Goal: Communication & Community: Answer question/provide support

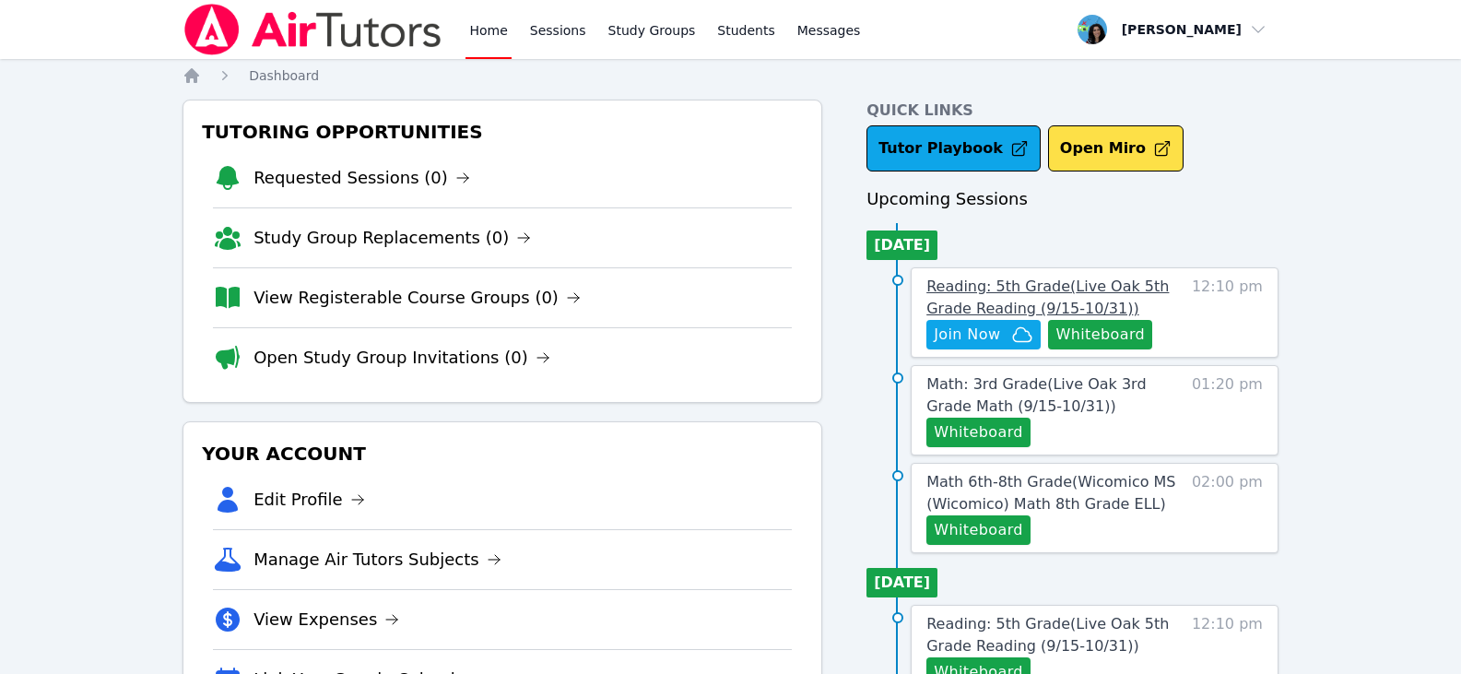
click at [1090, 284] on span "Reading: 5th Grade ( Live Oak 5th Grade Reading (9/15-10/31) )" at bounding box center [1047, 297] width 242 height 40
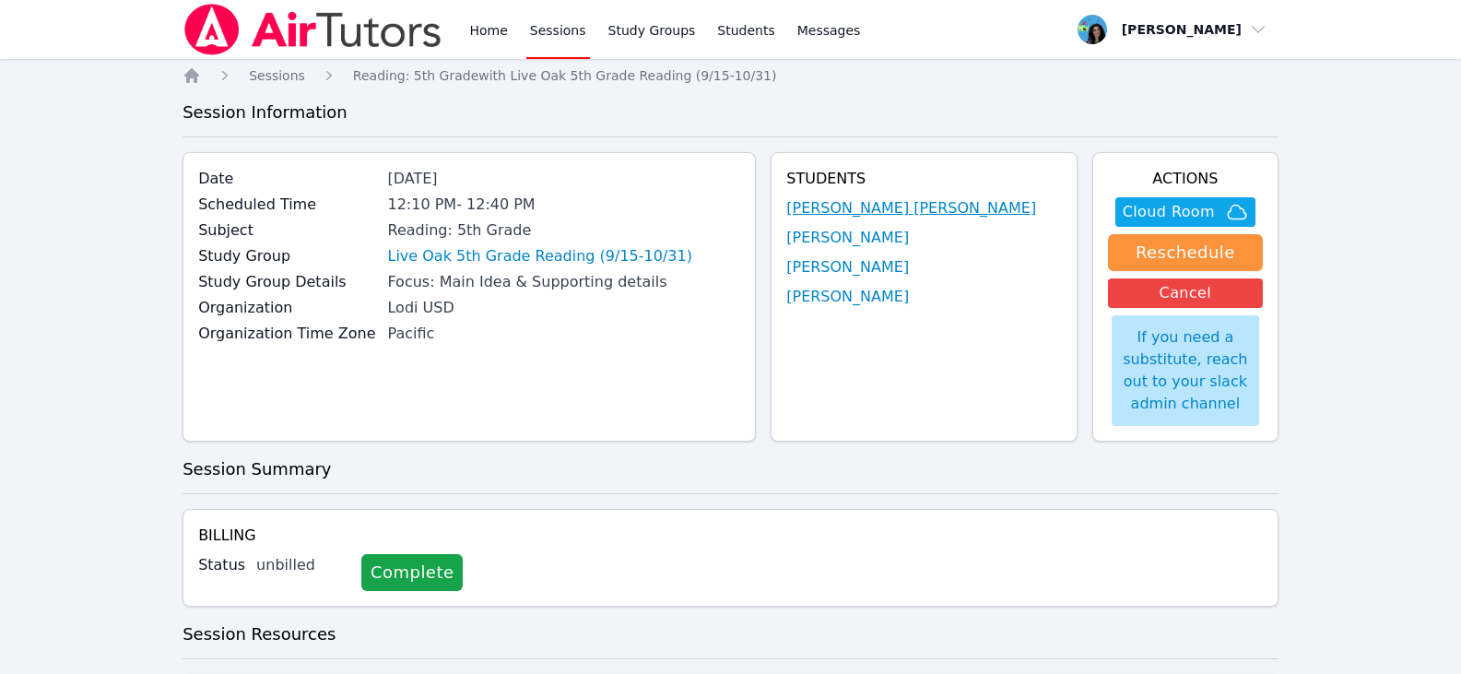
click at [910, 212] on link "[PERSON_NAME] [PERSON_NAME]" at bounding box center [911, 208] width 250 height 22
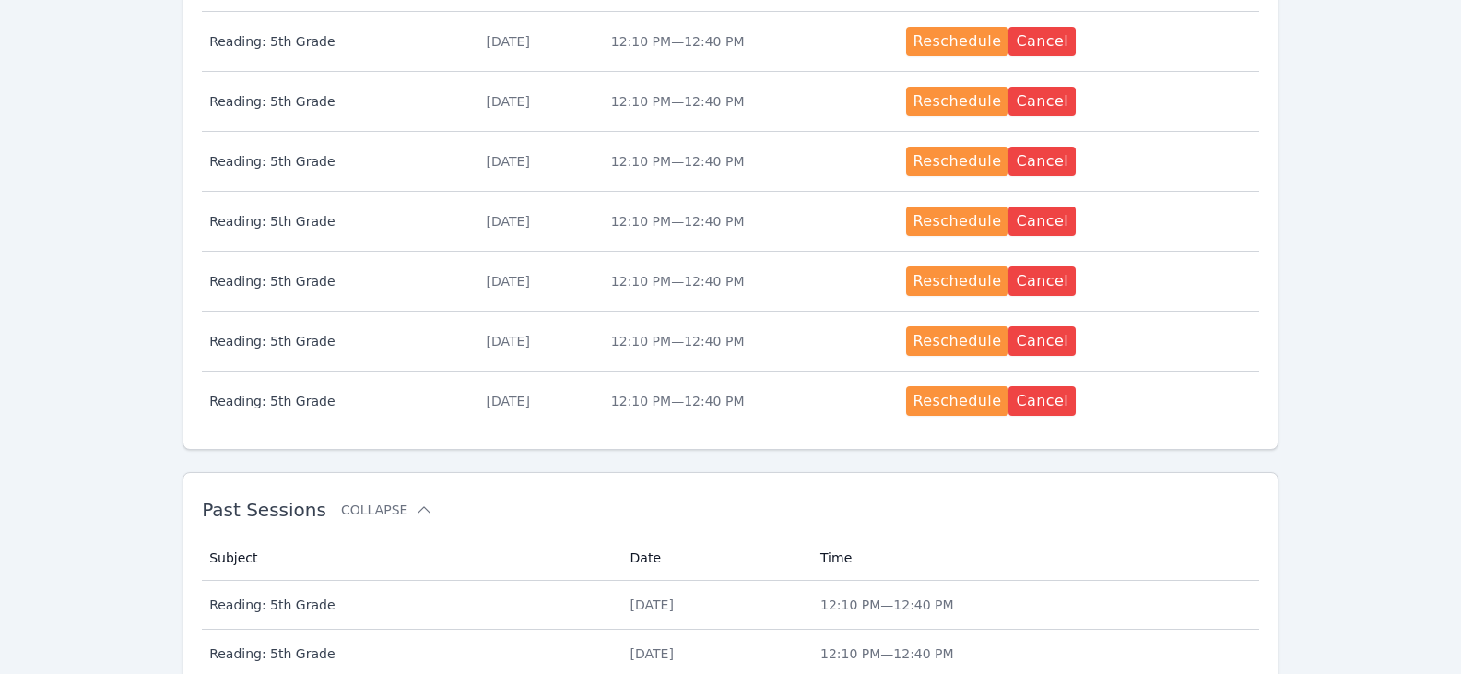
scroll to position [918, 0]
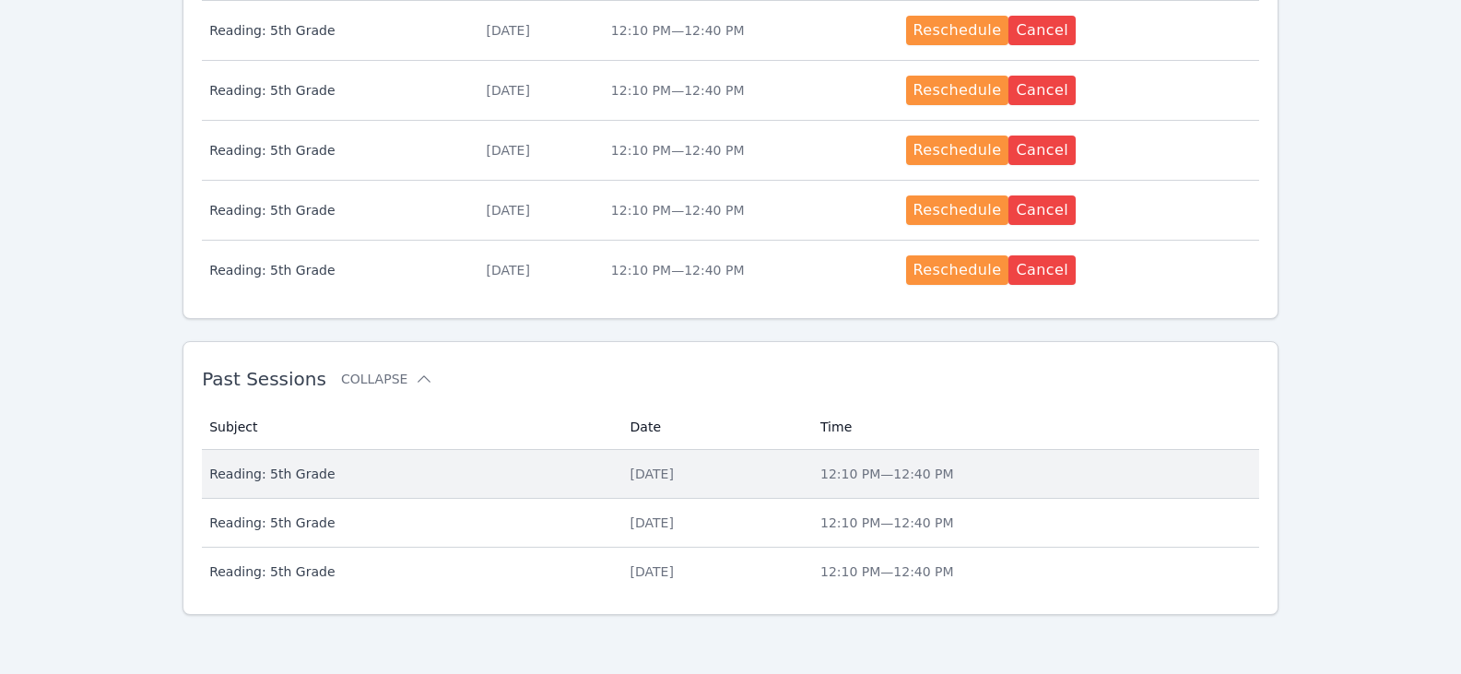
click at [641, 477] on div "Thu Sep 18" at bounding box center [714, 473] width 168 height 18
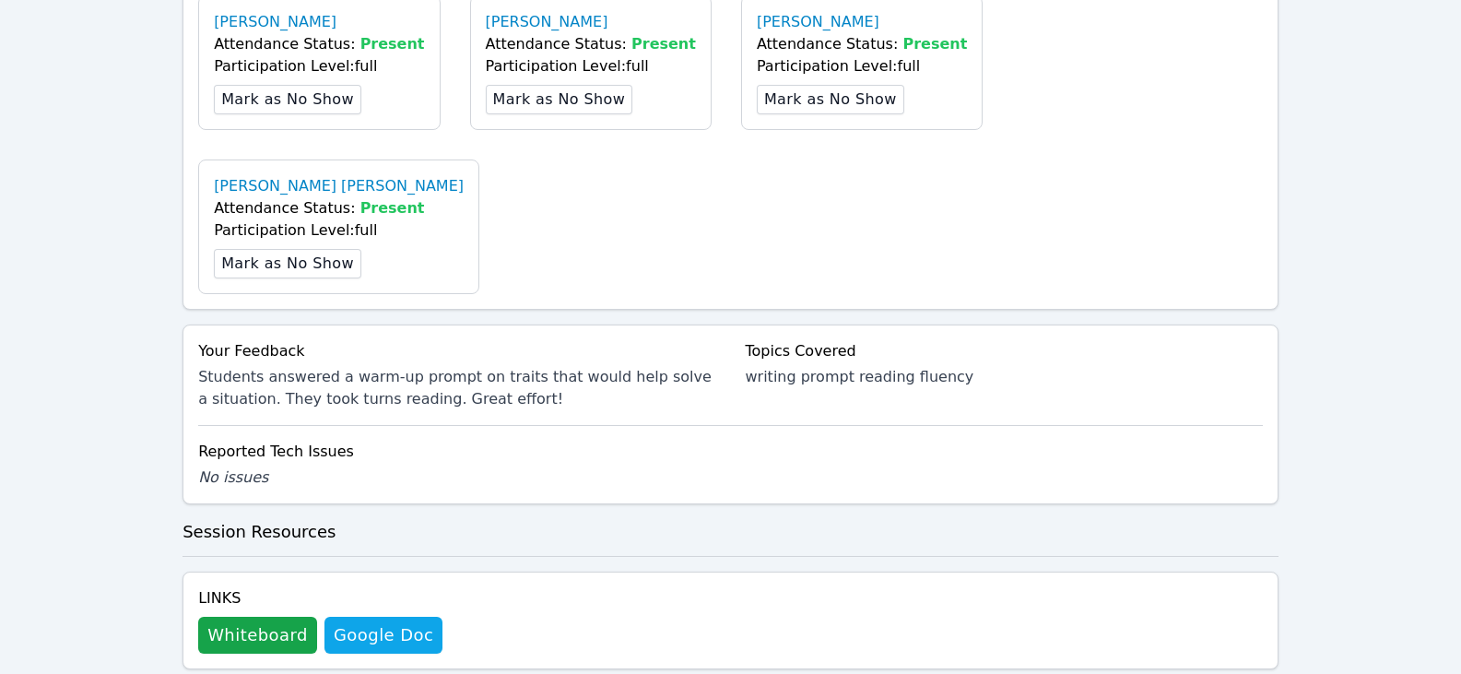
scroll to position [836, 0]
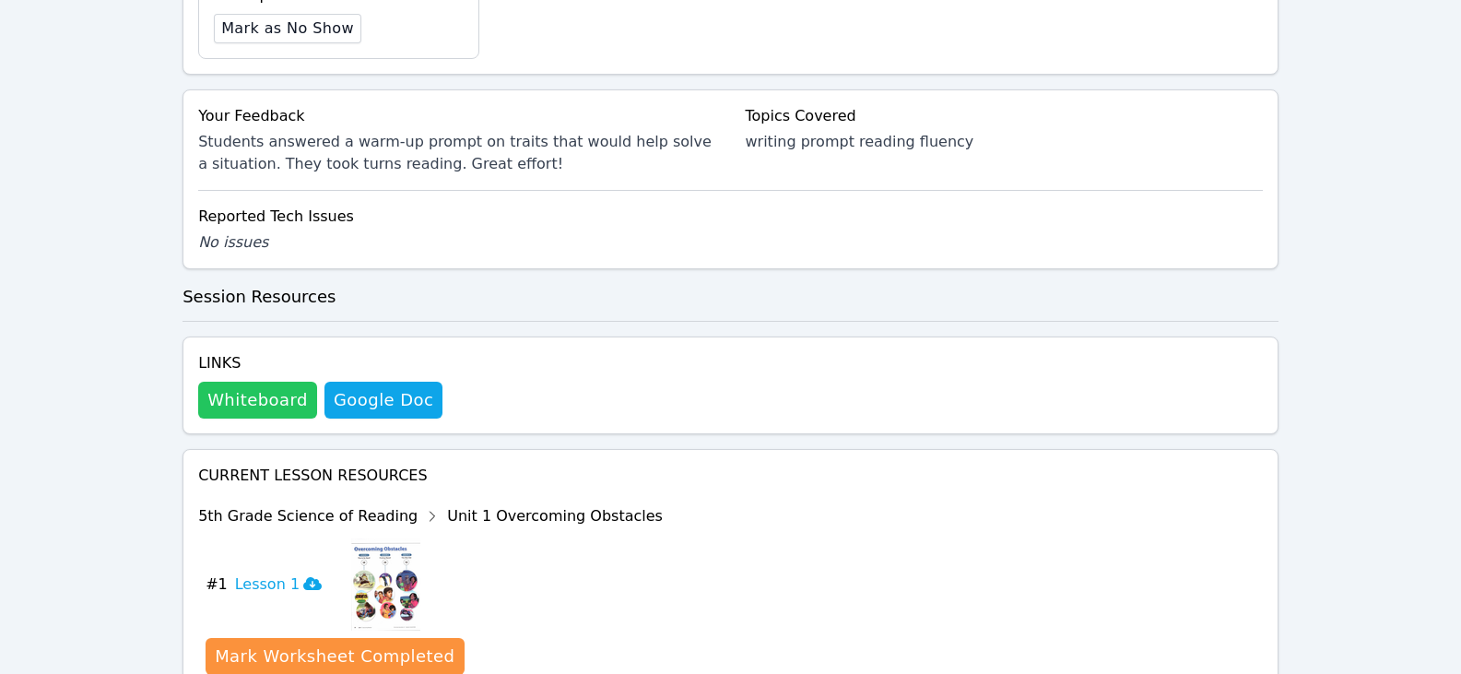
click at [241, 382] on button "Whiteboard" at bounding box center [257, 400] width 119 height 37
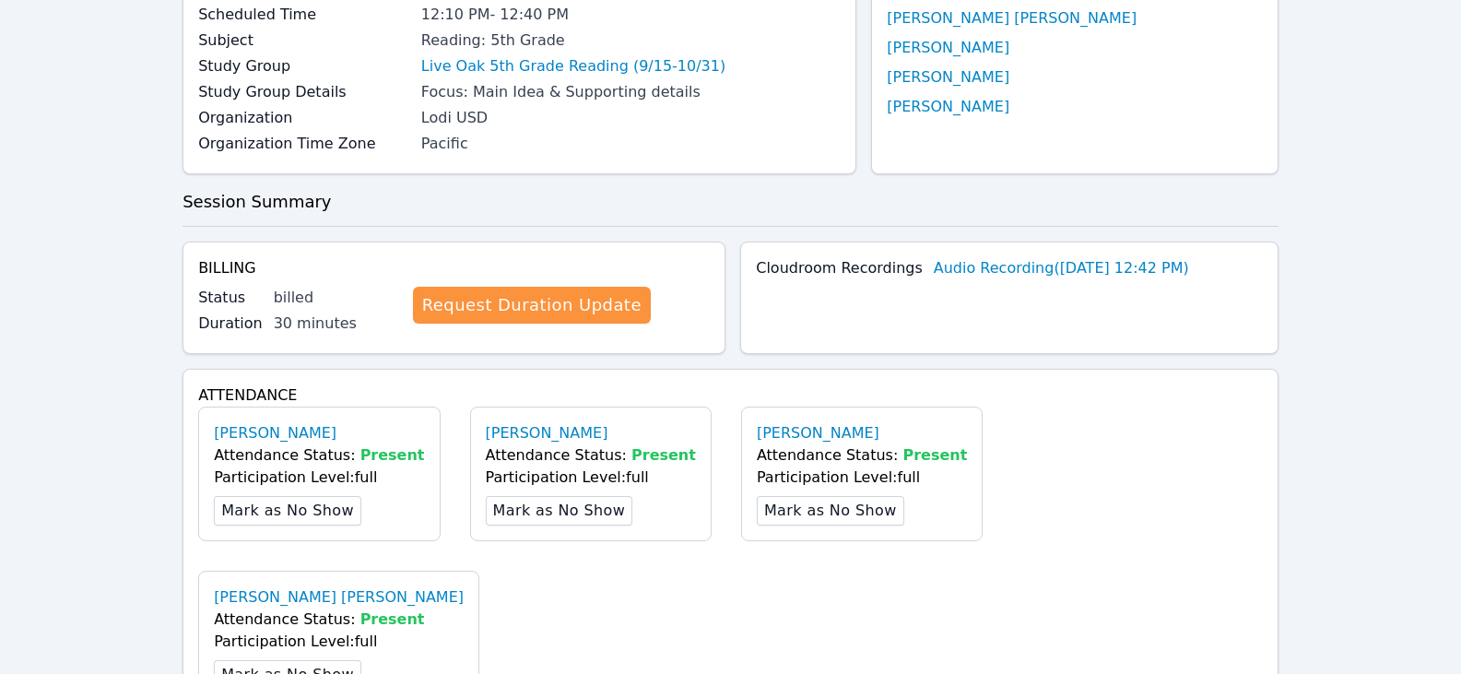
scroll to position [0, 0]
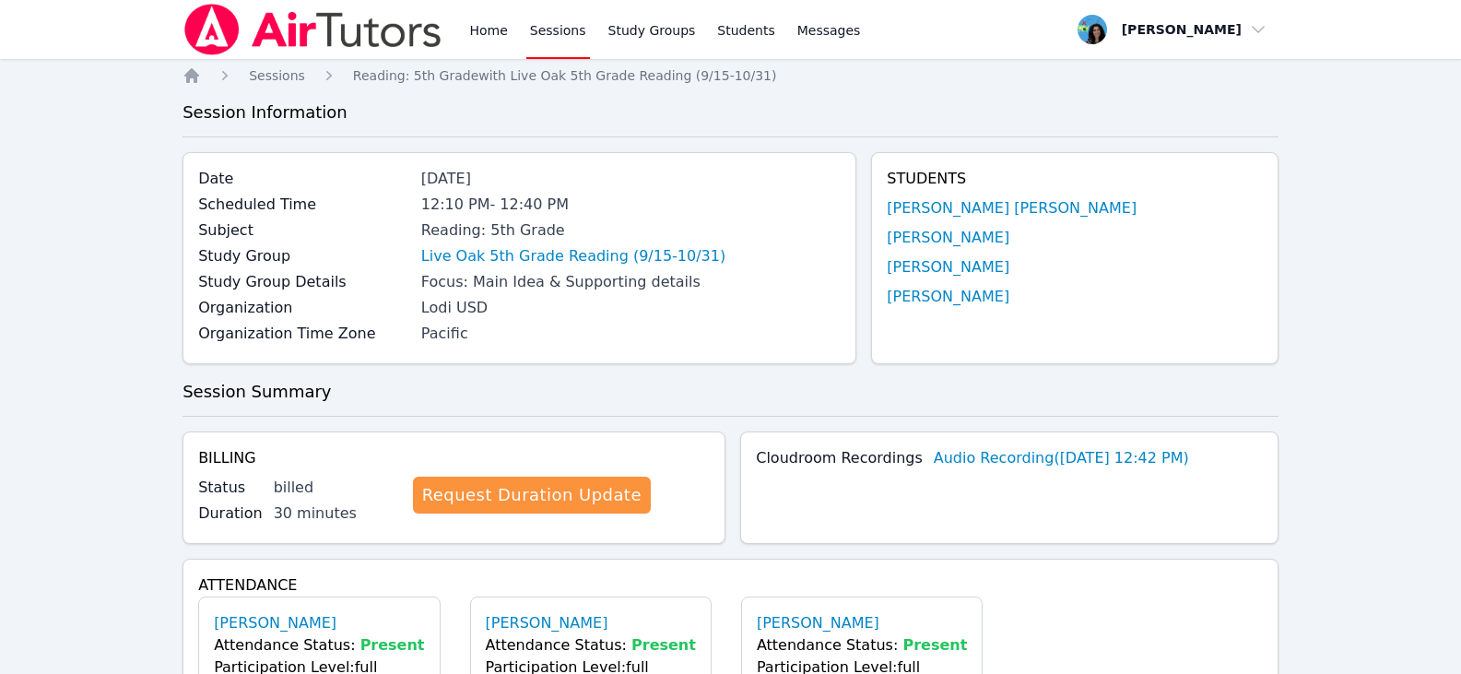
click at [558, 35] on link "Sessions" at bounding box center [558, 29] width 64 height 59
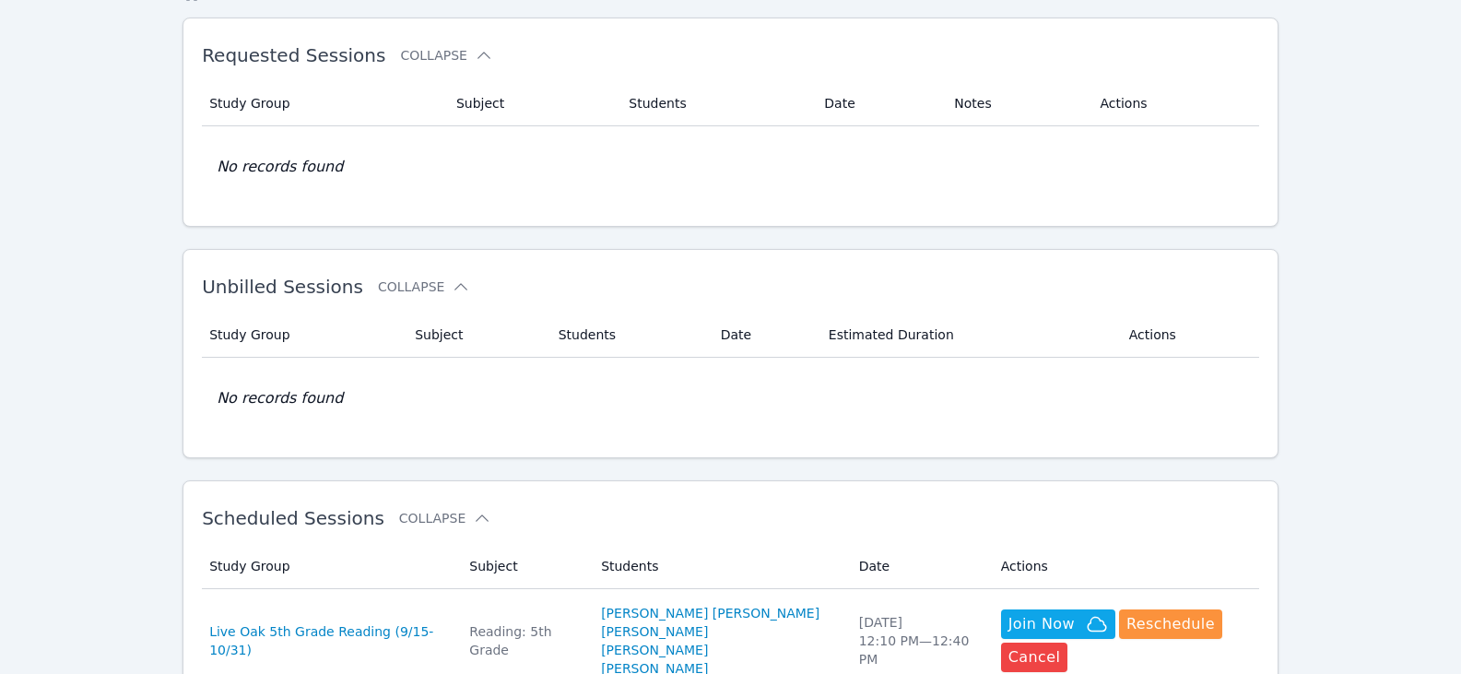
scroll to position [276, 0]
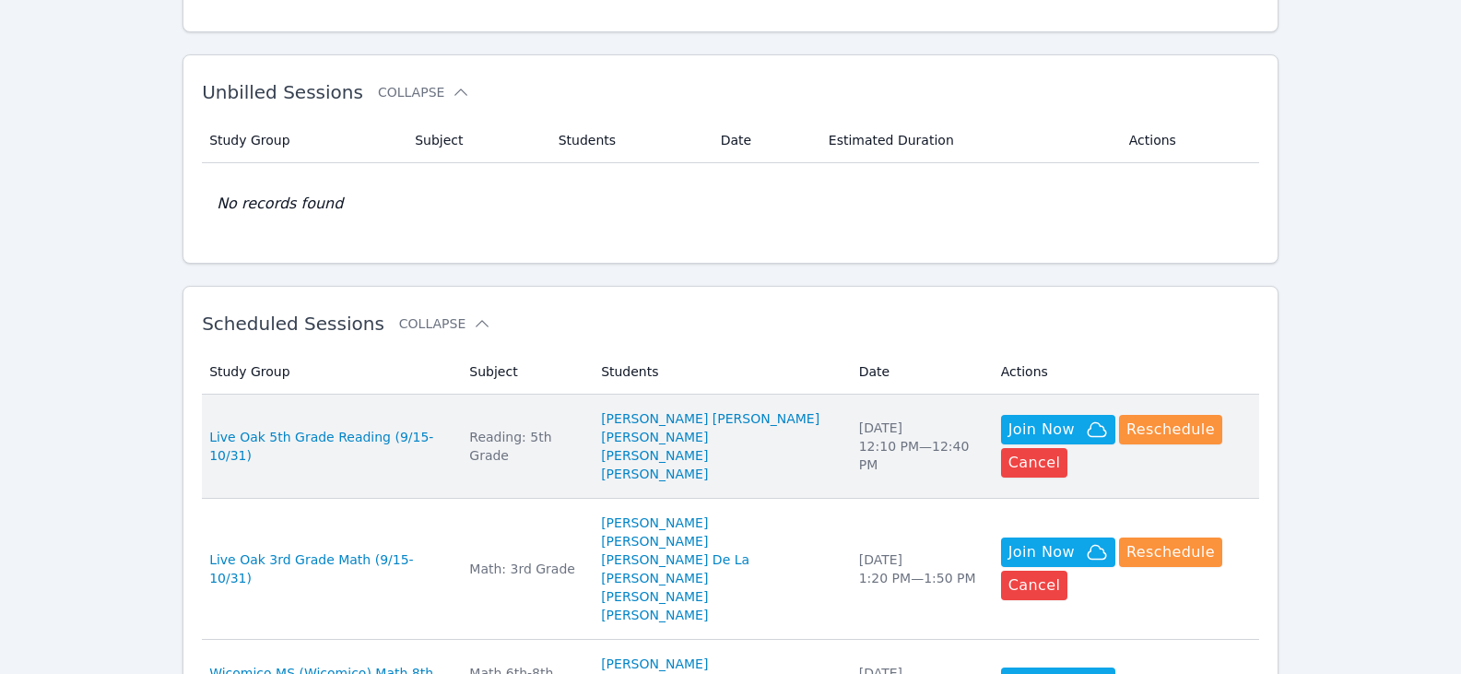
click at [546, 448] on div "Reading: 5th Grade" at bounding box center [524, 446] width 110 height 37
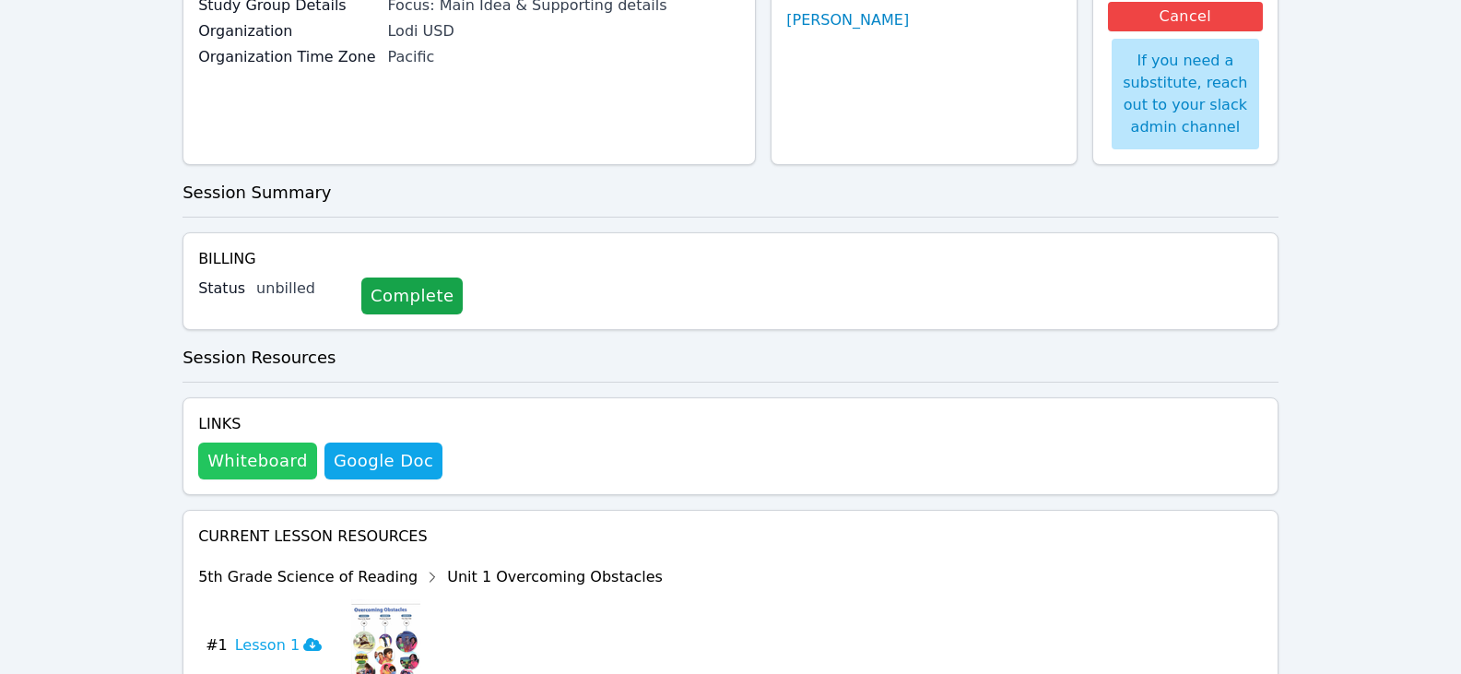
click at [259, 470] on button "Whiteboard" at bounding box center [257, 460] width 119 height 37
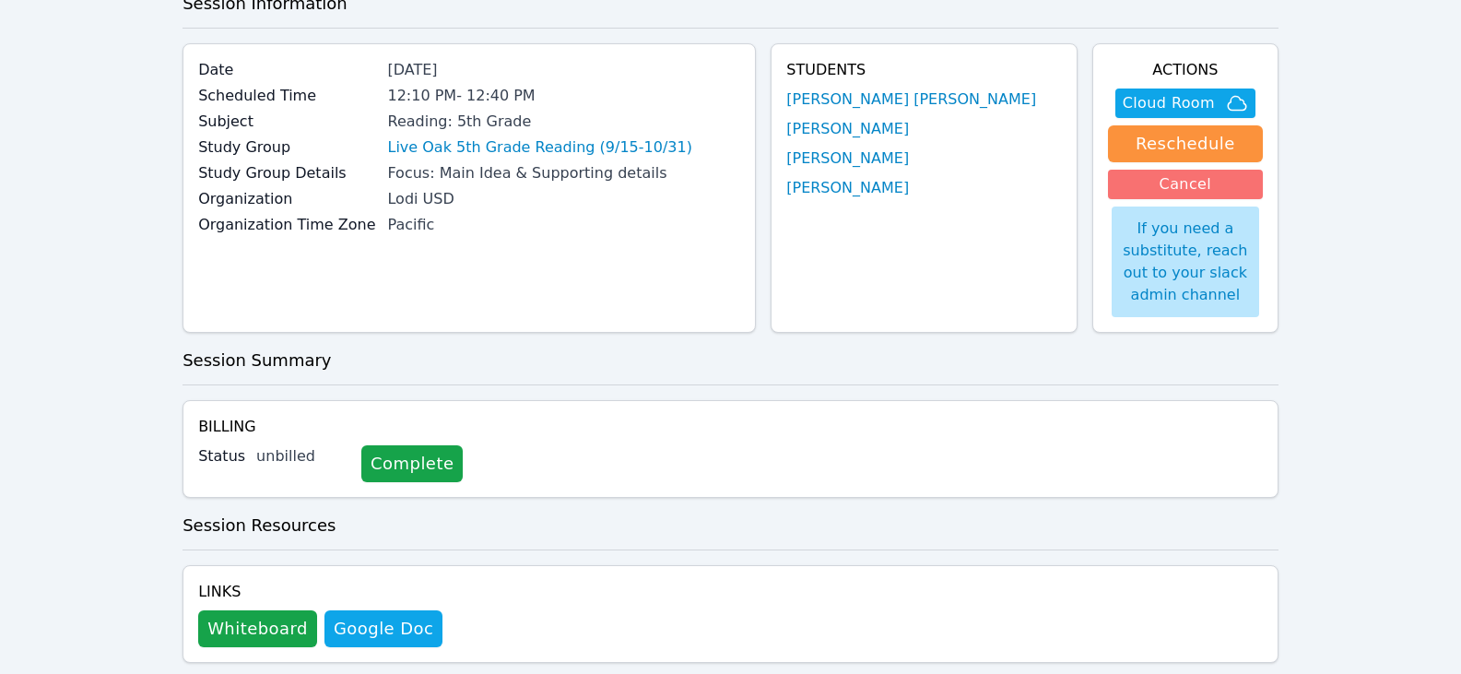
scroll to position [92, 0]
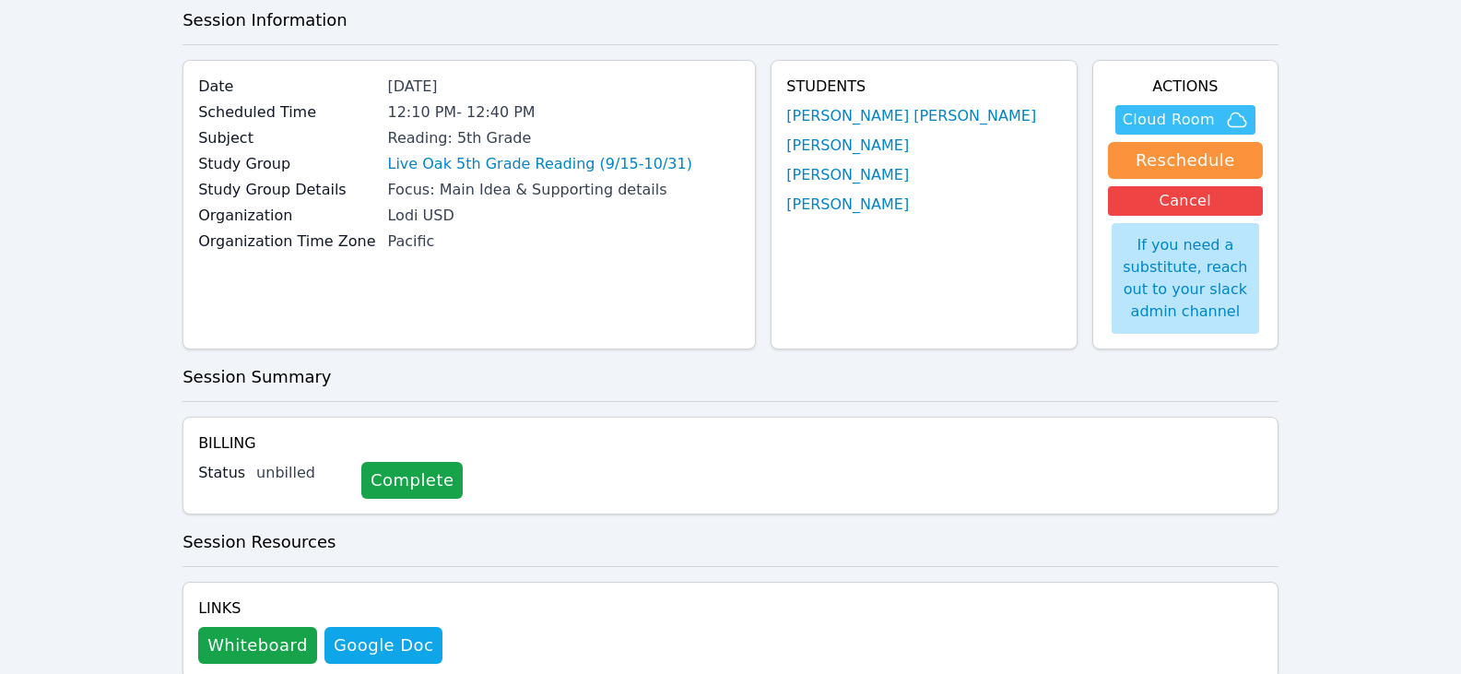
click at [1181, 124] on span "Cloud Room" at bounding box center [1168, 120] width 92 height 22
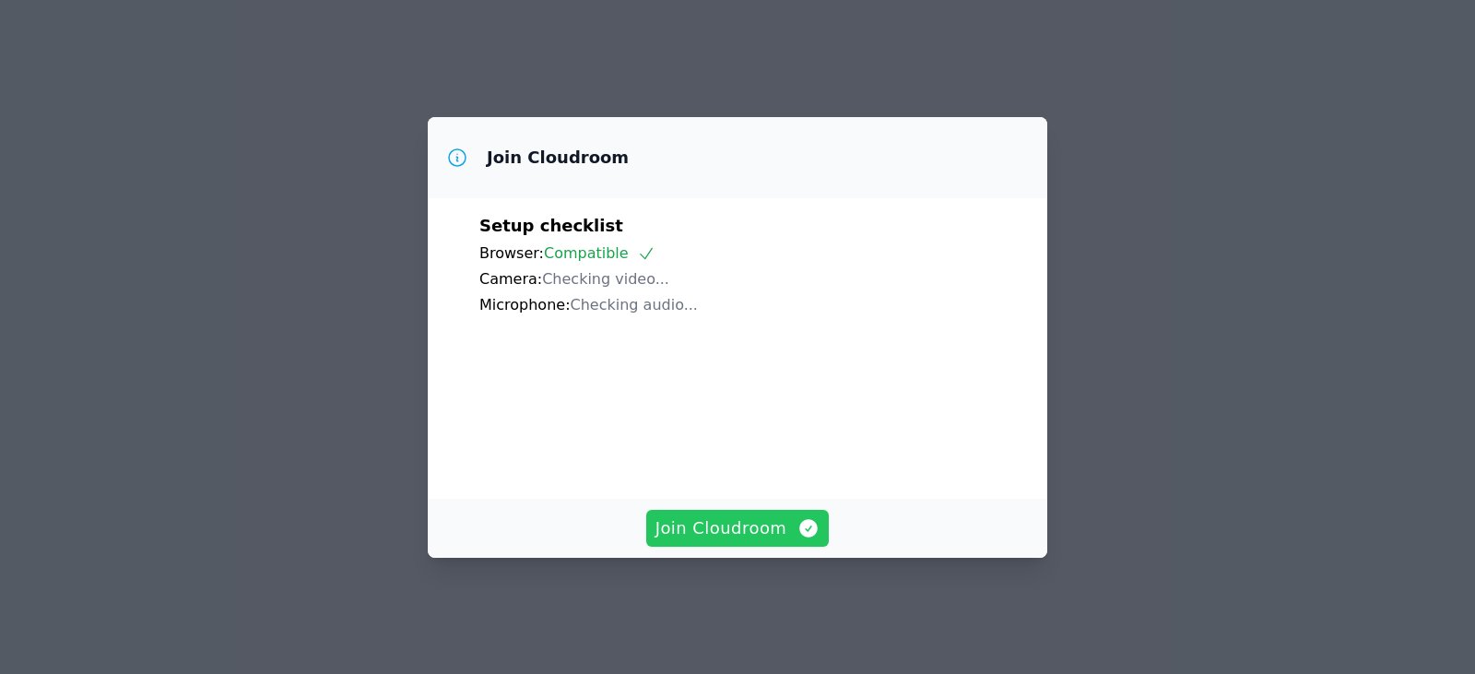
click at [718, 541] on span "Join Cloudroom" at bounding box center [737, 528] width 165 height 26
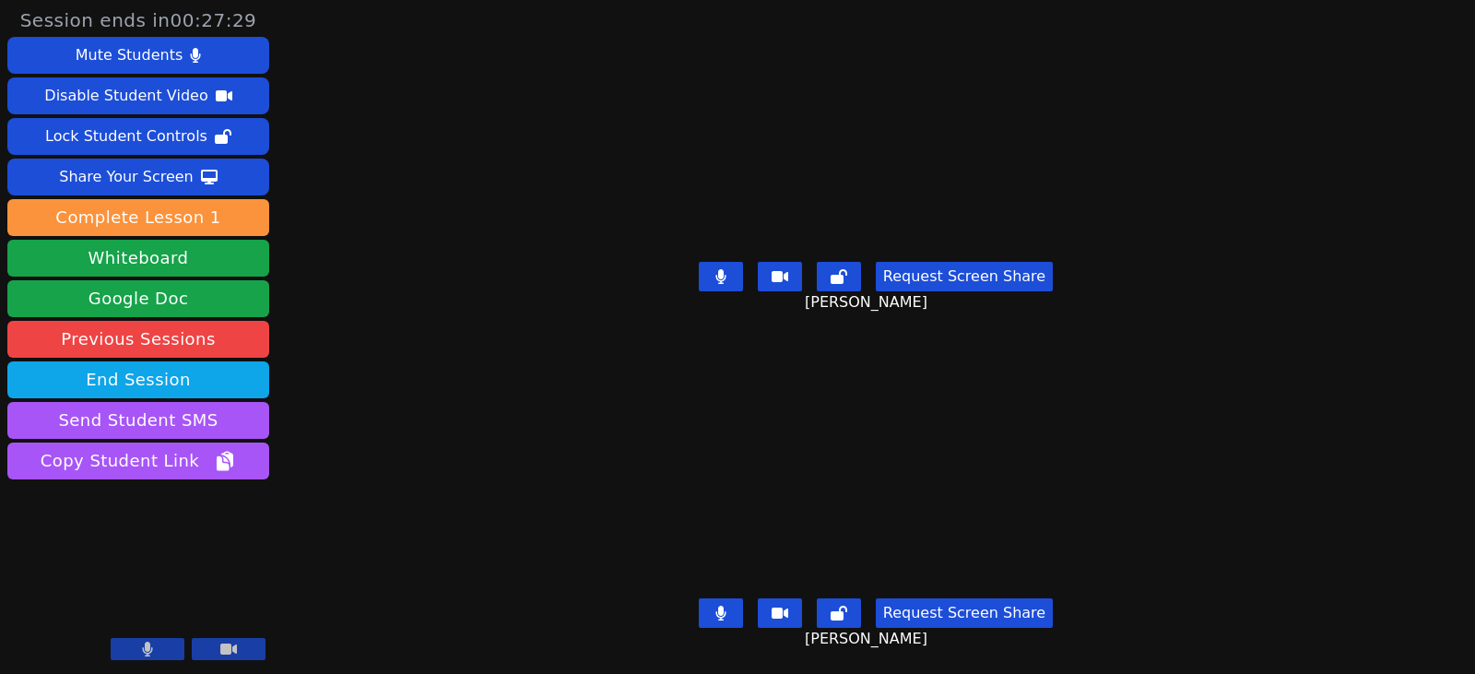
click at [741, 264] on button at bounding box center [721, 276] width 44 height 29
click at [713, 598] on button at bounding box center [721, 612] width 44 height 29
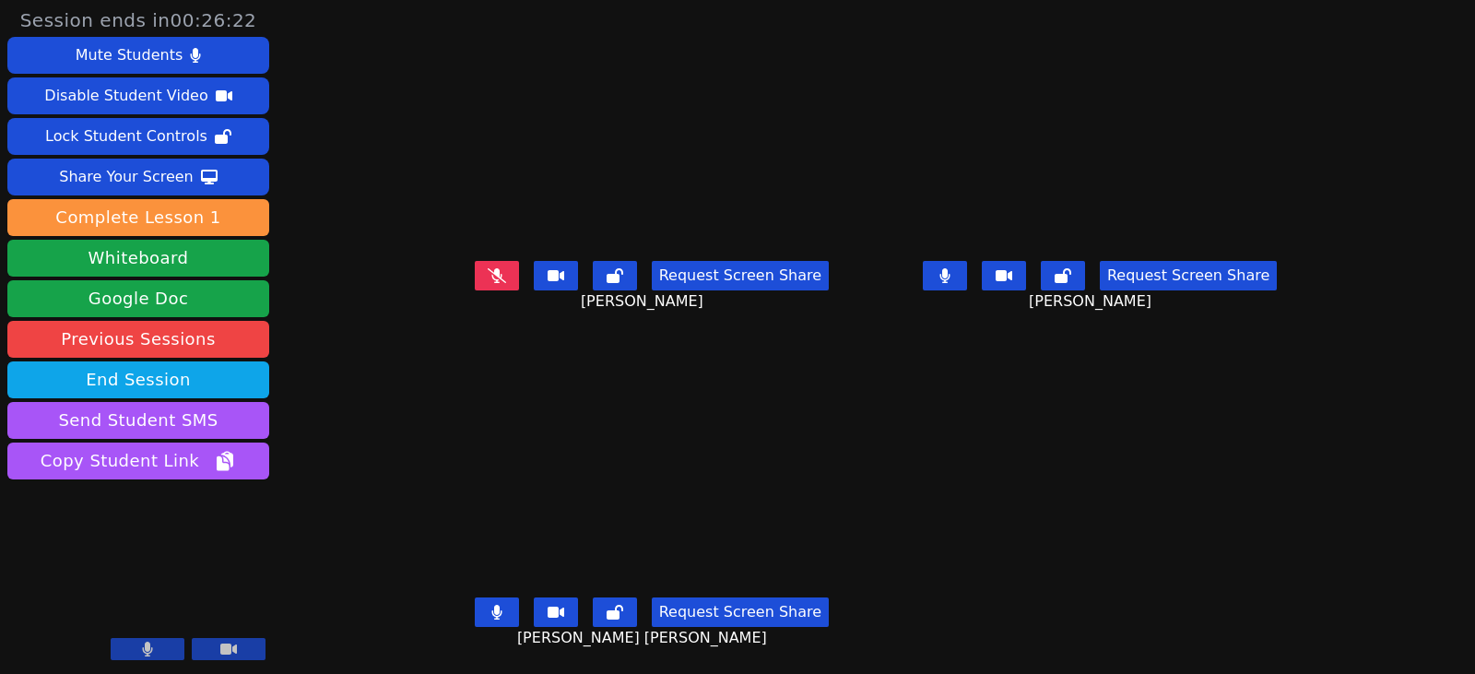
click at [481, 616] on button at bounding box center [497, 611] width 44 height 29
click at [475, 623] on button at bounding box center [497, 611] width 44 height 29
click at [491, 614] on icon at bounding box center [496, 612] width 11 height 15
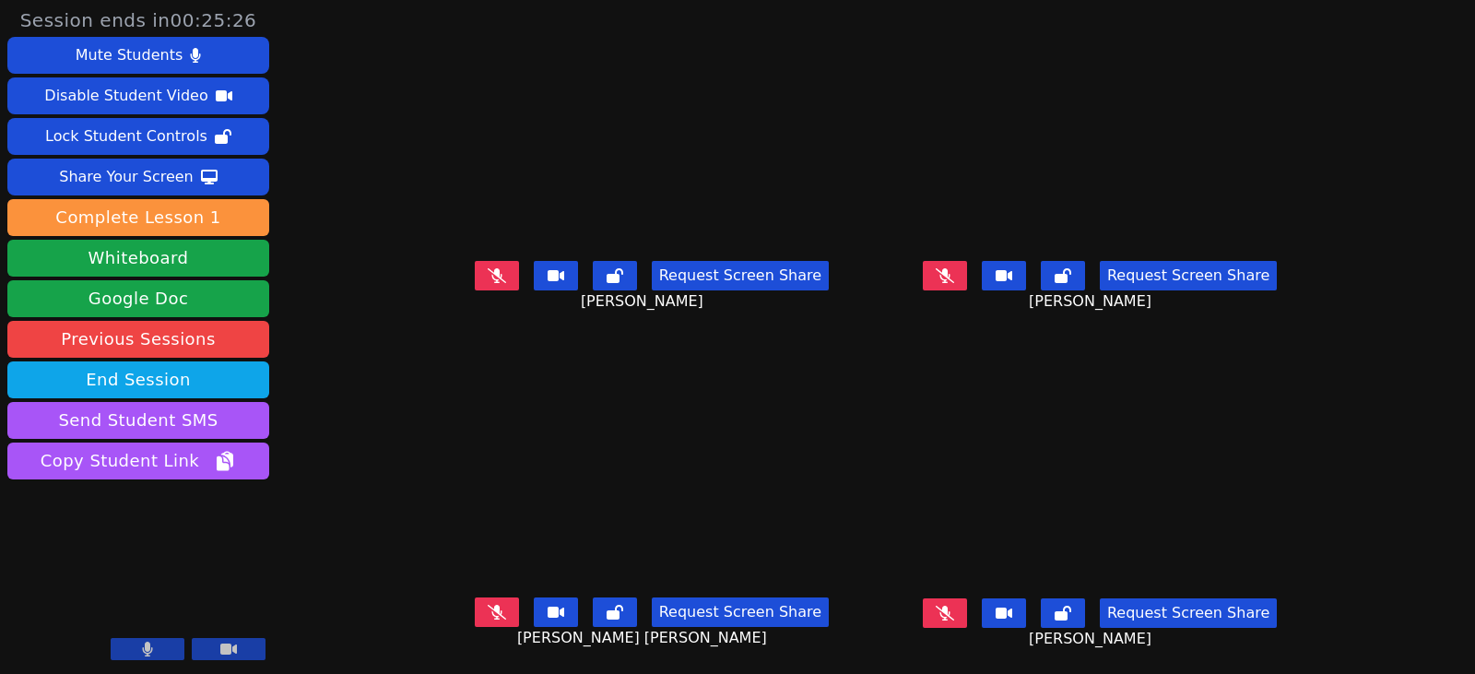
click at [958, 609] on button at bounding box center [945, 612] width 44 height 29
click at [961, 615] on button at bounding box center [945, 612] width 44 height 29
click at [488, 610] on icon at bounding box center [497, 612] width 18 height 15
click at [954, 282] on icon at bounding box center [944, 275] width 18 height 15
drag, startPoint x: 961, startPoint y: 271, endPoint x: 869, endPoint y: 305, distance: 98.3
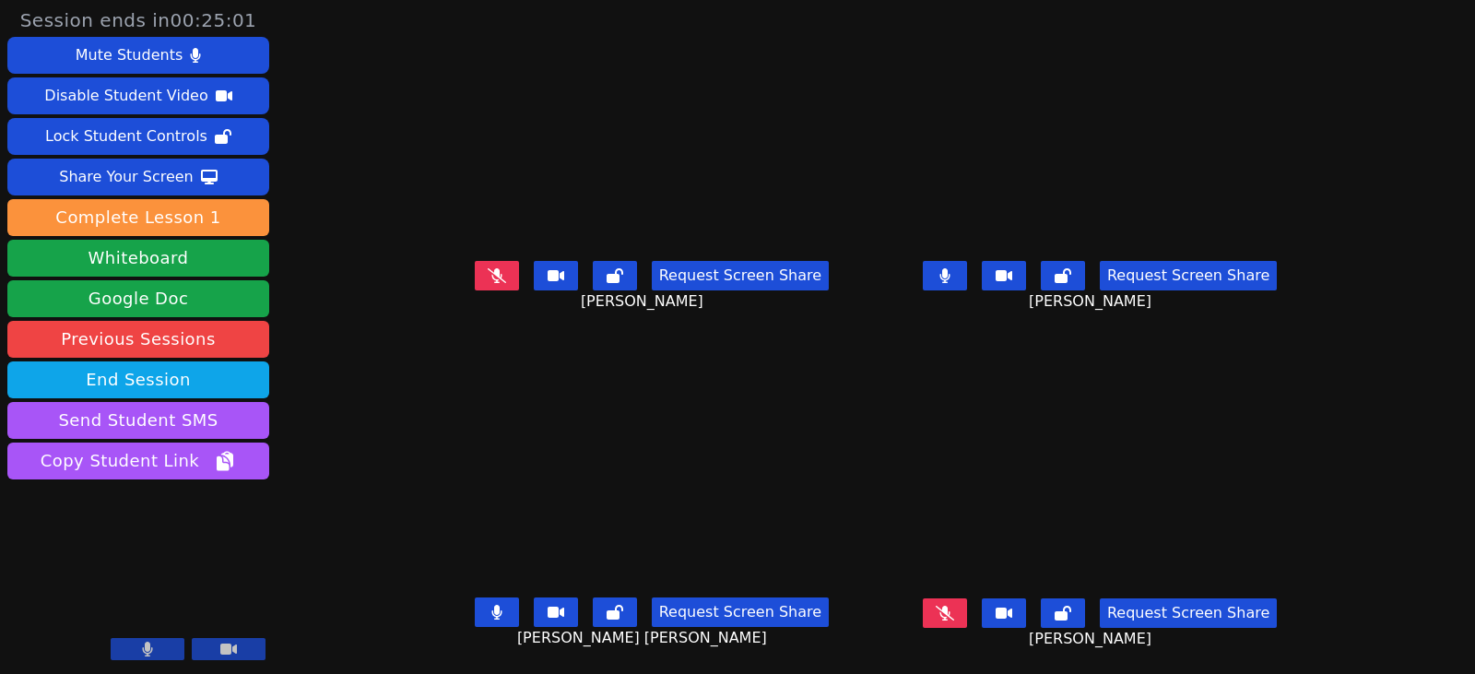
click at [869, 305] on main "Tiffanny Menchaca Request Screen Share Tiffanny Menchaca Itzel Gutierrez-Nieves…" at bounding box center [875, 337] width 881 height 674
drag, startPoint x: 477, startPoint y: 619, endPoint x: 450, endPoint y: 618, distance: 27.7
click at [491, 619] on icon at bounding box center [496, 612] width 10 height 15
drag, startPoint x: 985, startPoint y: 285, endPoint x: 995, endPoint y: 291, distance: 12.0
click at [967, 285] on button at bounding box center [945, 275] width 44 height 29
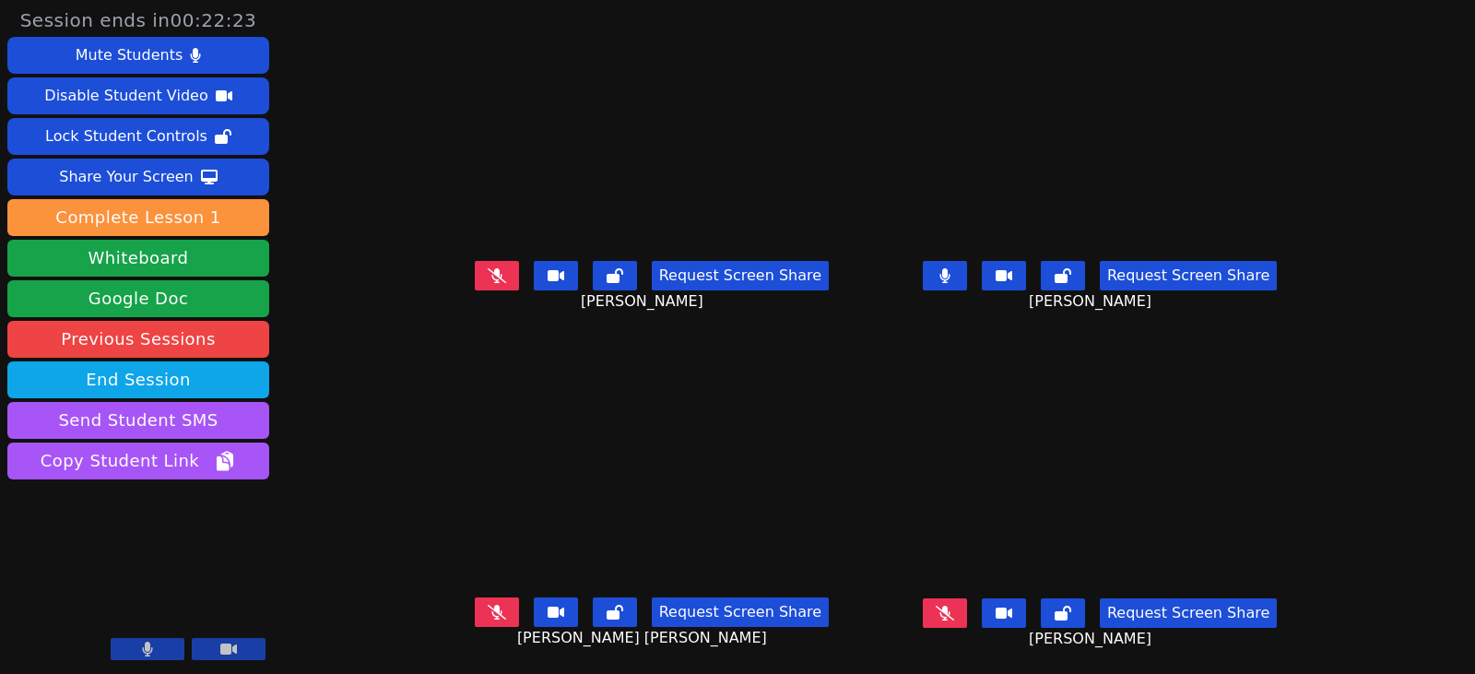
click at [488, 279] on icon at bounding box center [497, 275] width 18 height 15
click at [949, 276] on icon at bounding box center [944, 275] width 10 height 15
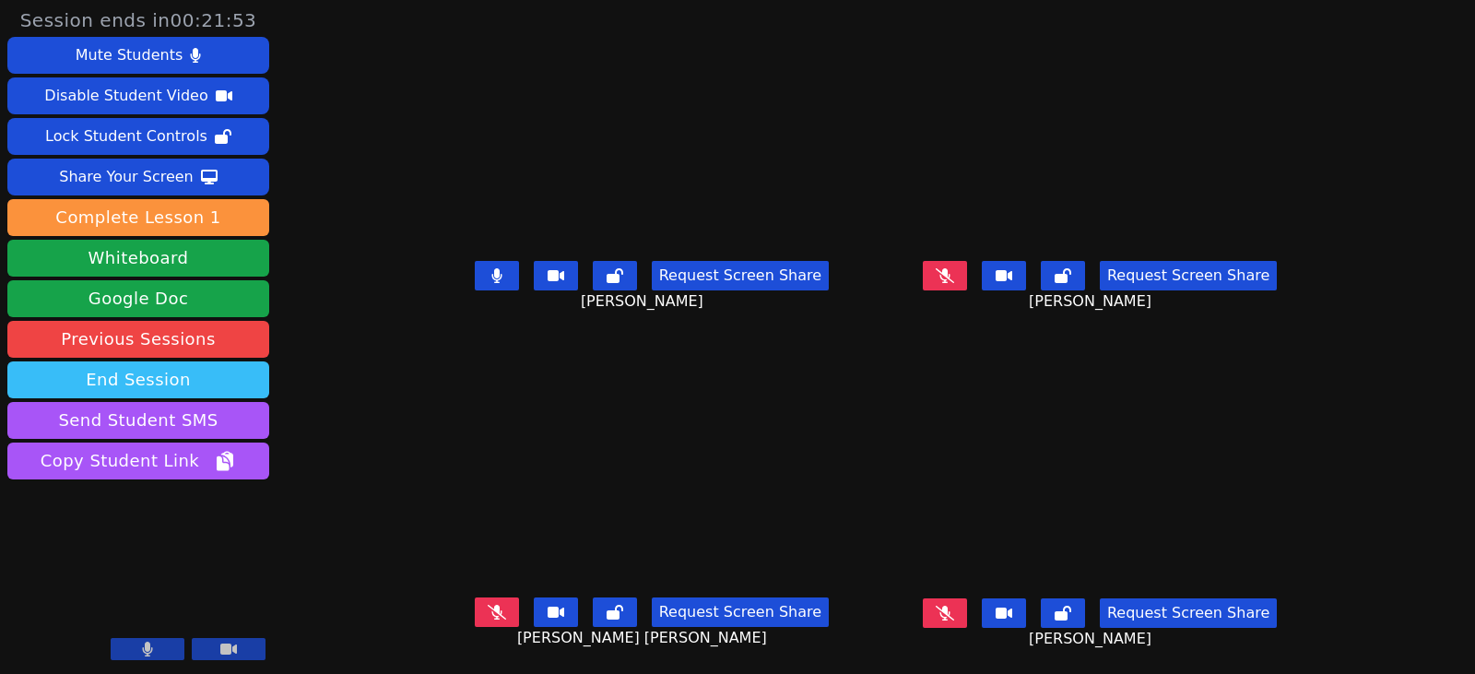
drag, startPoint x: 475, startPoint y: 276, endPoint x: 158, endPoint y: 377, distance: 332.8
click at [491, 276] on icon at bounding box center [496, 275] width 10 height 15
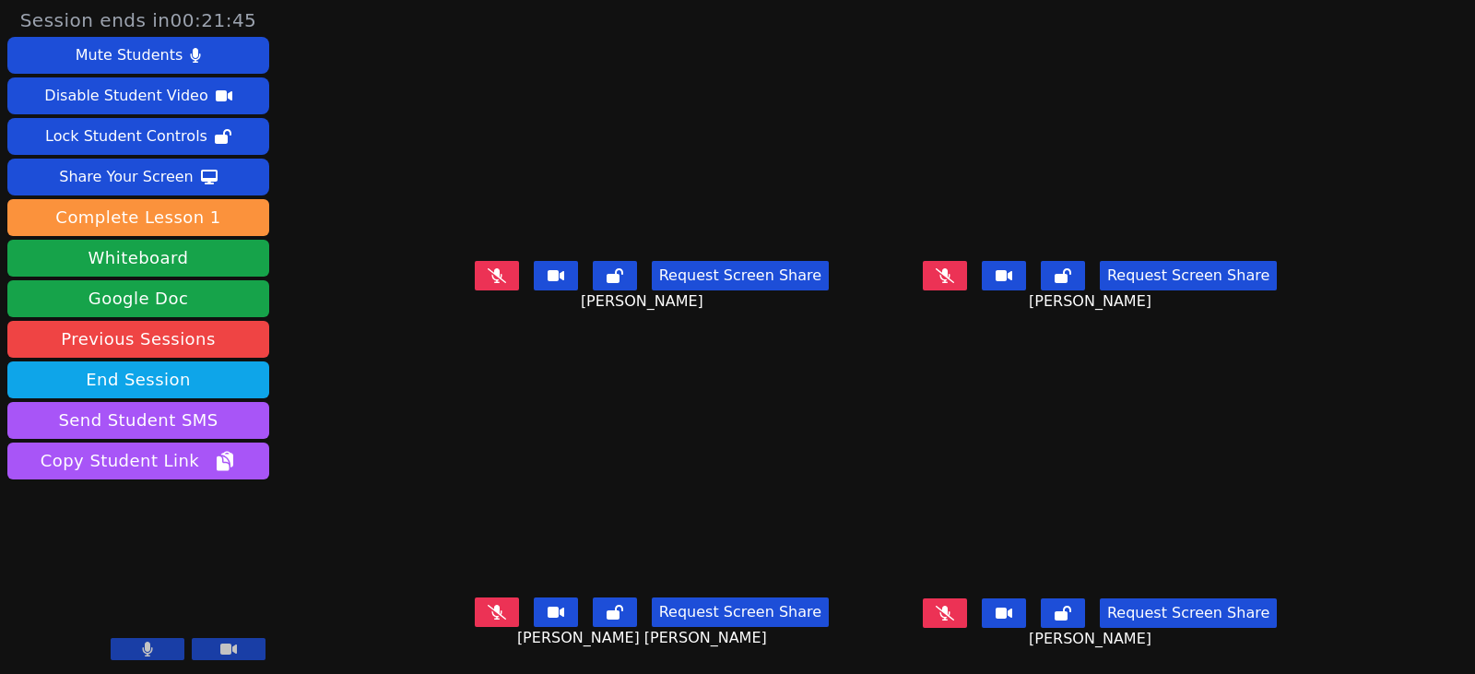
click at [488, 610] on icon at bounding box center [497, 612] width 18 height 15
drag, startPoint x: 480, startPoint y: 614, endPoint x: 6, endPoint y: 533, distance: 480.6
click at [491, 614] on icon at bounding box center [496, 612] width 11 height 15
click at [954, 619] on icon at bounding box center [944, 612] width 18 height 15
click at [485, 604] on button at bounding box center [497, 611] width 44 height 29
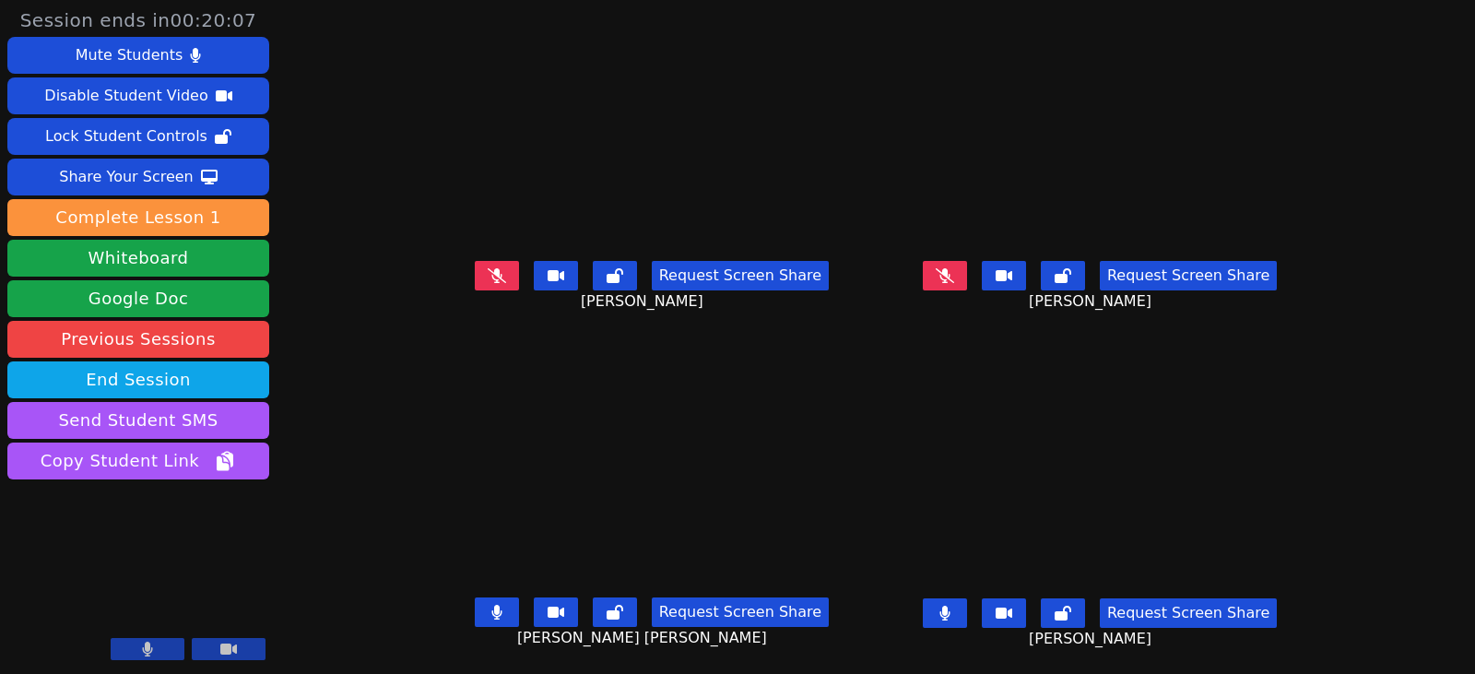
click at [967, 284] on button at bounding box center [945, 275] width 44 height 29
drag, startPoint x: 461, startPoint y: 614, endPoint x: 599, endPoint y: 554, distance: 150.7
click at [475, 614] on button at bounding box center [497, 611] width 44 height 29
click at [967, 275] on button at bounding box center [945, 275] width 44 height 29
click at [488, 611] on icon at bounding box center [497, 612] width 18 height 15
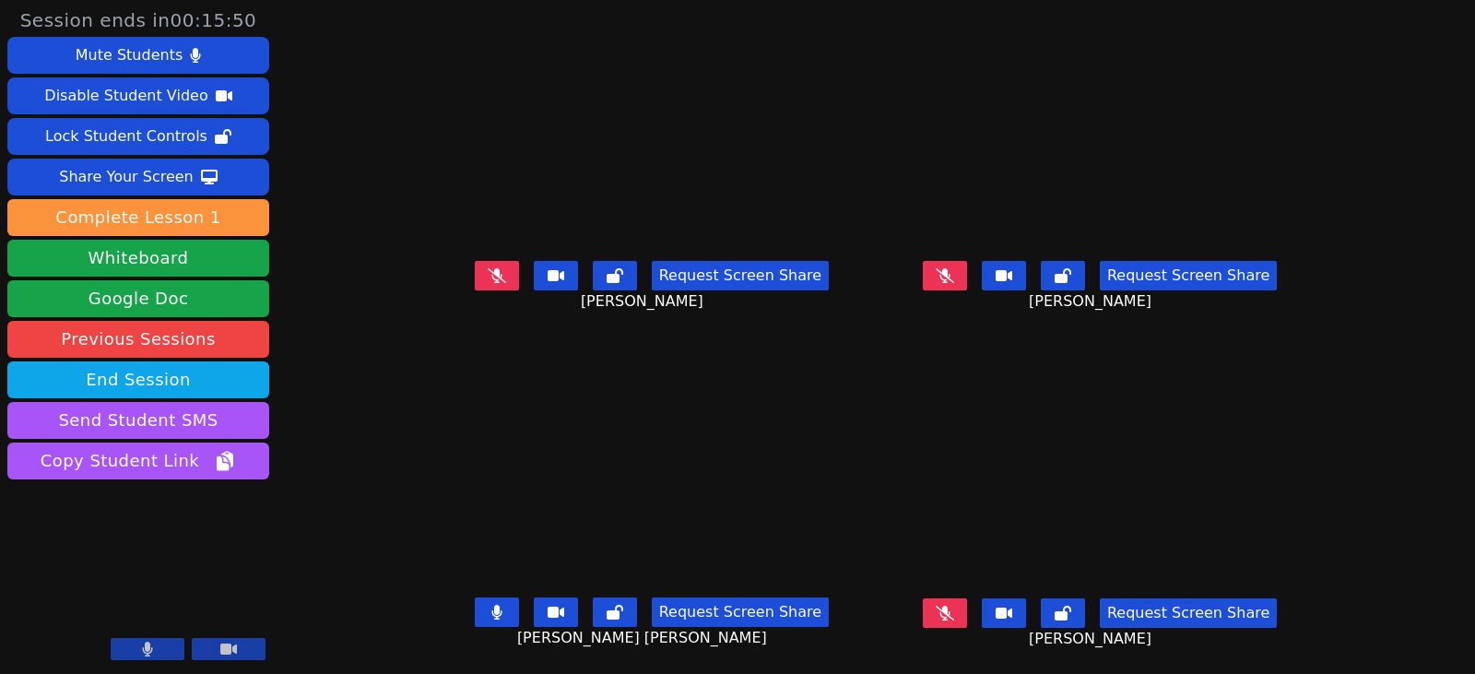
click at [488, 610] on button at bounding box center [497, 611] width 44 height 29
click at [954, 274] on icon at bounding box center [944, 275] width 18 height 15
click at [949, 278] on icon at bounding box center [944, 275] width 10 height 15
click at [954, 617] on icon at bounding box center [944, 612] width 18 height 15
click at [950, 617] on icon at bounding box center [944, 612] width 11 height 15
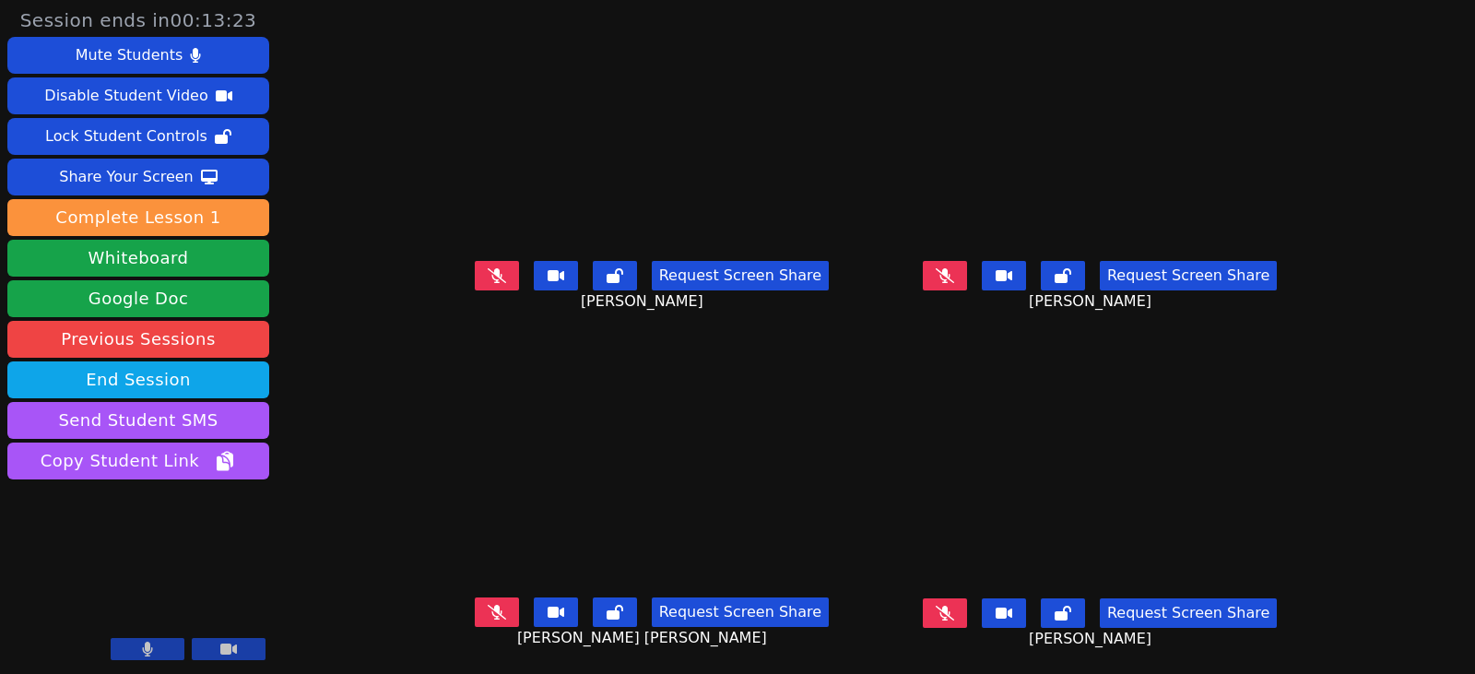
click at [475, 279] on button at bounding box center [497, 275] width 44 height 29
drag, startPoint x: 462, startPoint y: 279, endPoint x: 281, endPoint y: 326, distance: 186.6
click at [475, 279] on button at bounding box center [497, 275] width 44 height 29
click at [481, 288] on button at bounding box center [497, 275] width 44 height 29
click at [954, 281] on icon at bounding box center [944, 275] width 18 height 15
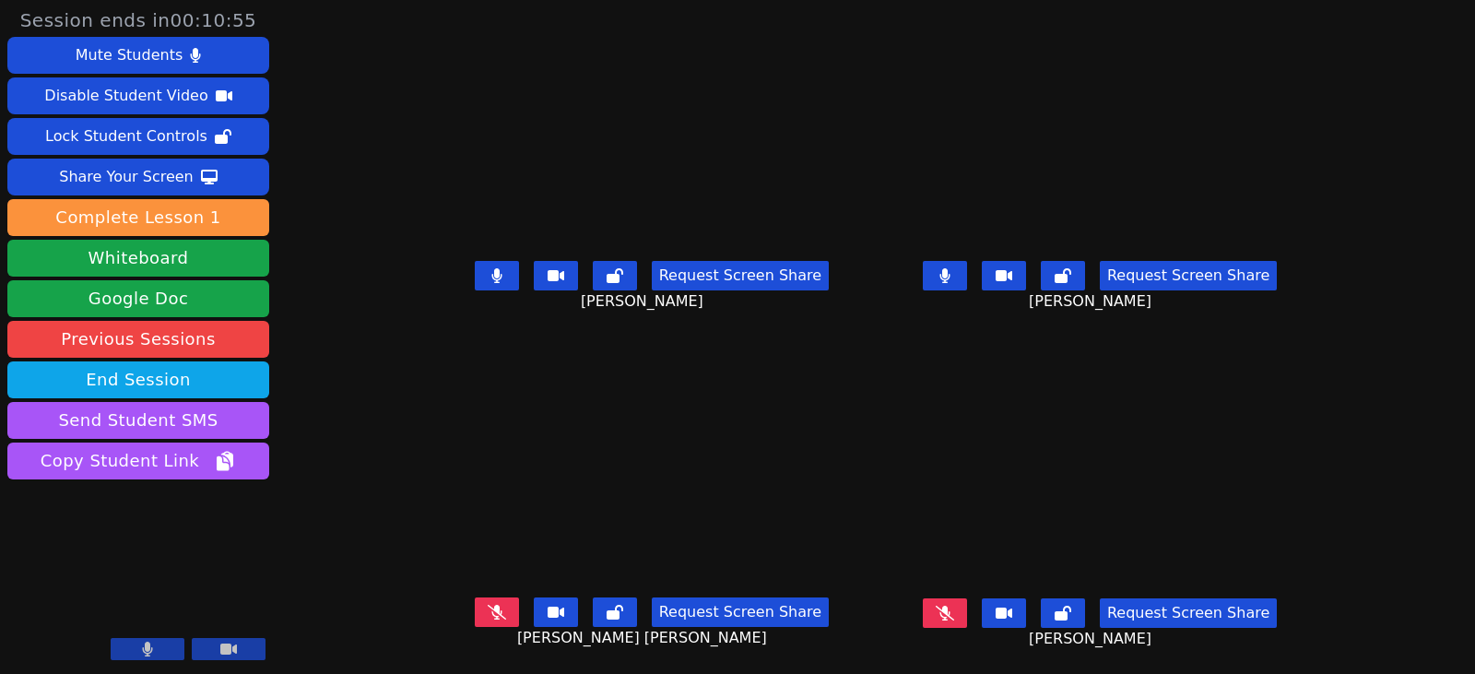
drag, startPoint x: 492, startPoint y: 620, endPoint x: 539, endPoint y: 616, distance: 47.2
click at [492, 619] on button at bounding box center [497, 611] width 44 height 29
click at [954, 618] on icon at bounding box center [944, 612] width 18 height 15
click at [475, 280] on button at bounding box center [497, 275] width 44 height 29
click at [967, 281] on button at bounding box center [945, 275] width 44 height 29
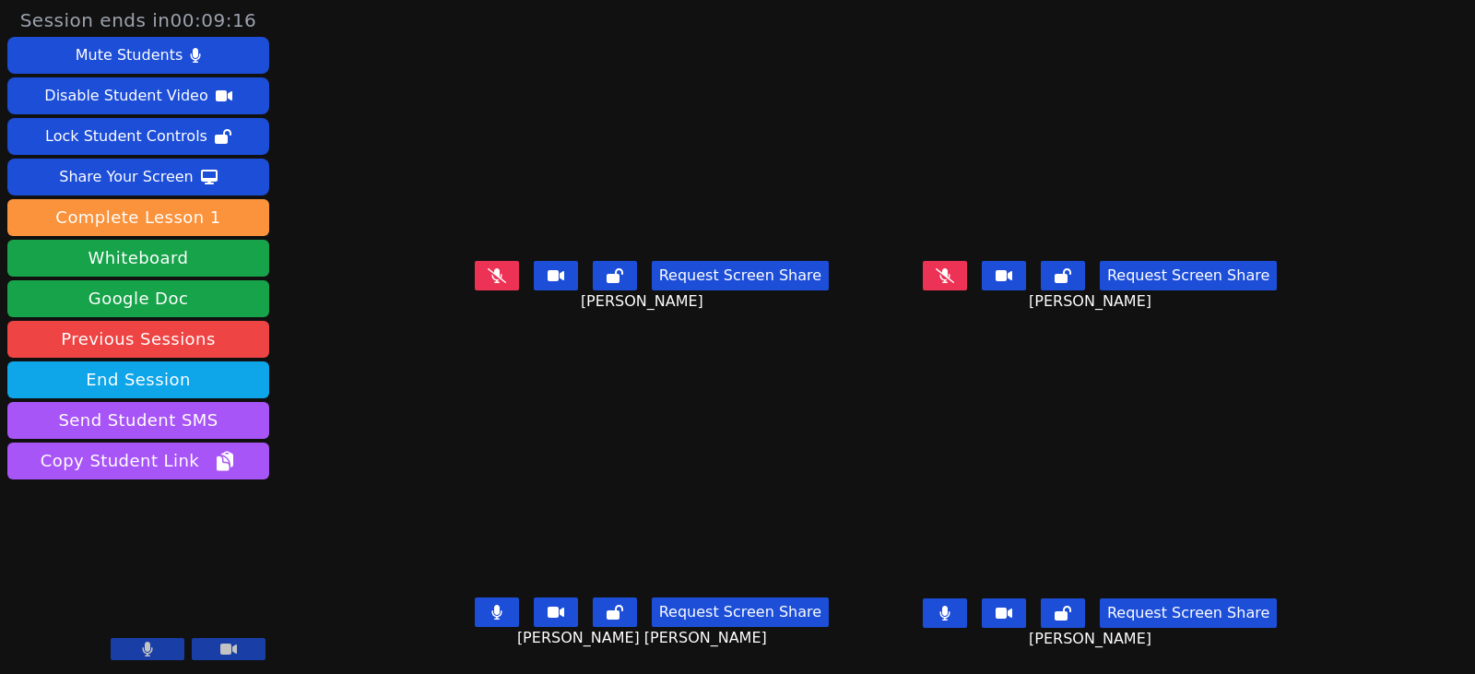
click at [967, 621] on button at bounding box center [945, 612] width 44 height 29
click at [475, 609] on button at bounding box center [497, 611] width 44 height 29
drag, startPoint x: 954, startPoint y: 281, endPoint x: 823, endPoint y: 308, distance: 133.6
click at [954, 281] on button at bounding box center [945, 275] width 44 height 29
click at [967, 277] on button at bounding box center [945, 275] width 44 height 29
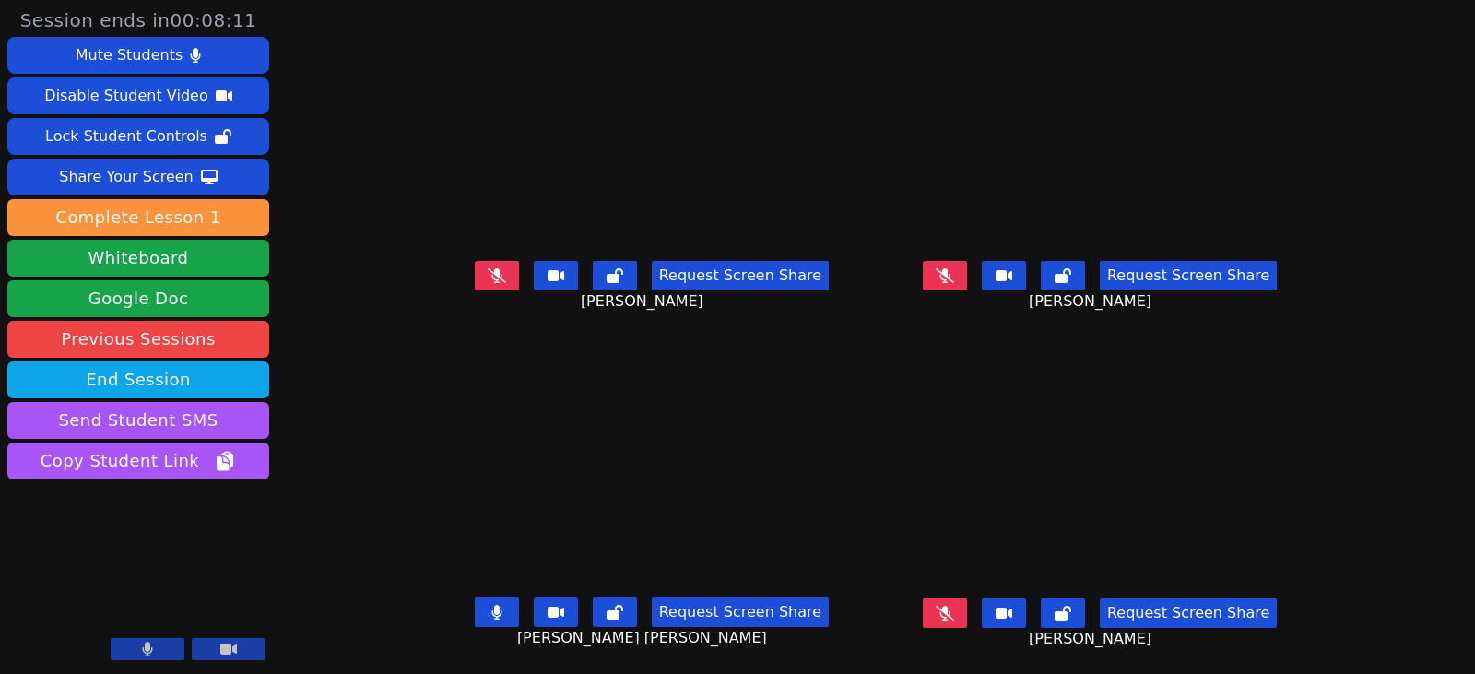
click at [491, 606] on icon at bounding box center [496, 612] width 11 height 15
click at [476, 267] on button at bounding box center [497, 275] width 44 height 29
click at [484, 276] on button at bounding box center [497, 275] width 44 height 29
click at [954, 277] on icon at bounding box center [944, 275] width 18 height 15
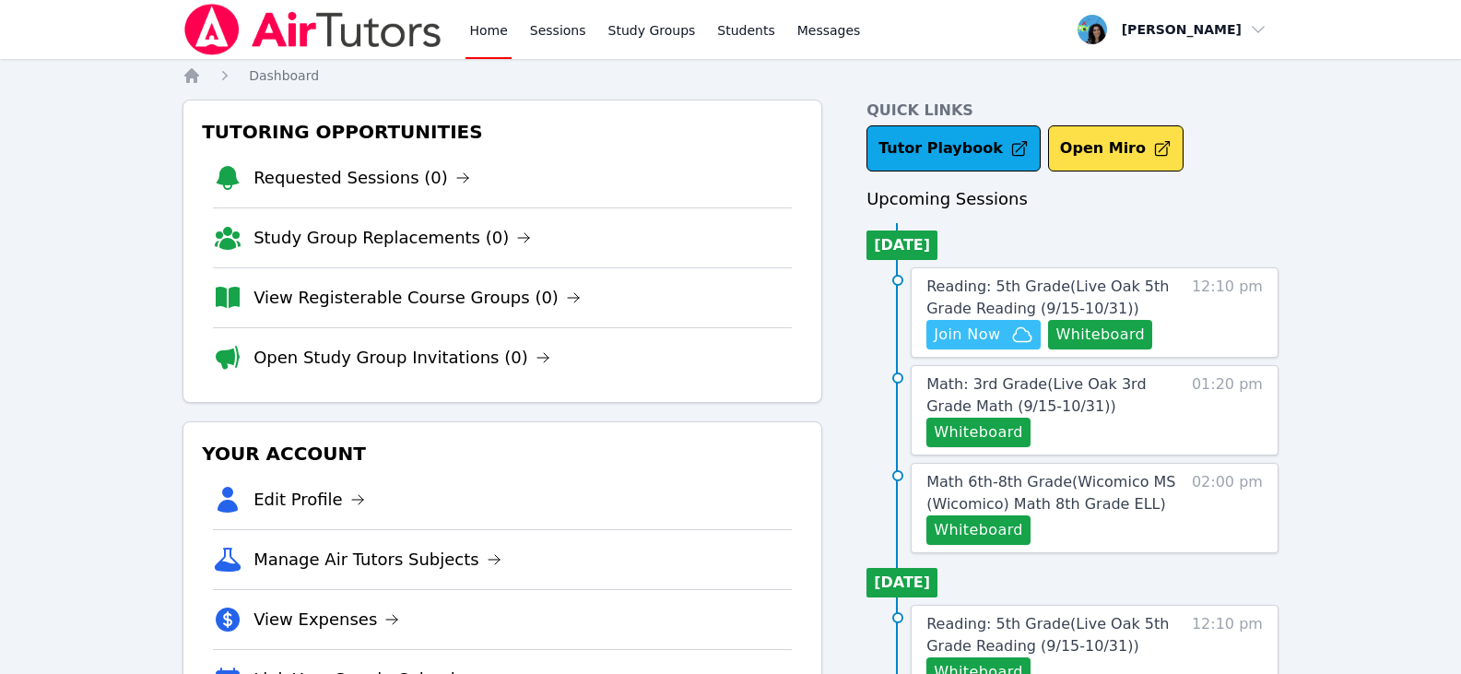
click at [1004, 325] on span "Join Now" at bounding box center [984, 334] width 100 height 22
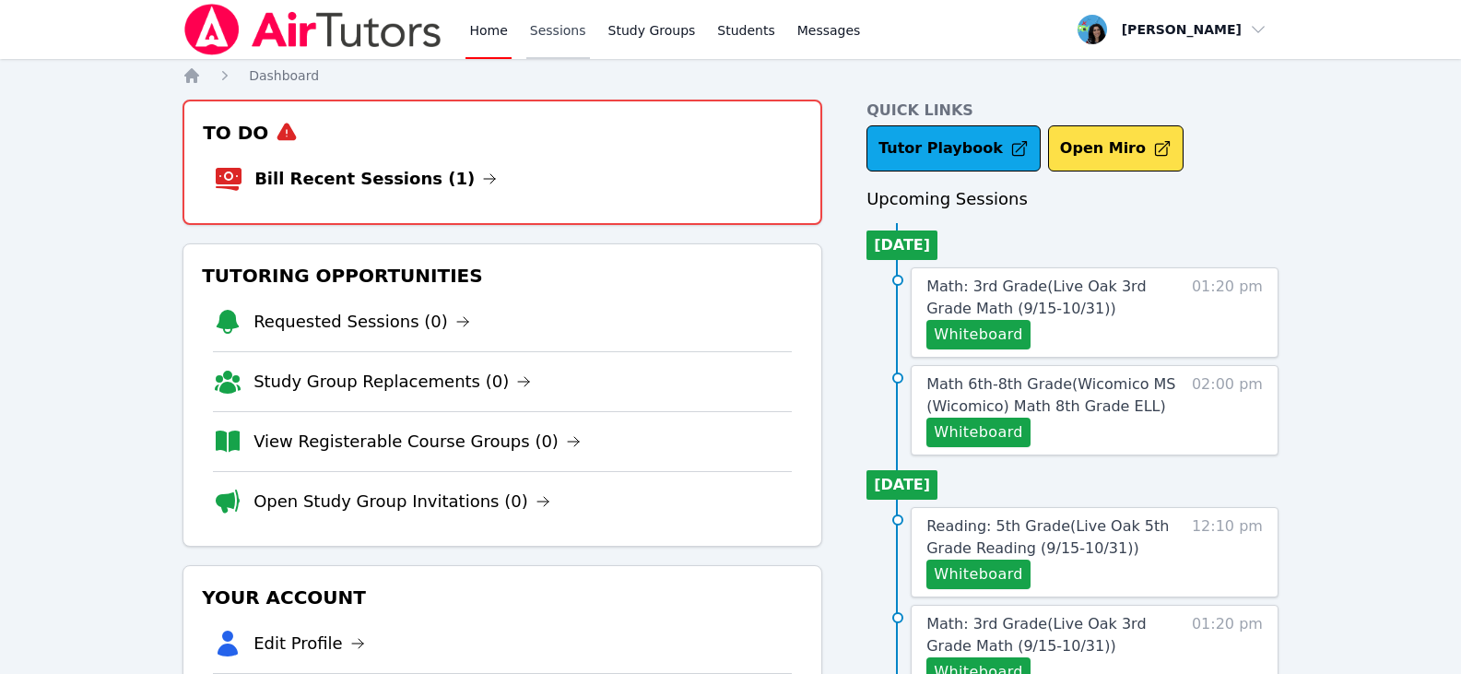
click at [537, 40] on link "Sessions" at bounding box center [558, 29] width 64 height 59
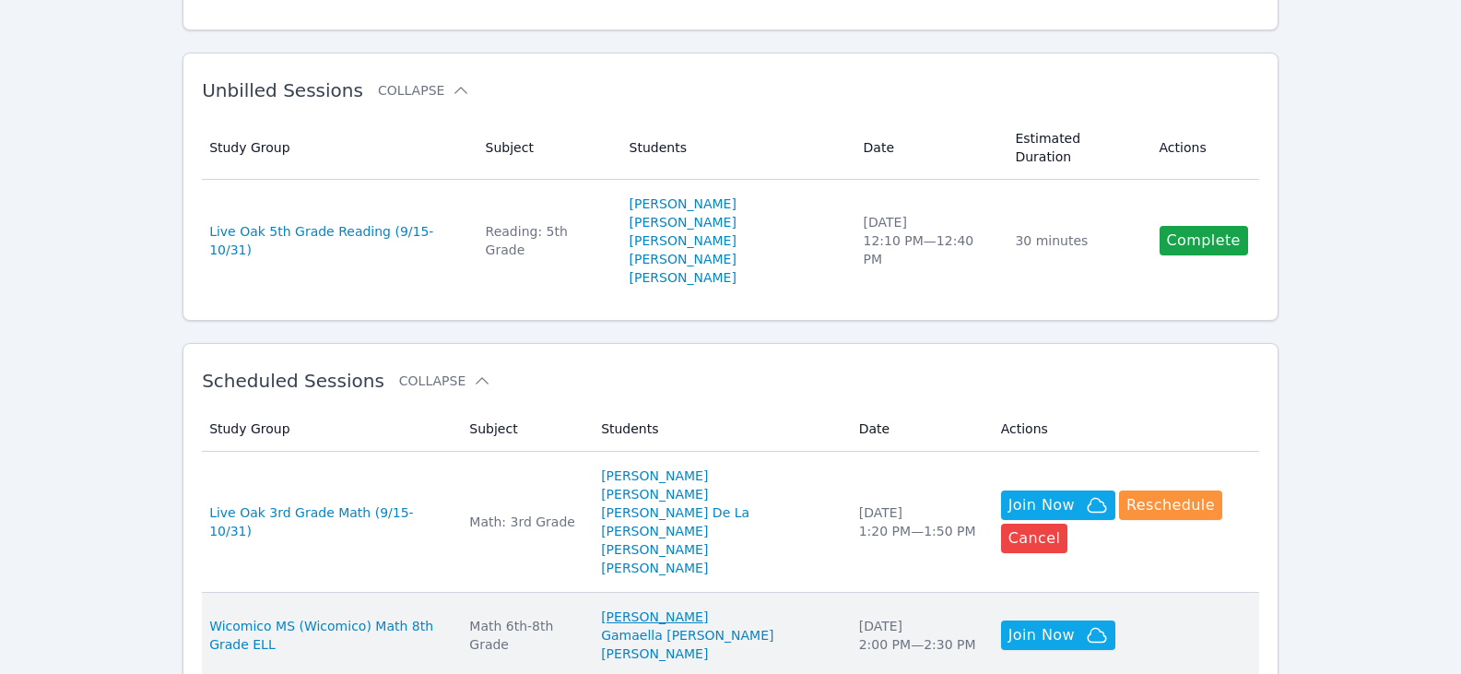
scroll to position [369, 0]
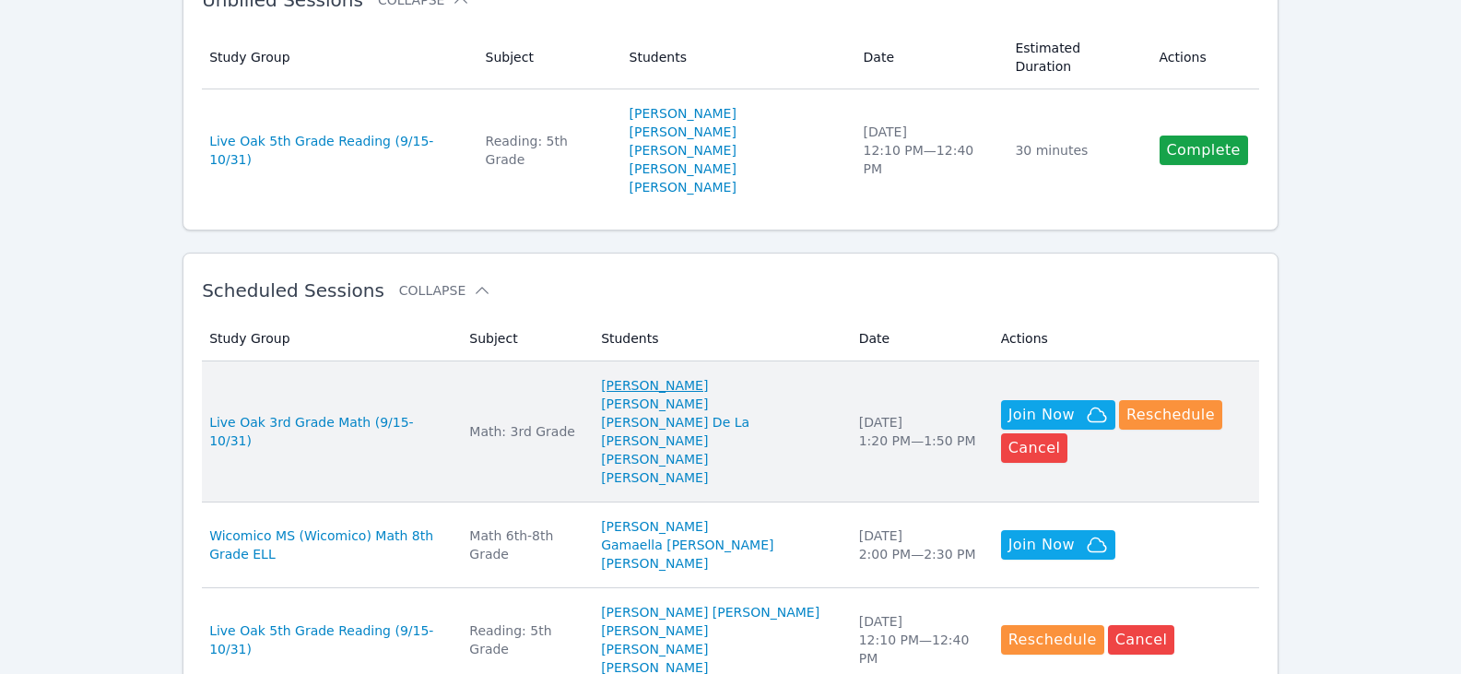
click at [694, 376] on link "Emma Fernandez" at bounding box center [654, 385] width 107 height 18
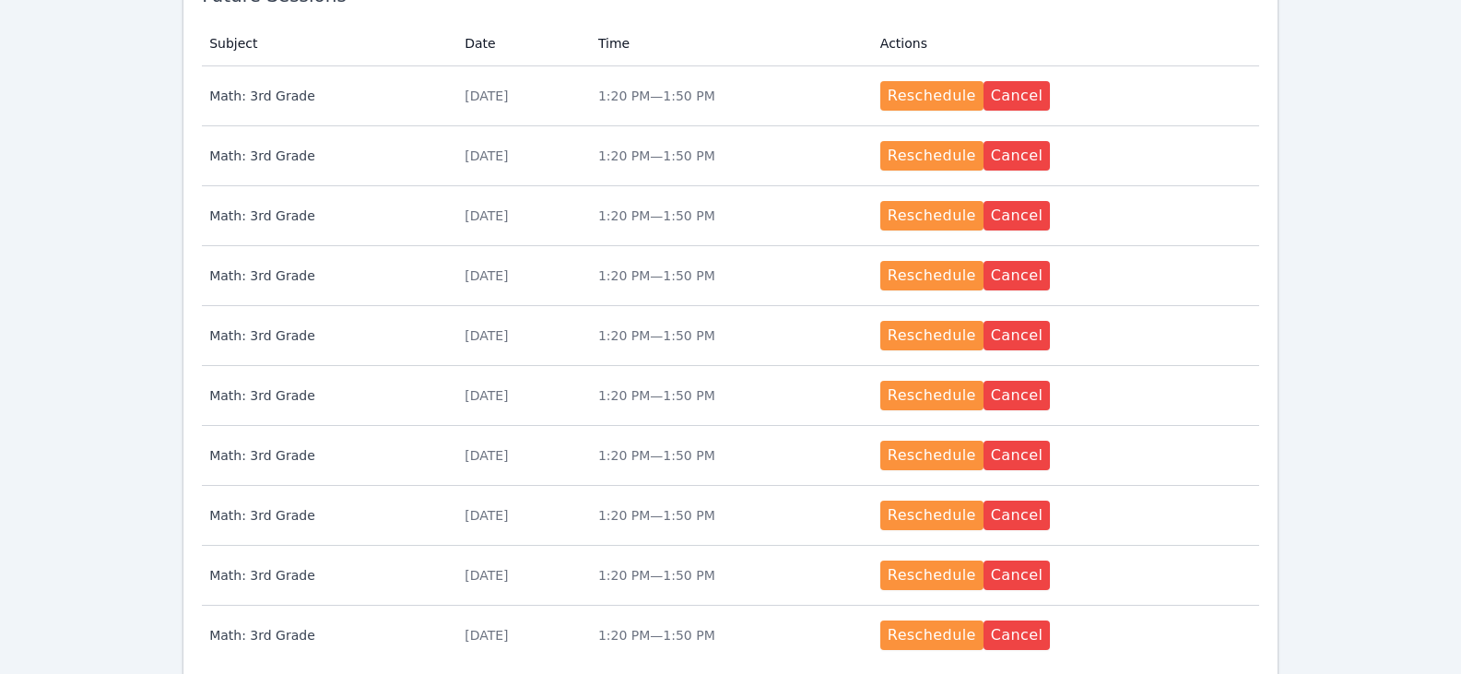
scroll to position [918, 0]
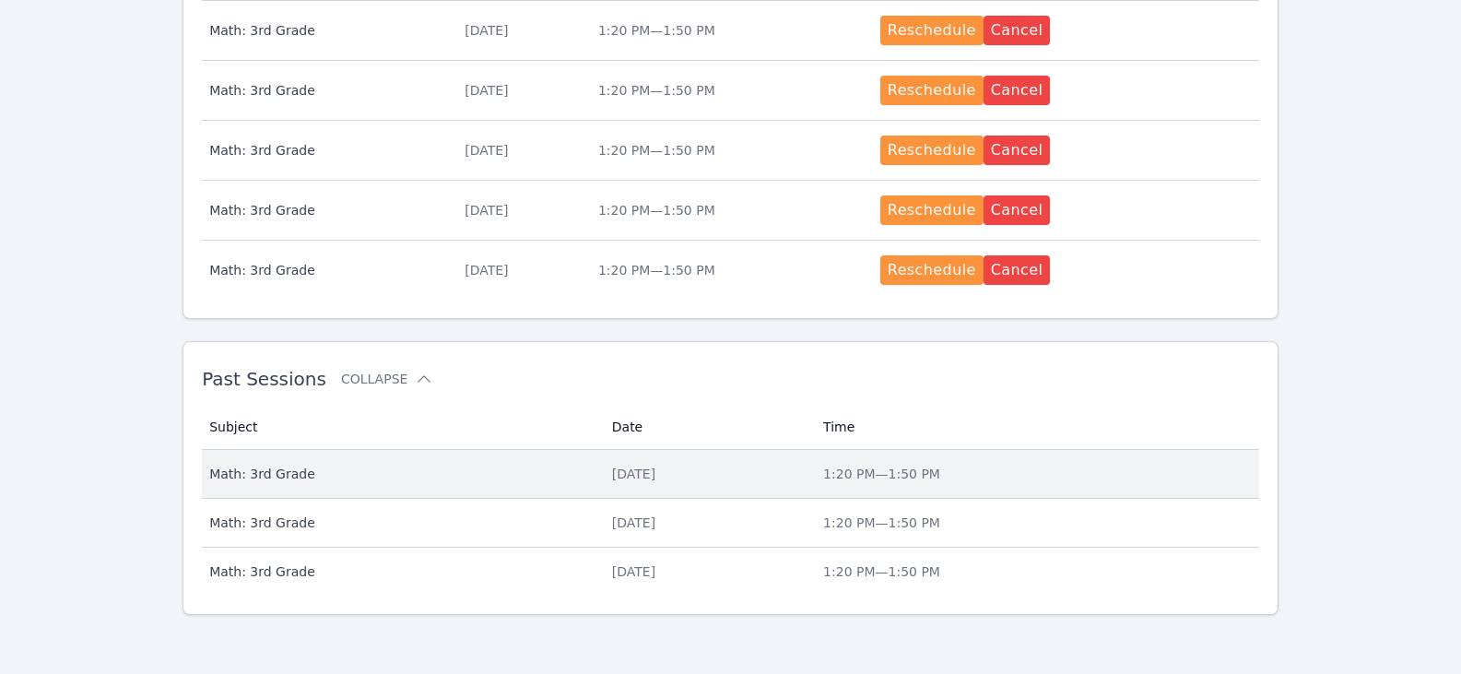
click at [649, 466] on div "Thu Sep 18" at bounding box center [706, 473] width 189 height 18
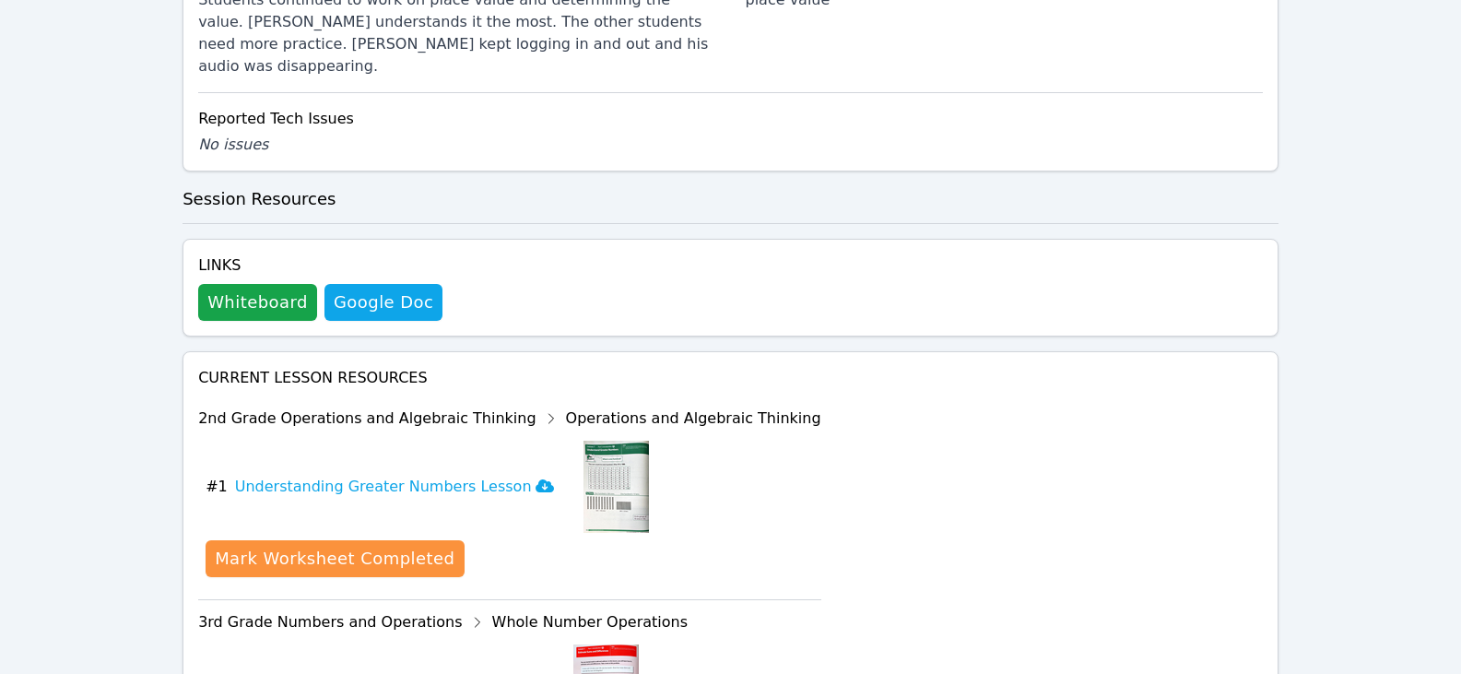
scroll to position [1193, 0]
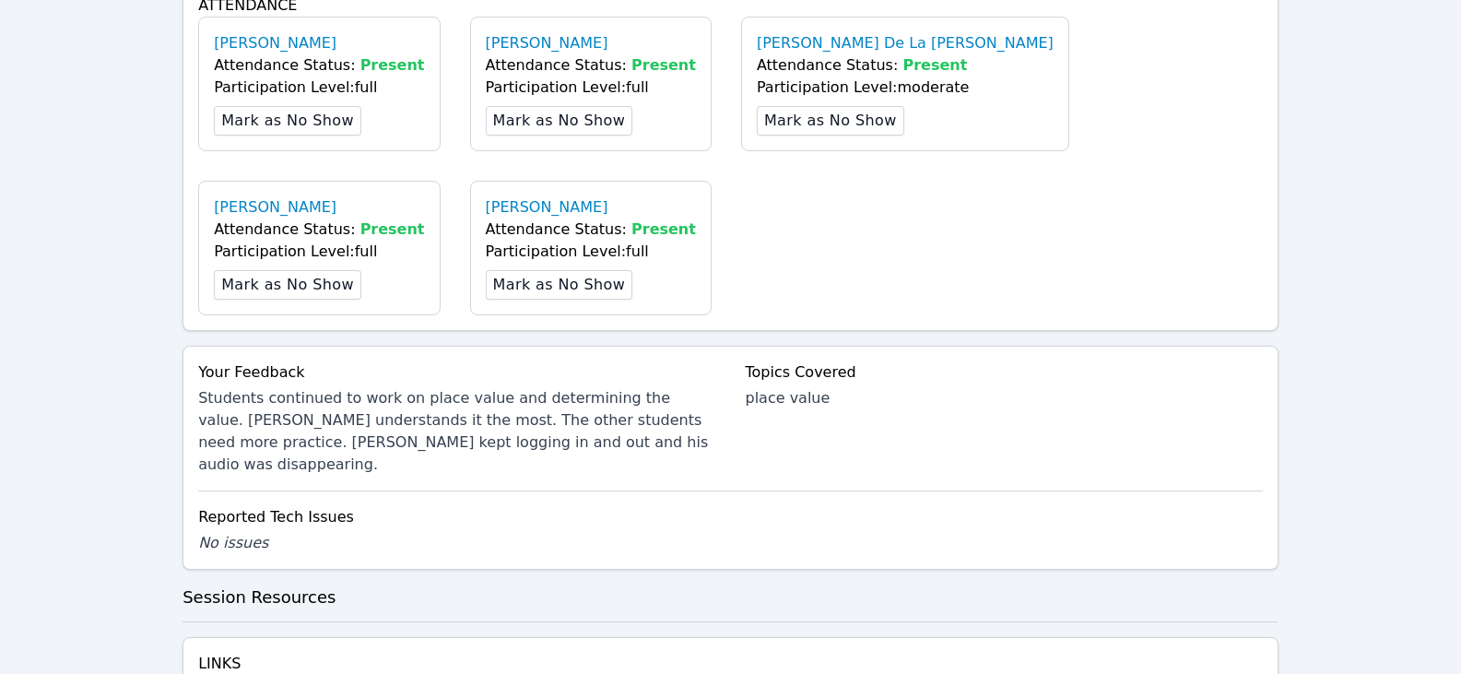
scroll to position [829, 0]
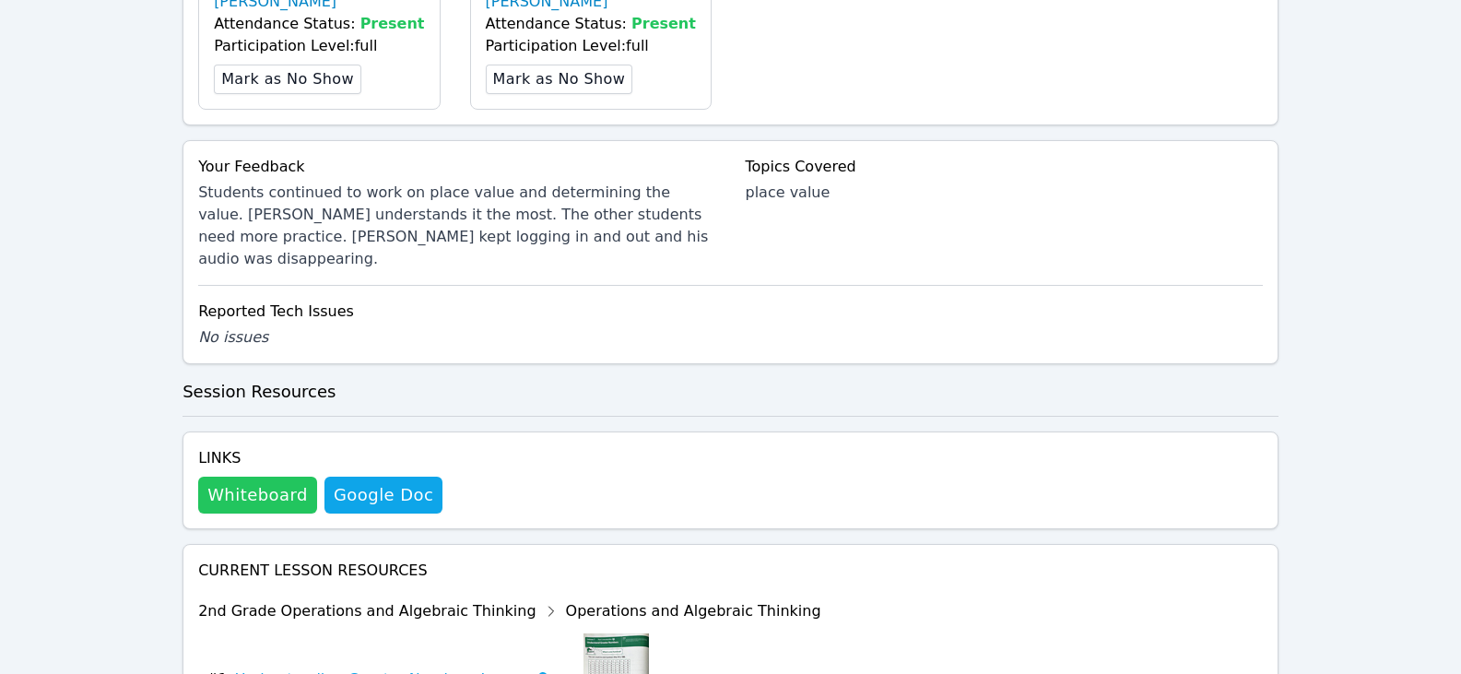
click at [279, 476] on button "Whiteboard" at bounding box center [257, 494] width 119 height 37
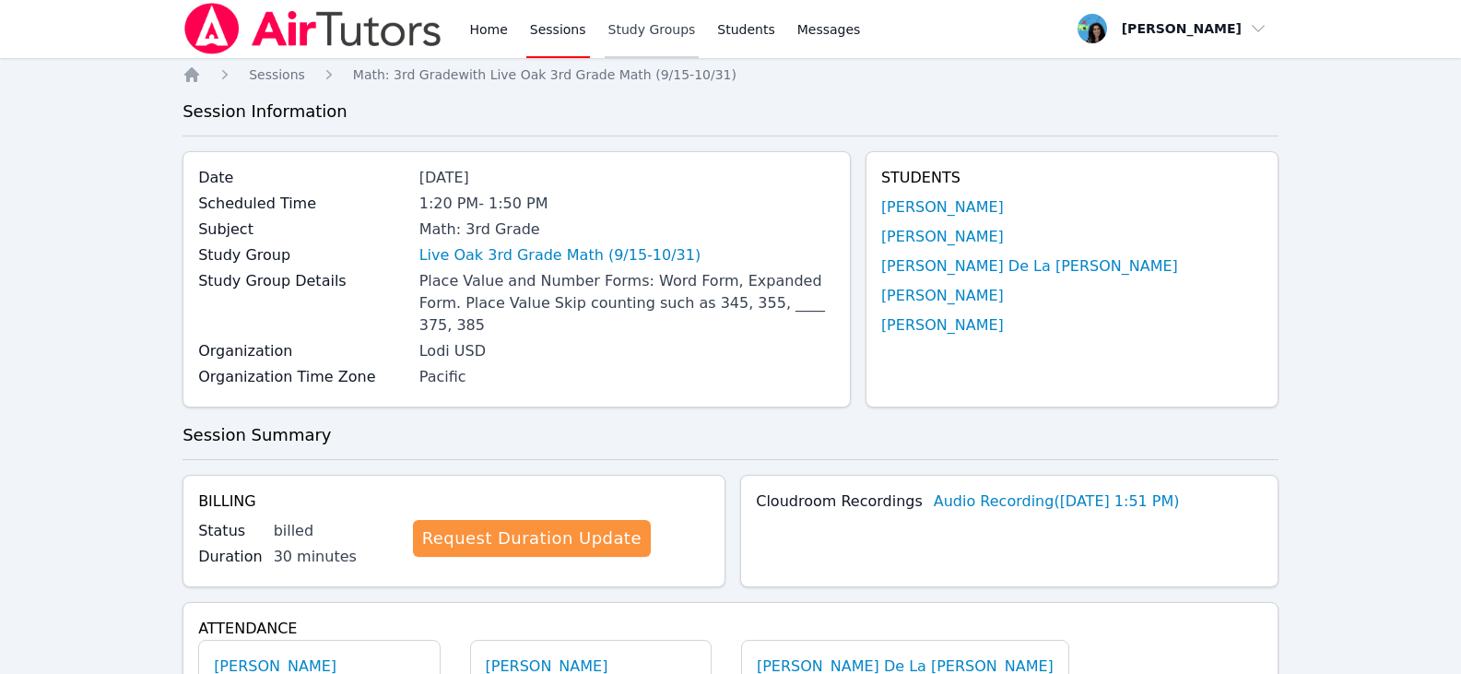
scroll to position [0, 0]
click at [574, 23] on link "Sessions" at bounding box center [558, 29] width 64 height 59
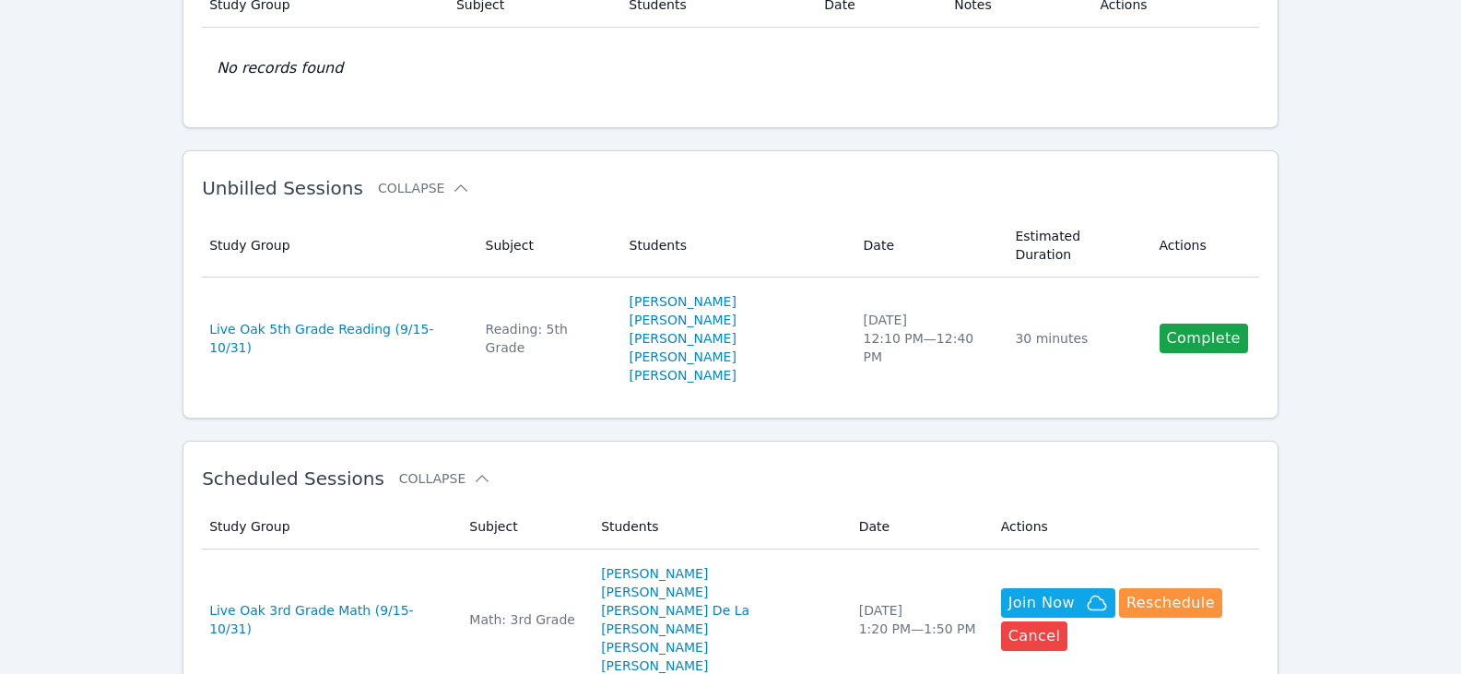
scroll to position [184, 0]
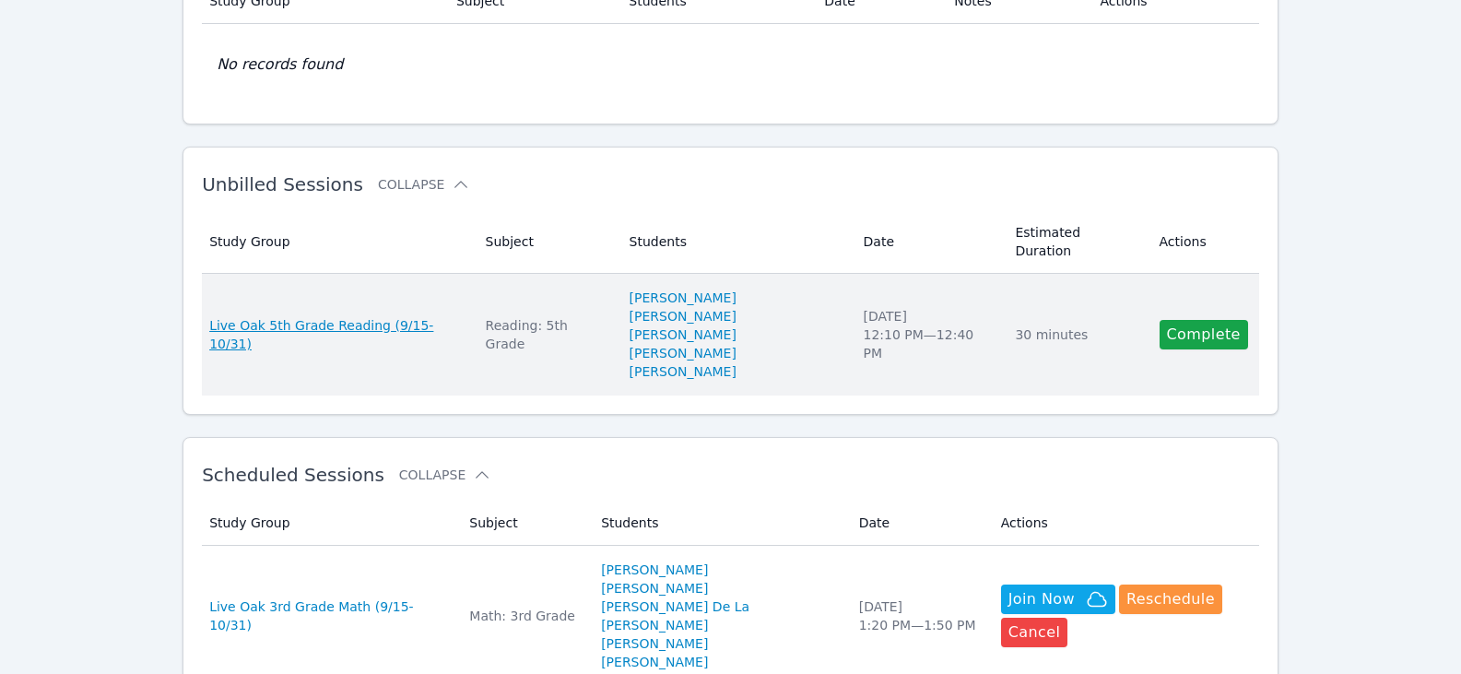
click at [367, 316] on span "Live Oak 5th Grade Reading (9/15-10/31)" at bounding box center [335, 334] width 253 height 37
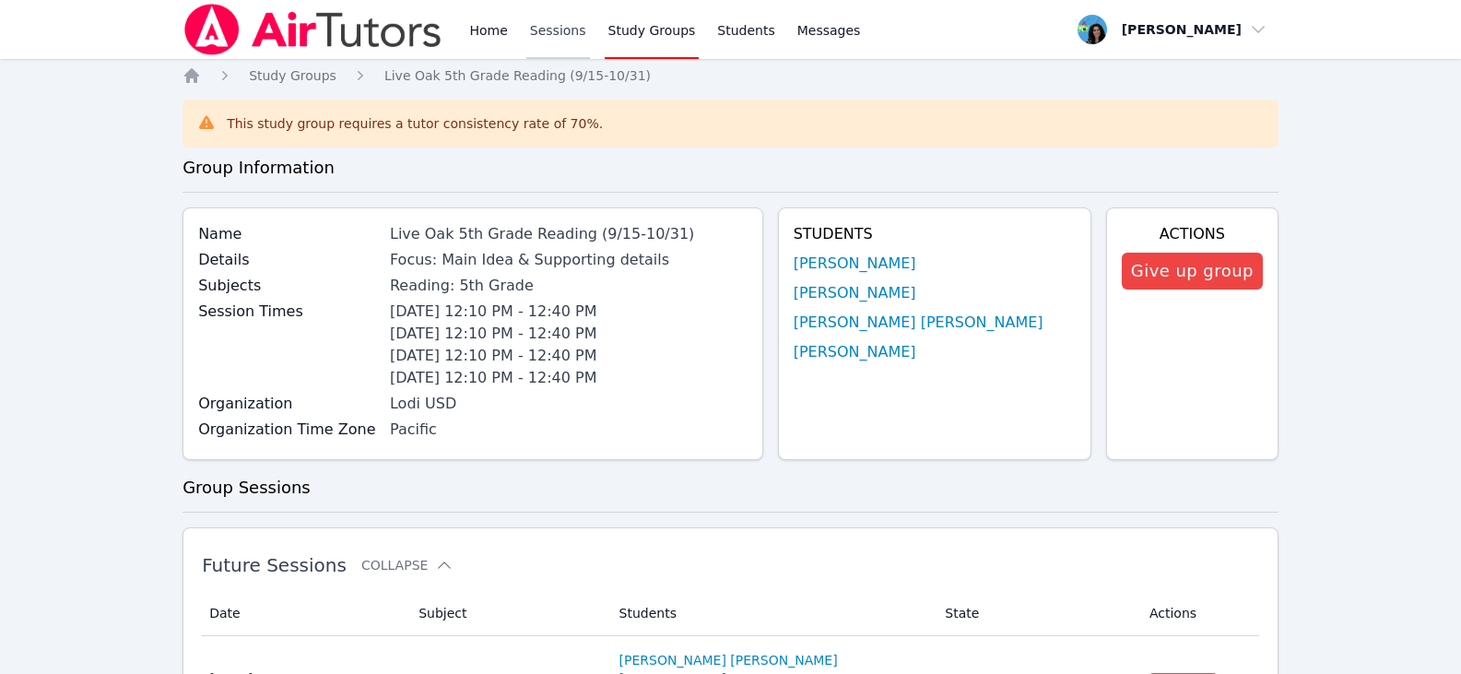
click at [558, 37] on link "Sessions" at bounding box center [558, 29] width 64 height 59
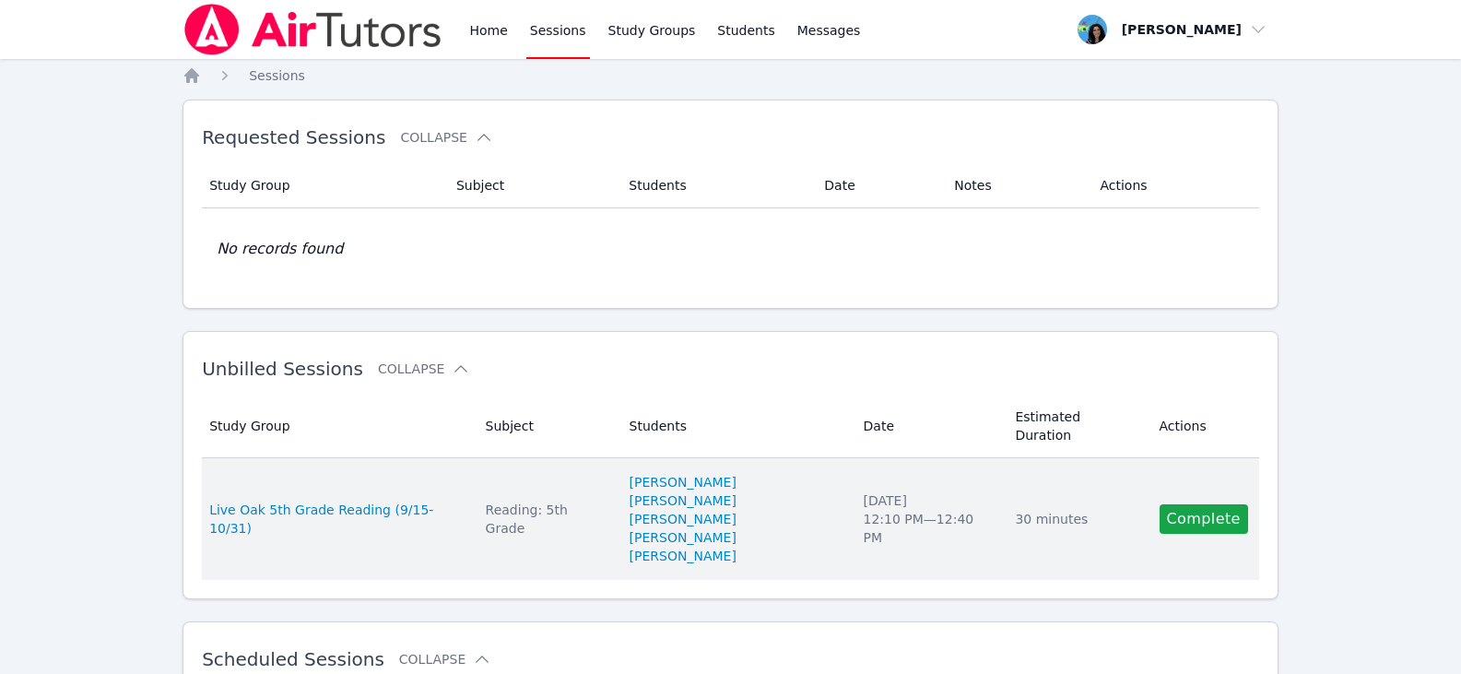
click at [1004, 505] on td "Estimated Duration 30 minutes" at bounding box center [1076, 519] width 144 height 122
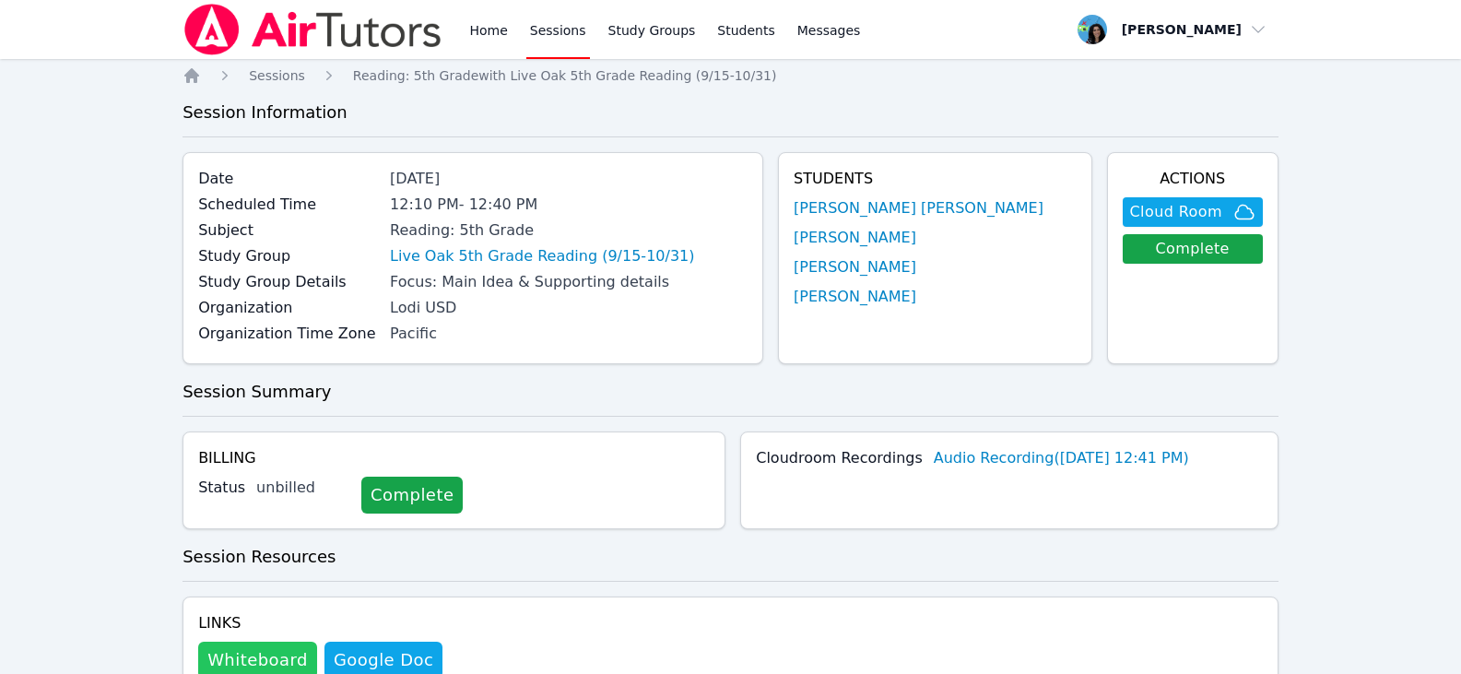
click at [258, 654] on button "Whiteboard" at bounding box center [257, 659] width 119 height 37
click at [532, 42] on link "Sessions" at bounding box center [558, 29] width 64 height 59
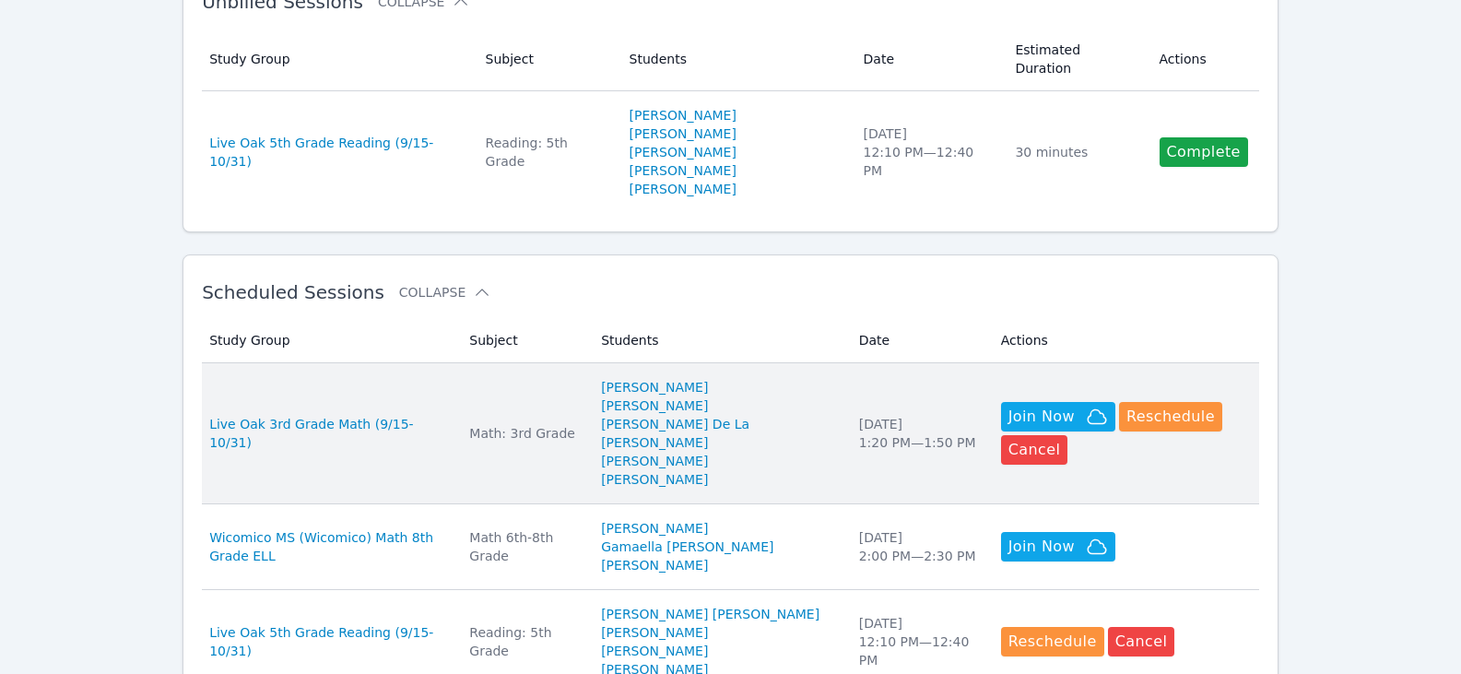
scroll to position [369, 0]
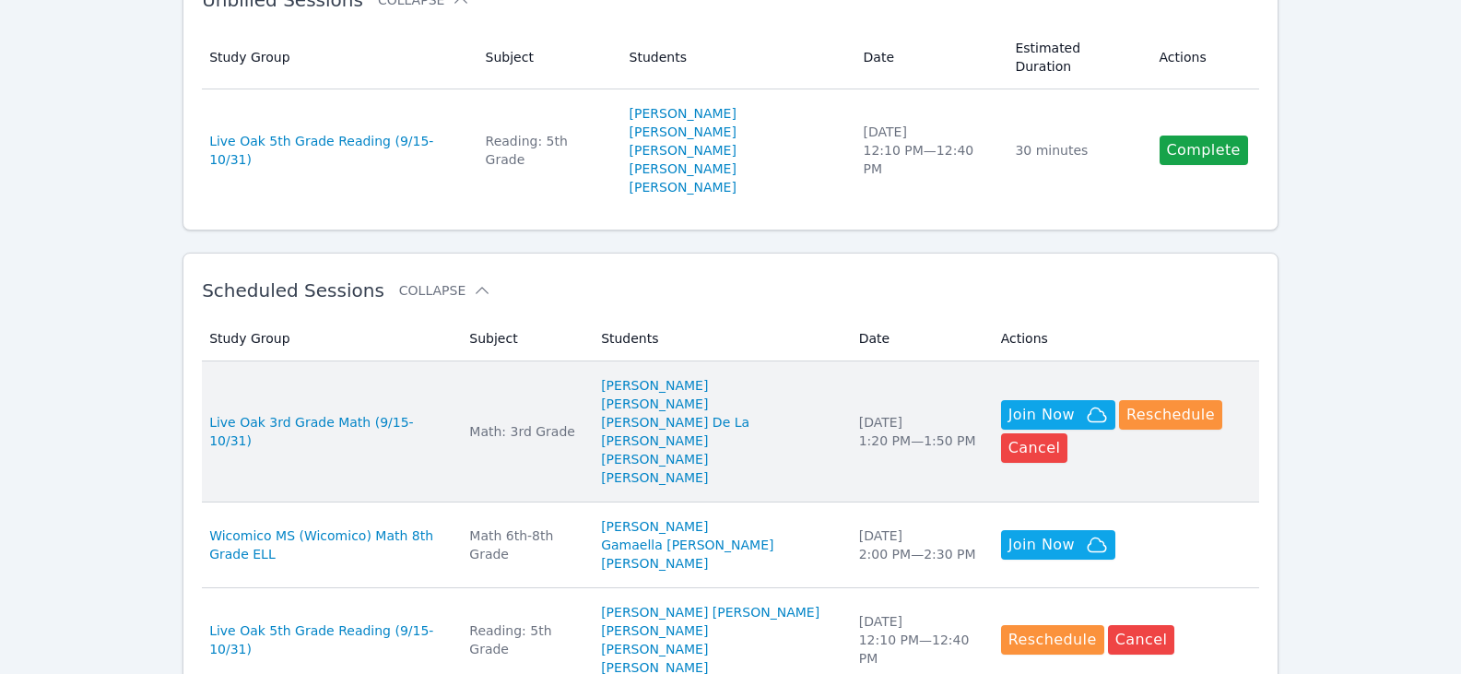
click at [575, 422] on div "Math: 3rd Grade" at bounding box center [524, 431] width 110 height 18
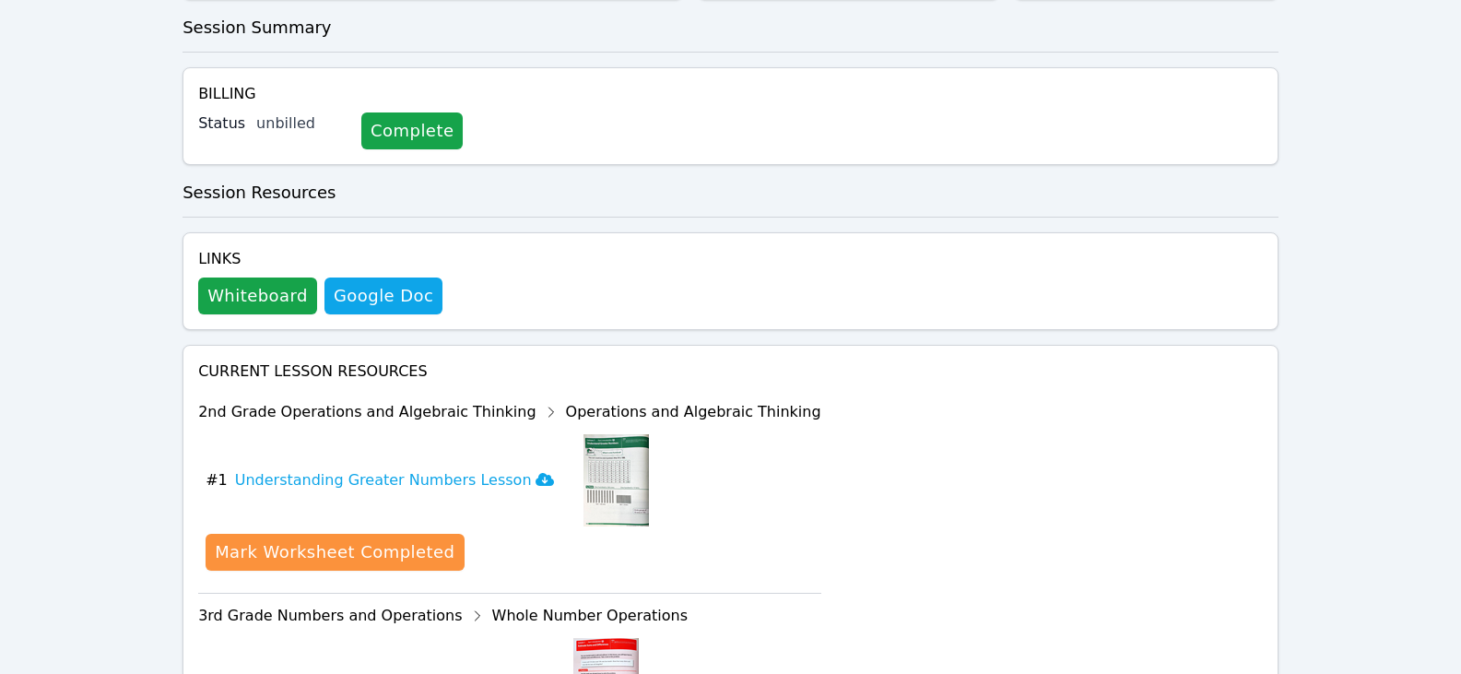
scroll to position [461, 0]
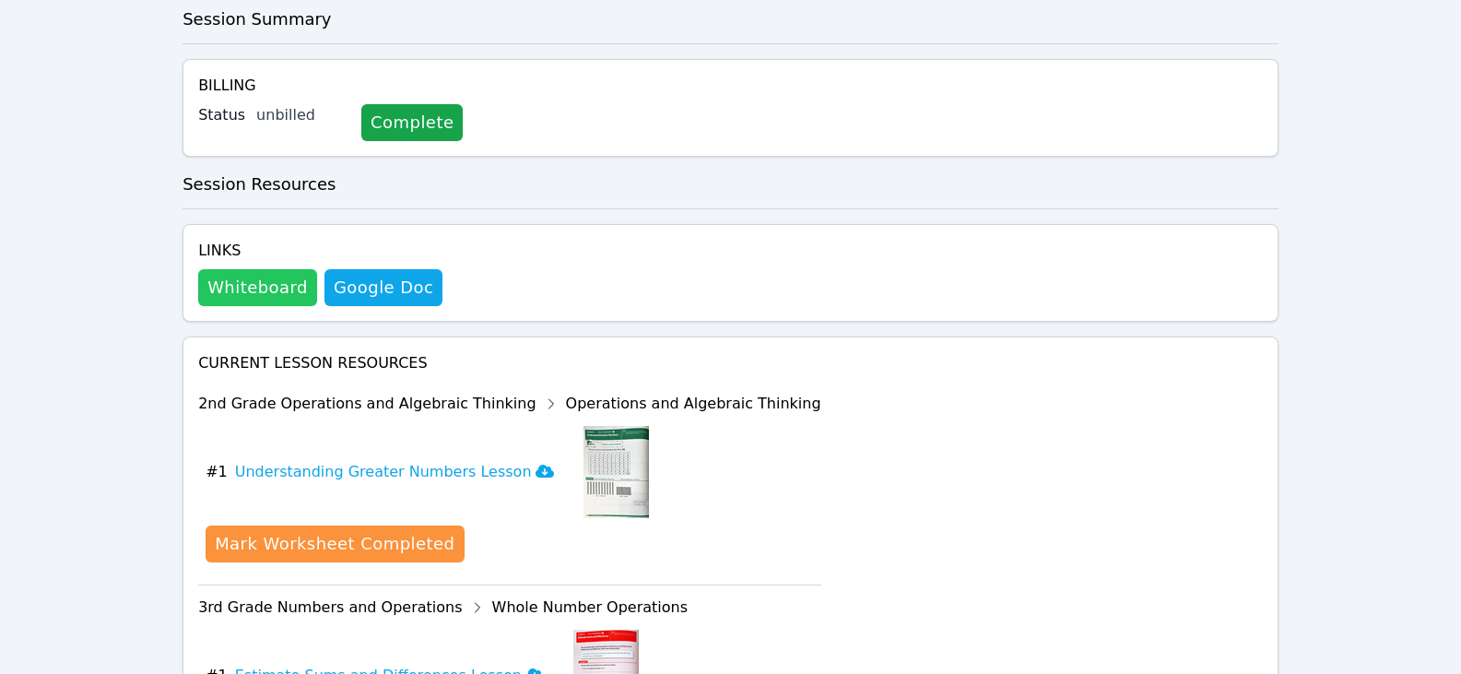
click at [280, 269] on button "Whiteboard" at bounding box center [257, 287] width 119 height 37
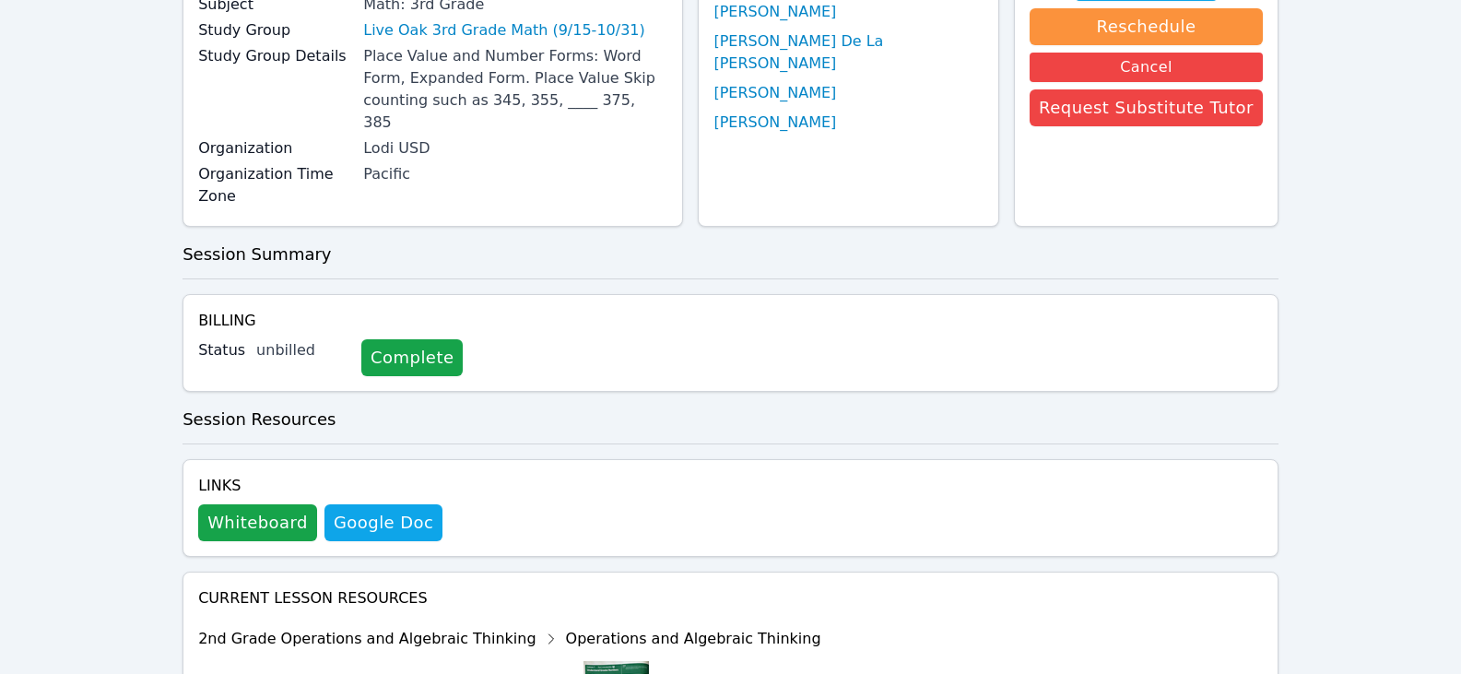
scroll to position [0, 0]
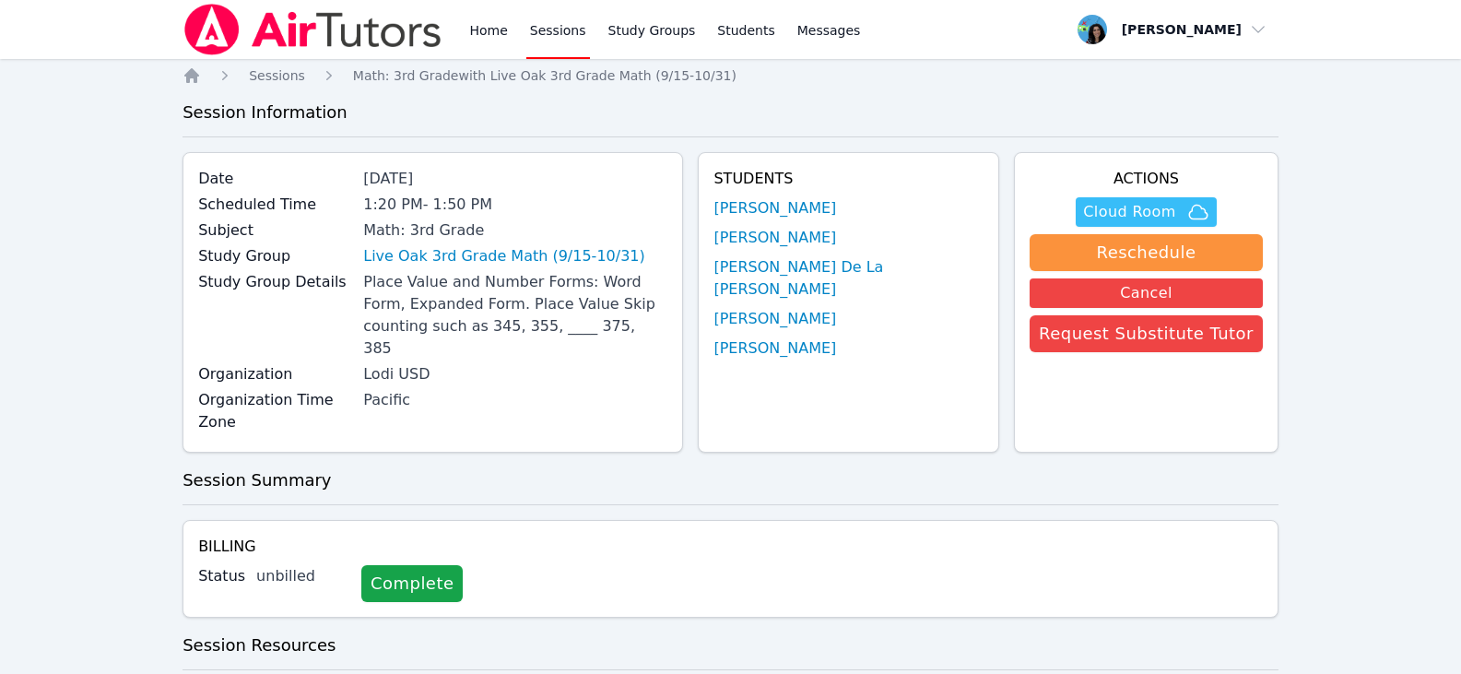
click at [1117, 217] on span "Cloud Room" at bounding box center [1129, 212] width 92 height 22
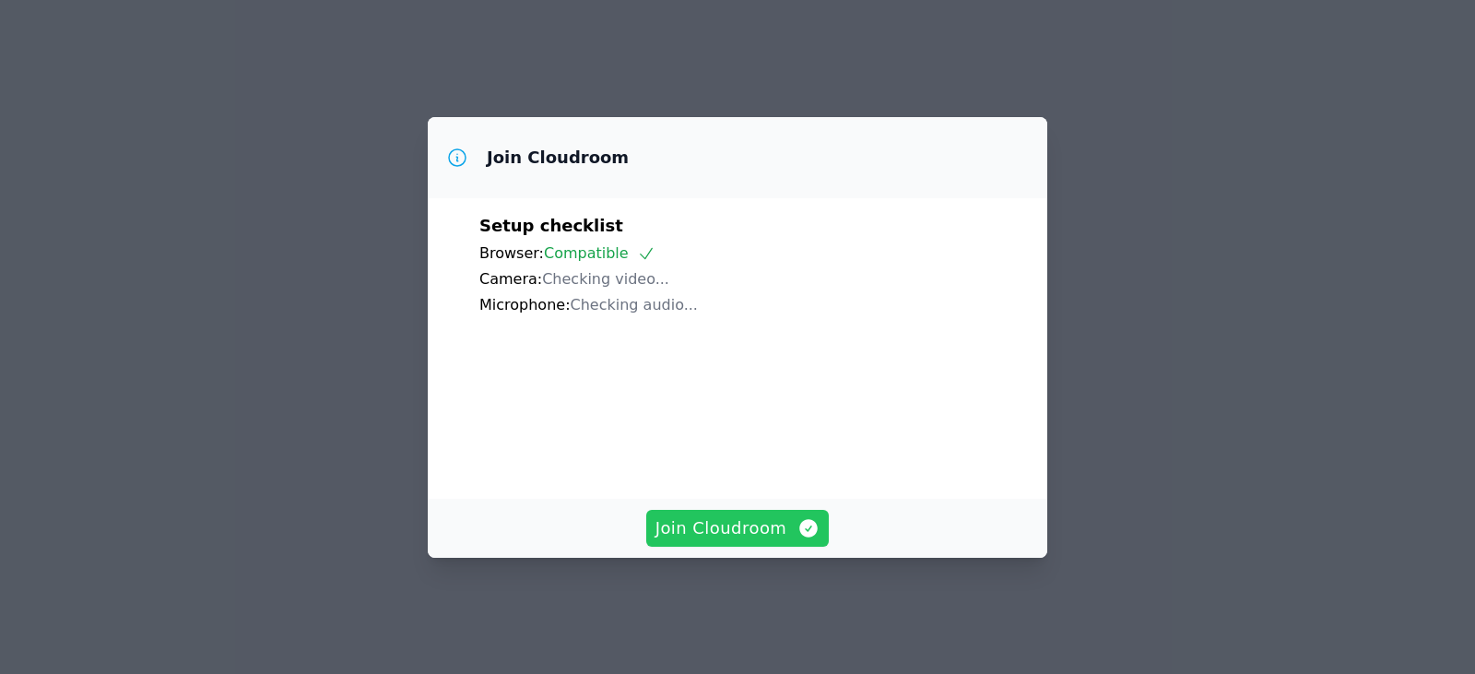
click at [688, 534] on span "Join Cloudroom" at bounding box center [737, 528] width 165 height 26
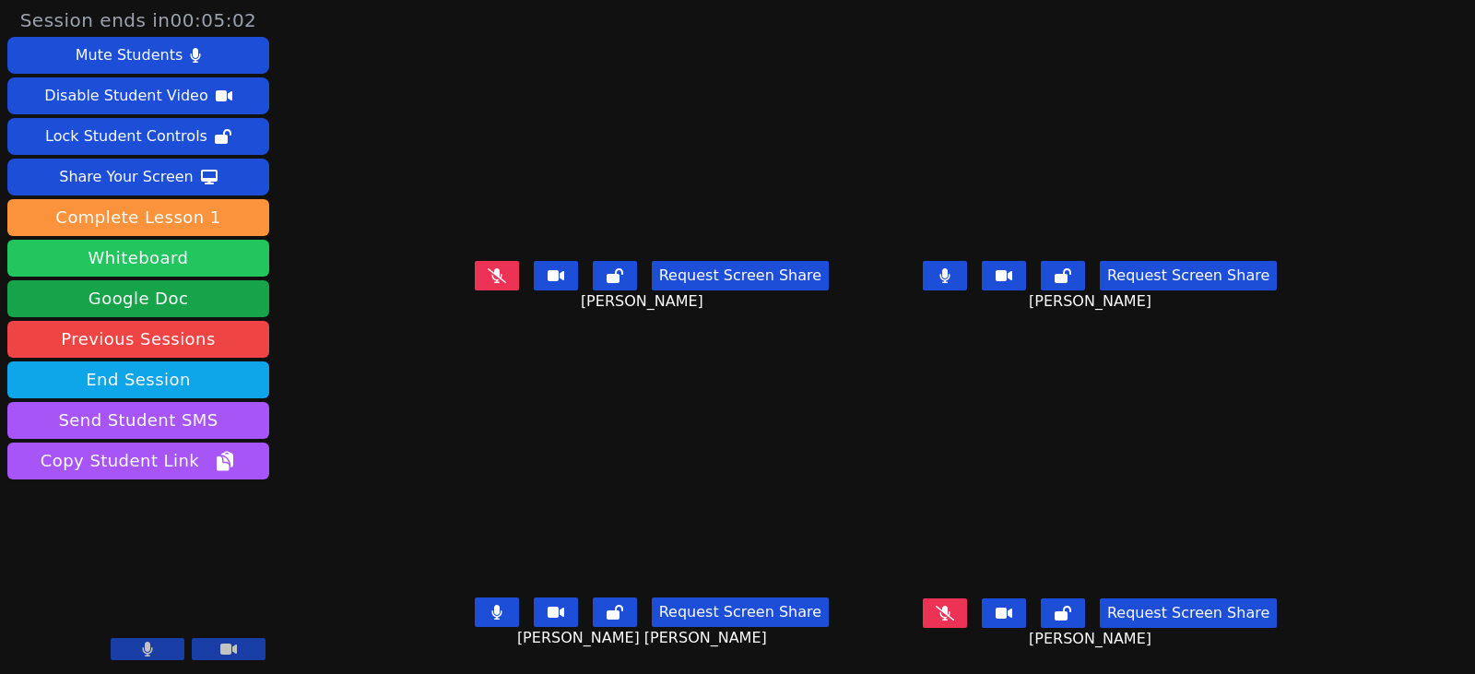
click at [101, 262] on button "Whiteboard" at bounding box center [138, 258] width 262 height 37
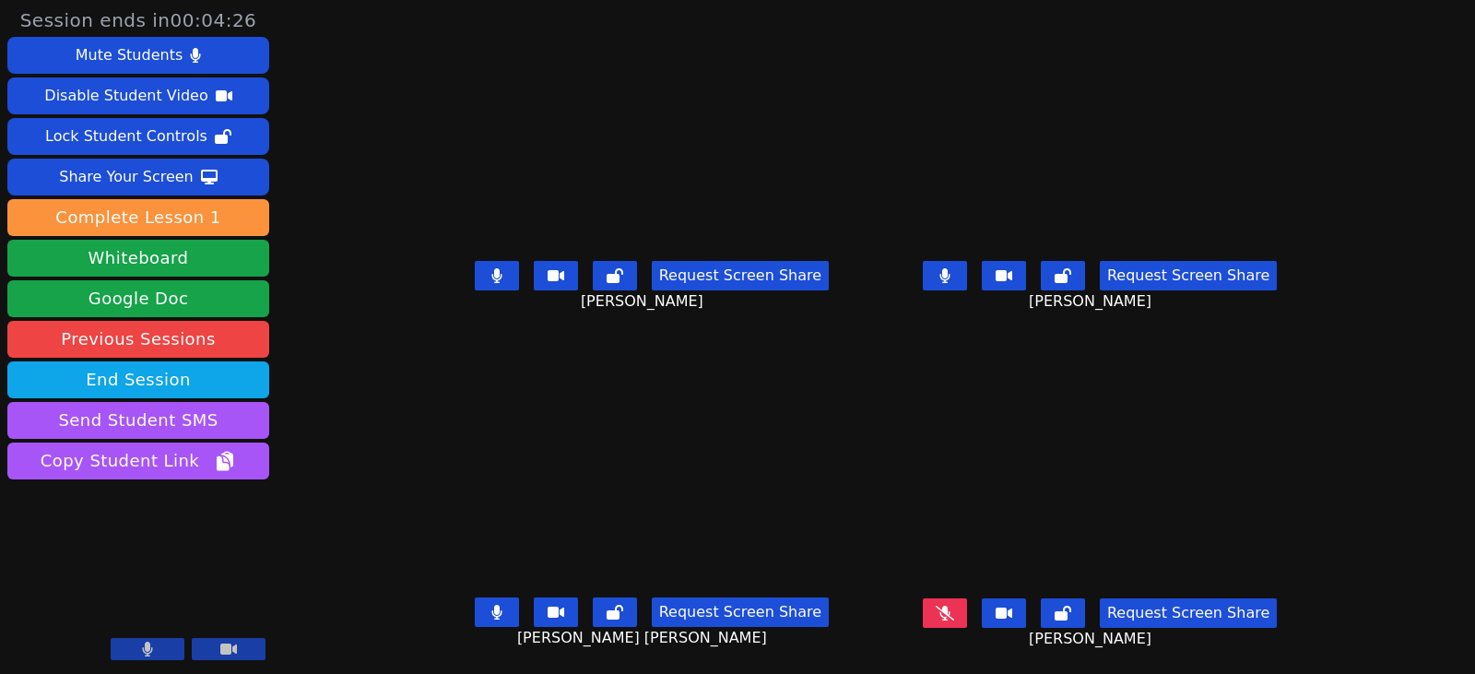
drag, startPoint x: 471, startPoint y: 274, endPoint x: 518, endPoint y: 280, distance: 47.4
click at [491, 274] on icon at bounding box center [496, 275] width 11 height 15
click at [950, 276] on icon at bounding box center [944, 275] width 11 height 15
click at [491, 612] on icon at bounding box center [496, 612] width 10 height 15
drag, startPoint x: 472, startPoint y: 270, endPoint x: 480, endPoint y: 311, distance: 42.3
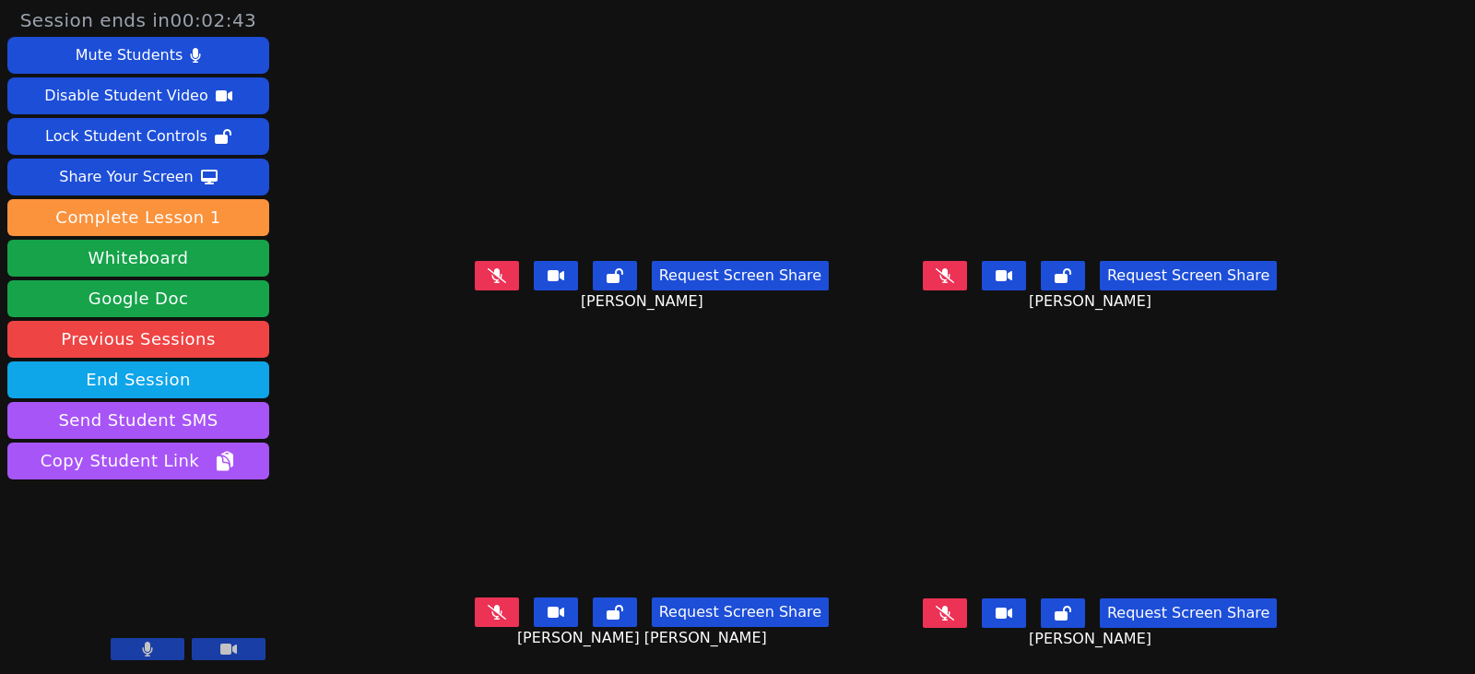
click at [488, 270] on icon at bounding box center [497, 275] width 18 height 15
click at [487, 613] on button at bounding box center [497, 611] width 44 height 29
click at [954, 618] on icon at bounding box center [944, 612] width 18 height 15
click at [954, 276] on icon at bounding box center [944, 275] width 18 height 15
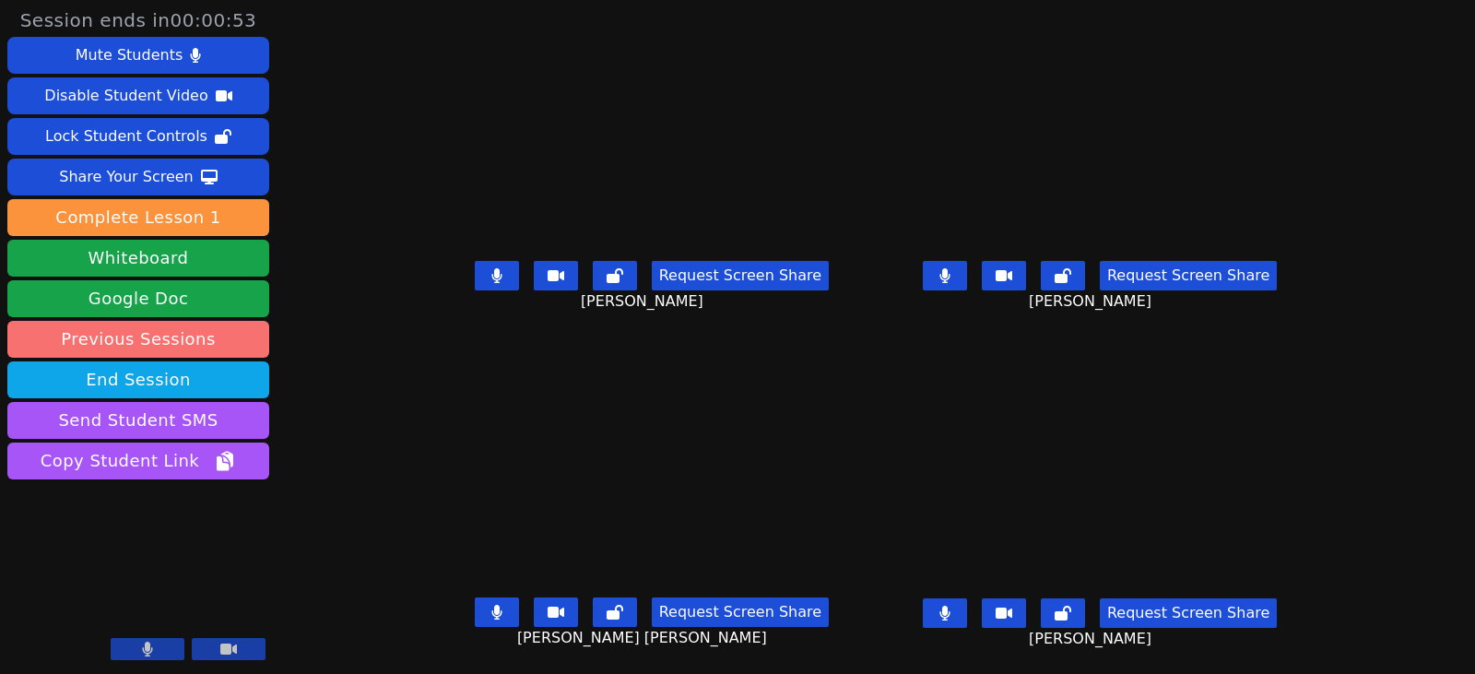
click at [15, 333] on link "Previous Sessions" at bounding box center [138, 339] width 262 height 37
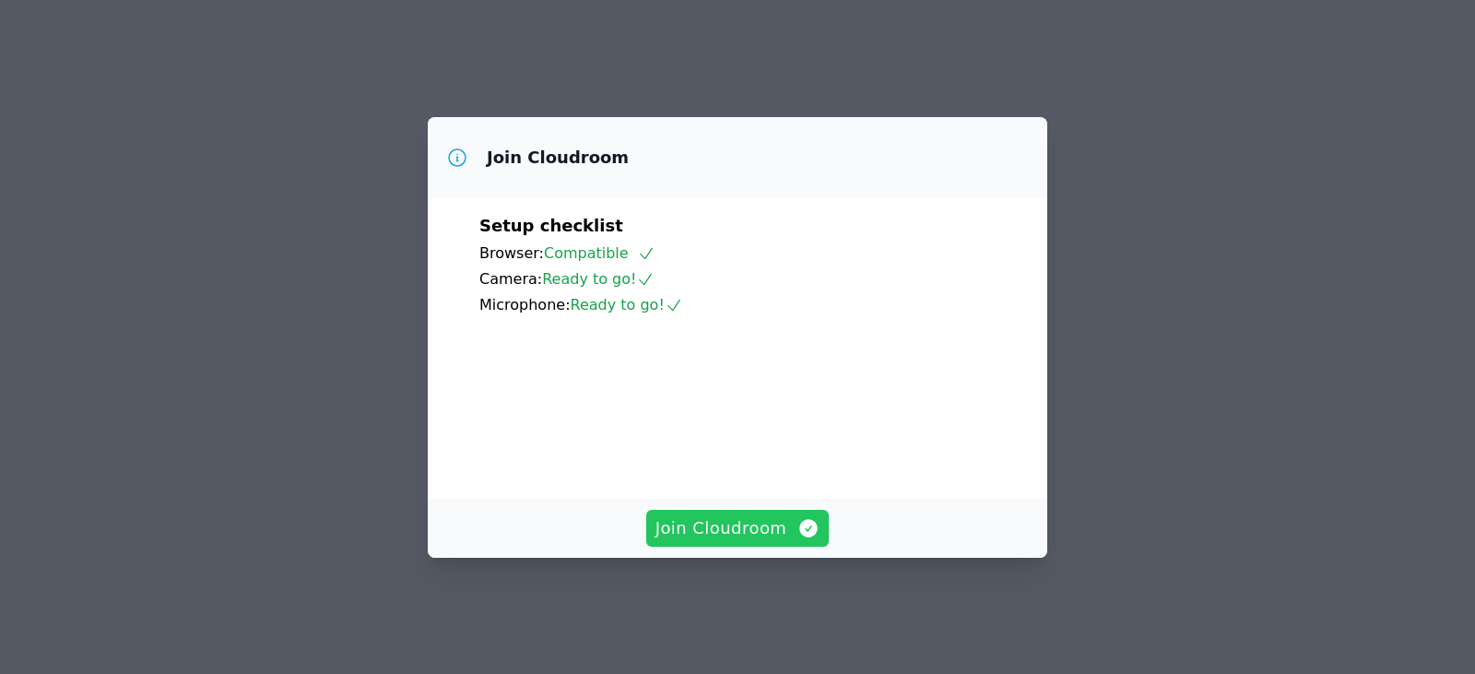
click at [783, 537] on span "Join Cloudroom" at bounding box center [737, 528] width 165 height 26
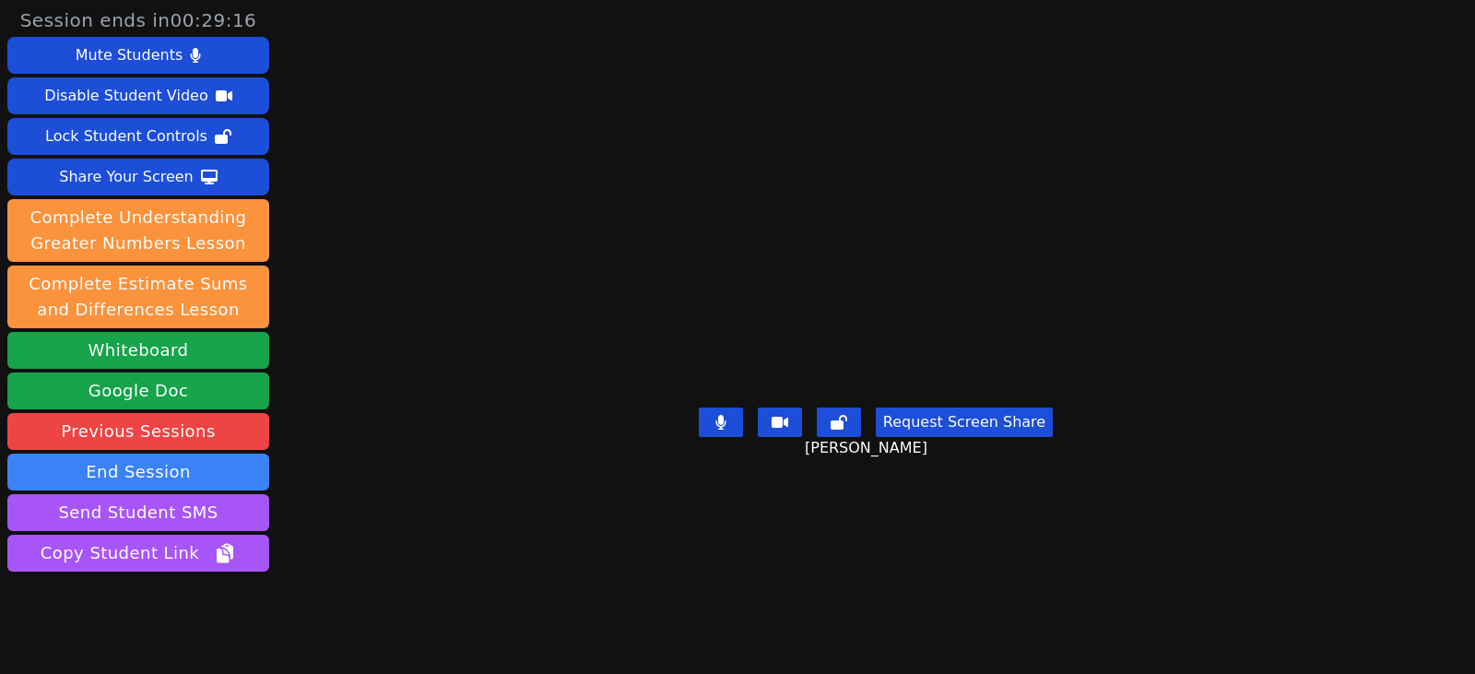
drag, startPoint x: -165, startPoint y: 521, endPoint x: -258, endPoint y: 498, distance: 95.9
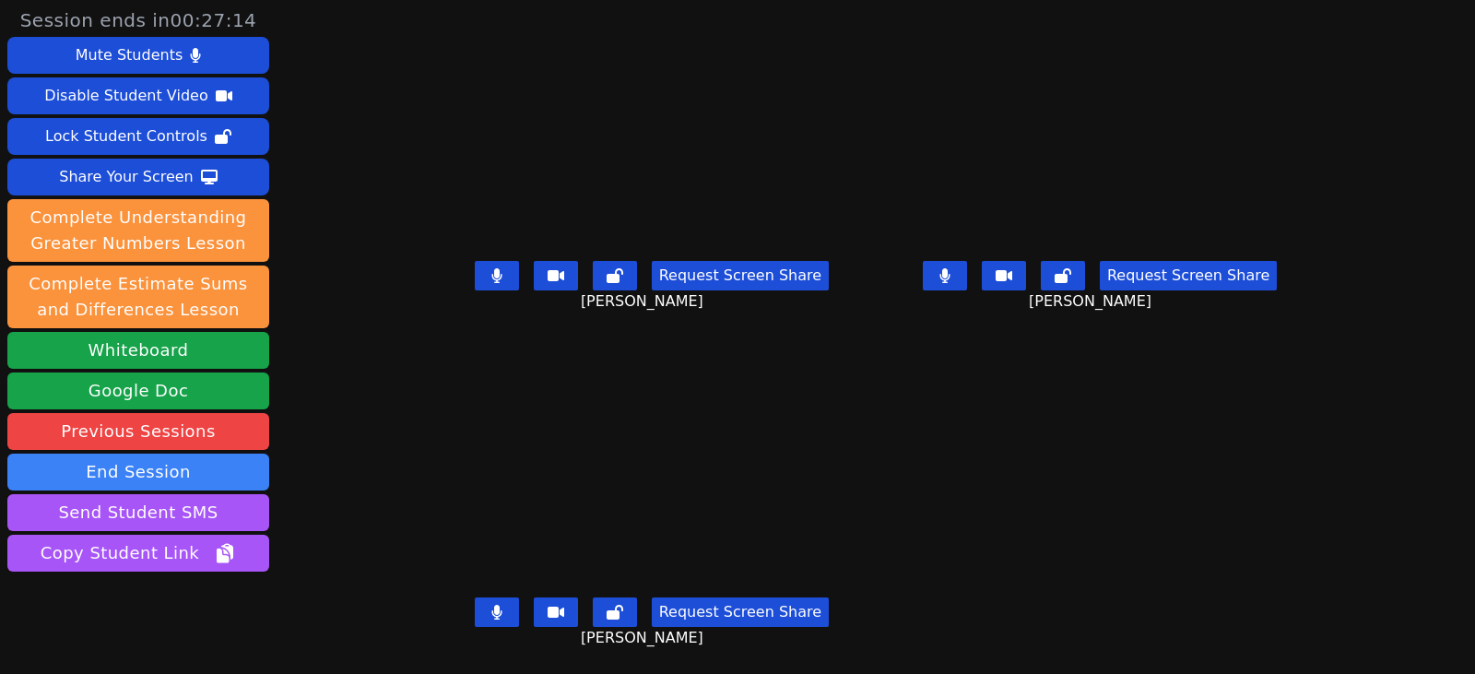
click at [480, 609] on button at bounding box center [497, 611] width 44 height 29
click at [963, 284] on button at bounding box center [945, 275] width 44 height 29
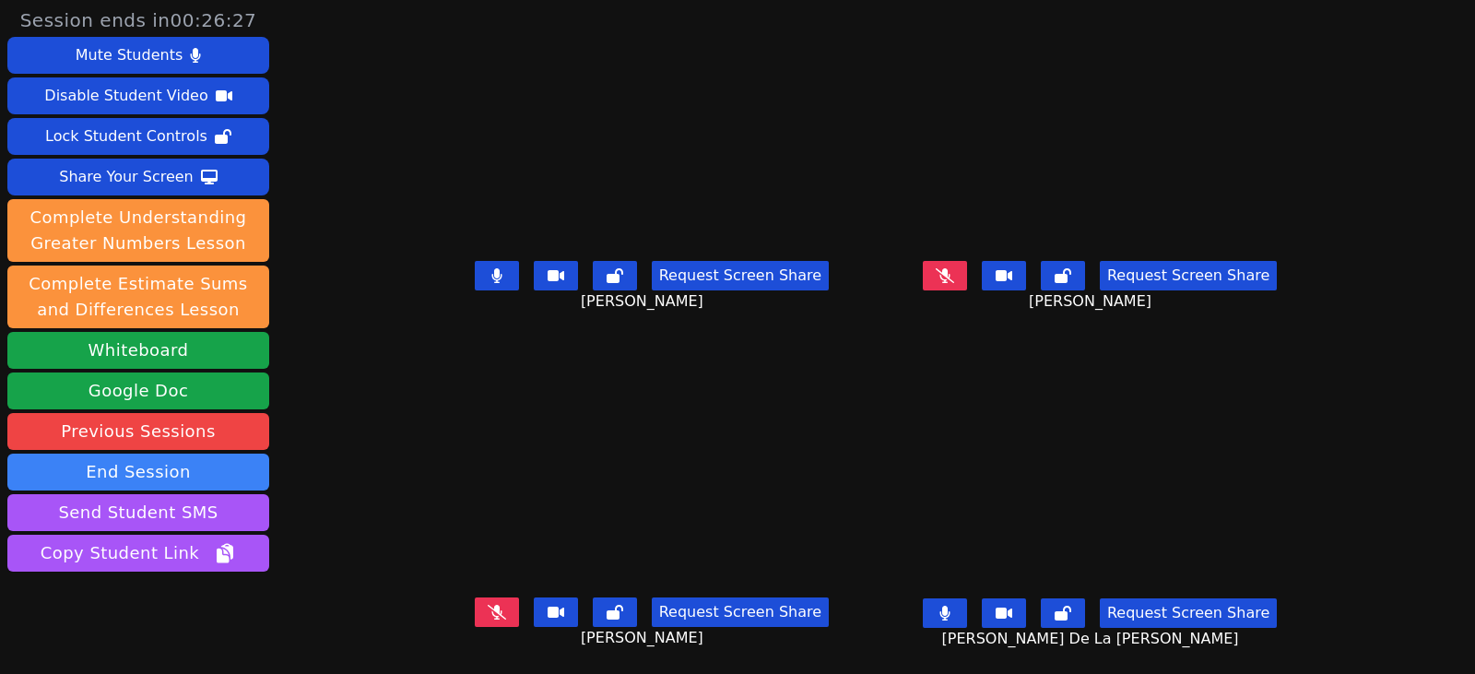
click at [475, 611] on button at bounding box center [497, 611] width 44 height 29
click at [491, 617] on icon at bounding box center [496, 612] width 11 height 15
drag, startPoint x: 474, startPoint y: 611, endPoint x: 441, endPoint y: 612, distance: 32.3
click at [488, 611] on icon at bounding box center [497, 612] width 18 height 15
click at [491, 607] on icon at bounding box center [496, 612] width 11 height 15
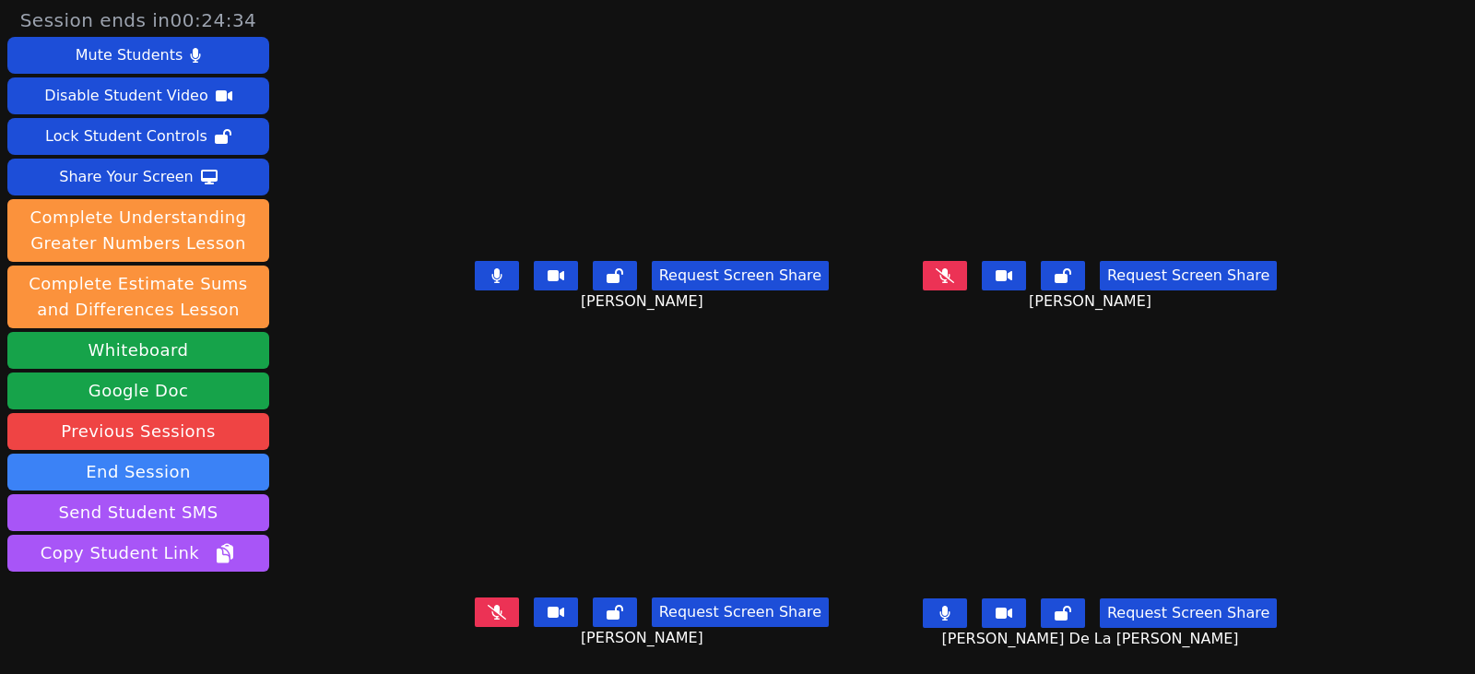
click at [488, 614] on icon at bounding box center [497, 612] width 18 height 15
click at [491, 615] on icon at bounding box center [496, 612] width 10 height 15
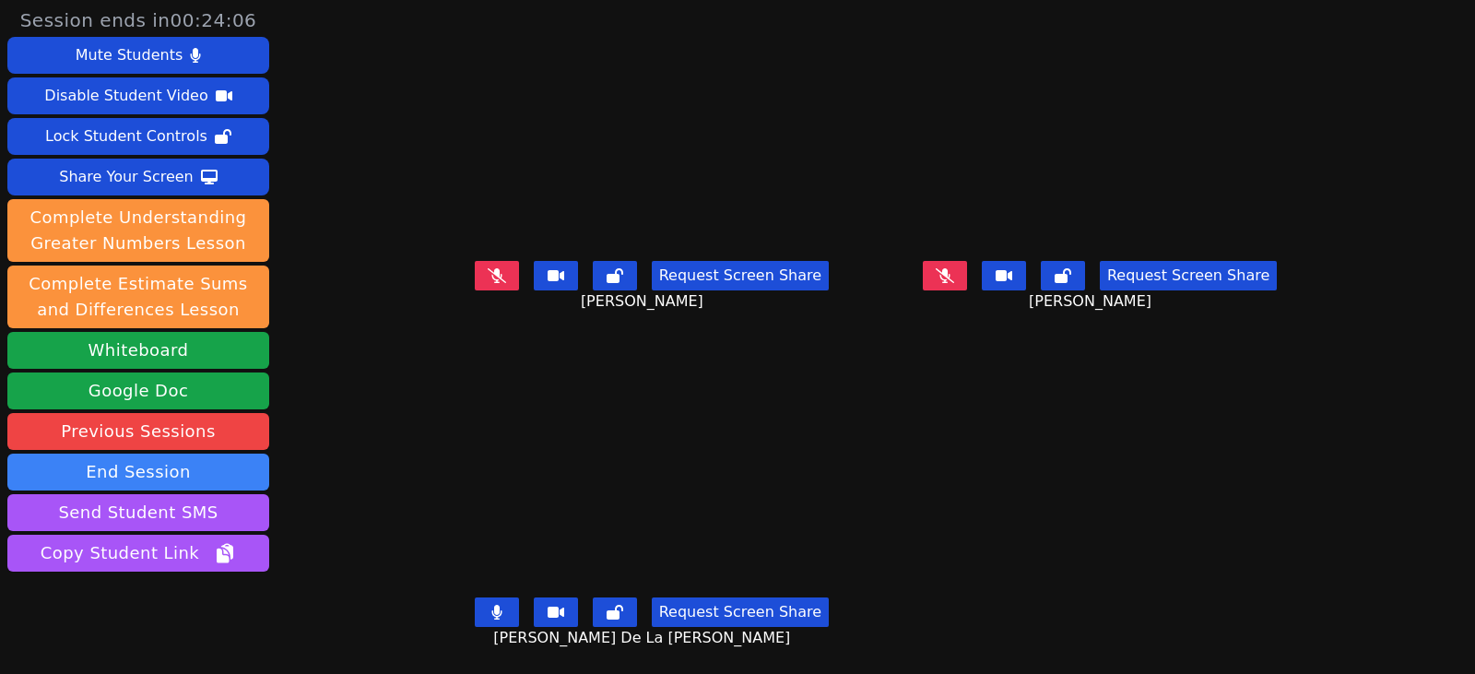
click at [488, 270] on icon at bounding box center [497, 275] width 18 height 15
click at [491, 269] on icon at bounding box center [496, 275] width 11 height 15
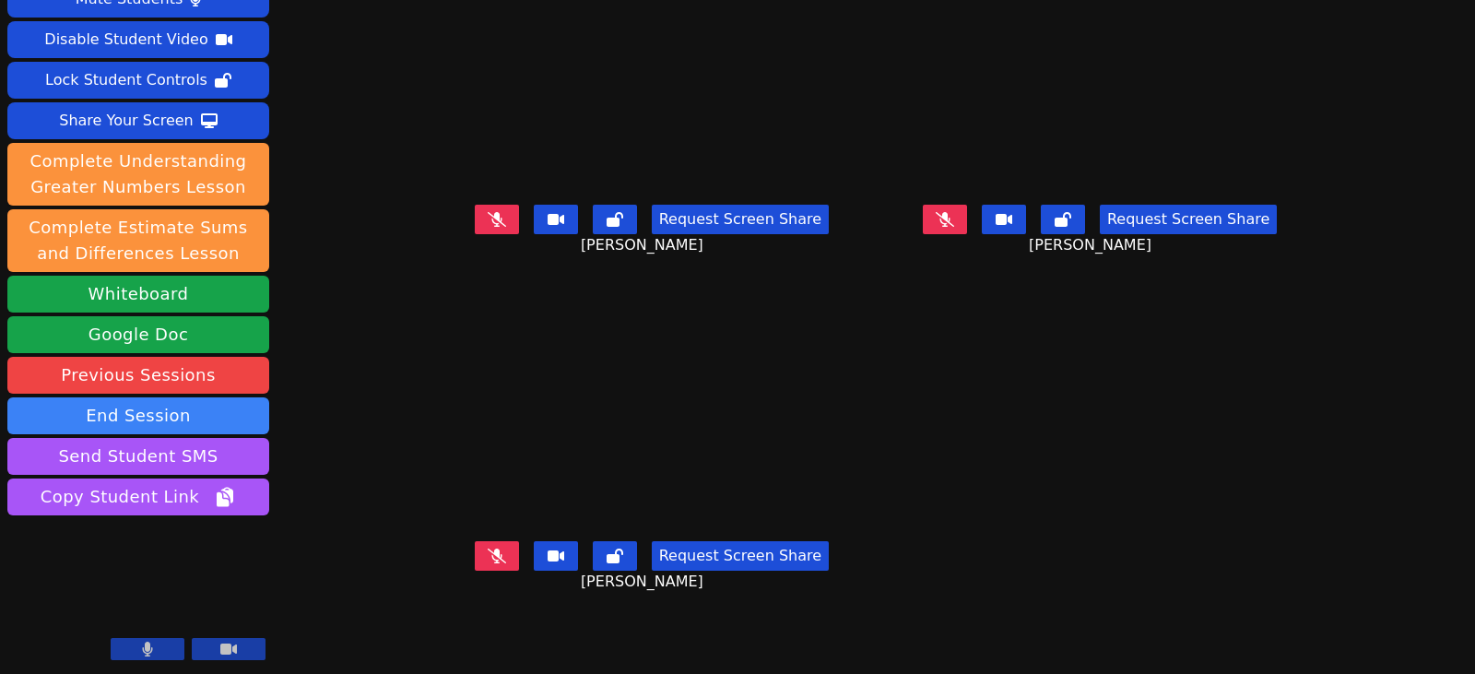
click at [488, 548] on icon at bounding box center [497, 555] width 18 height 15
click at [954, 212] on icon at bounding box center [944, 219] width 18 height 15
click at [488, 212] on icon at bounding box center [497, 219] width 18 height 15
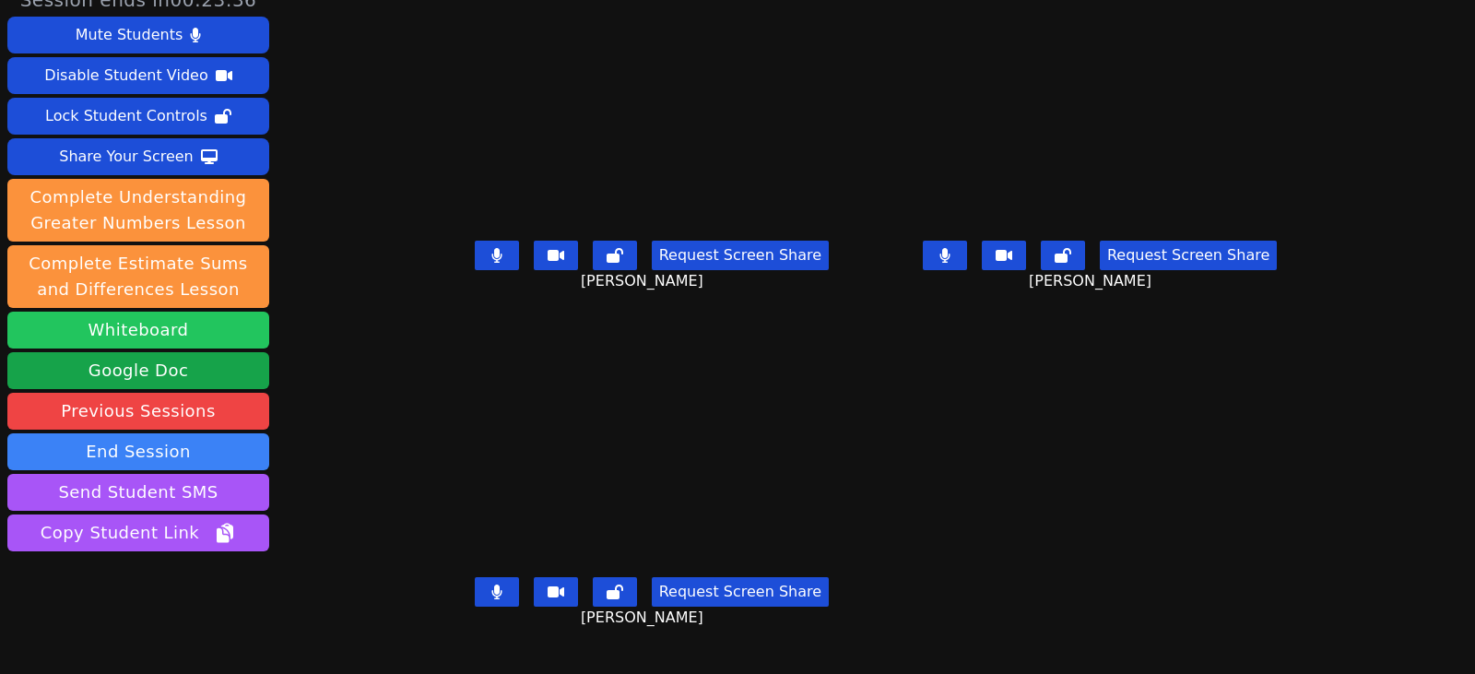
scroll to position [0, 0]
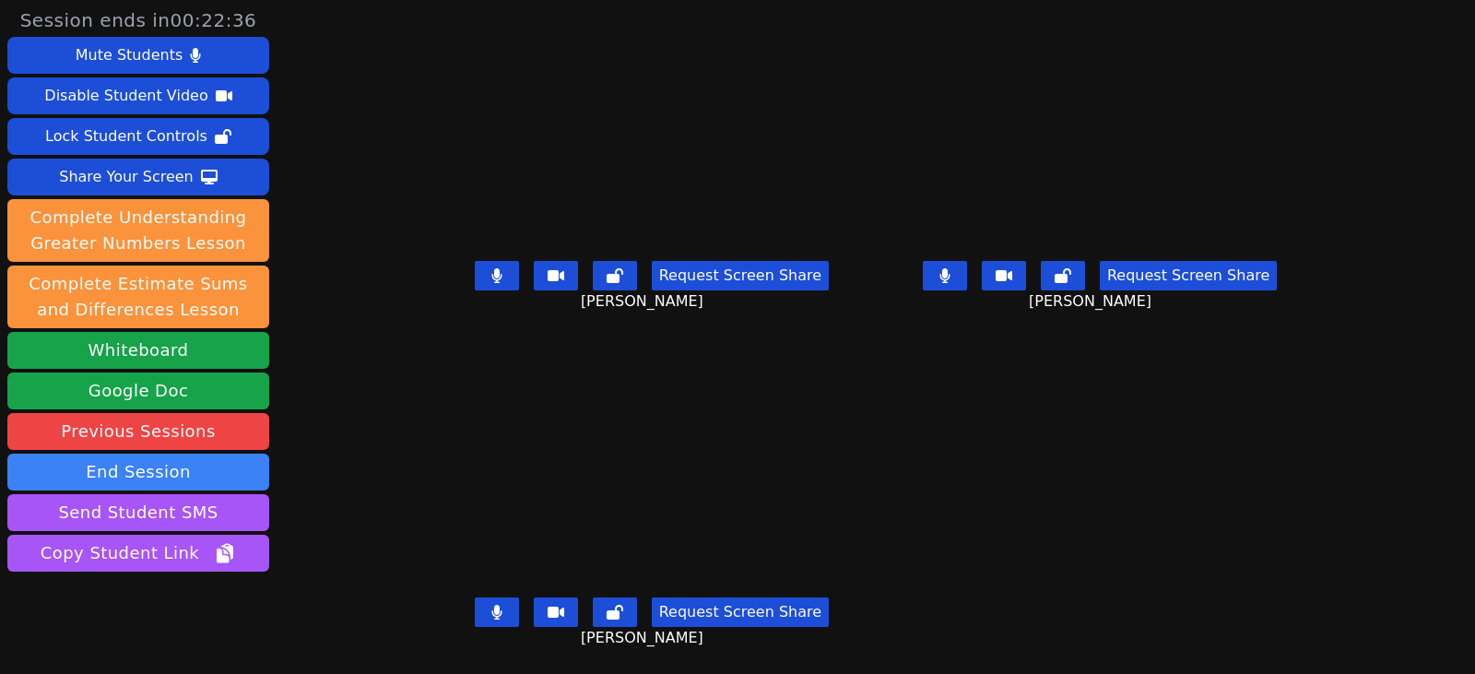
click at [491, 279] on icon at bounding box center [496, 275] width 11 height 15
click at [491, 612] on icon at bounding box center [496, 612] width 11 height 15
click at [949, 280] on icon at bounding box center [944, 275] width 10 height 15
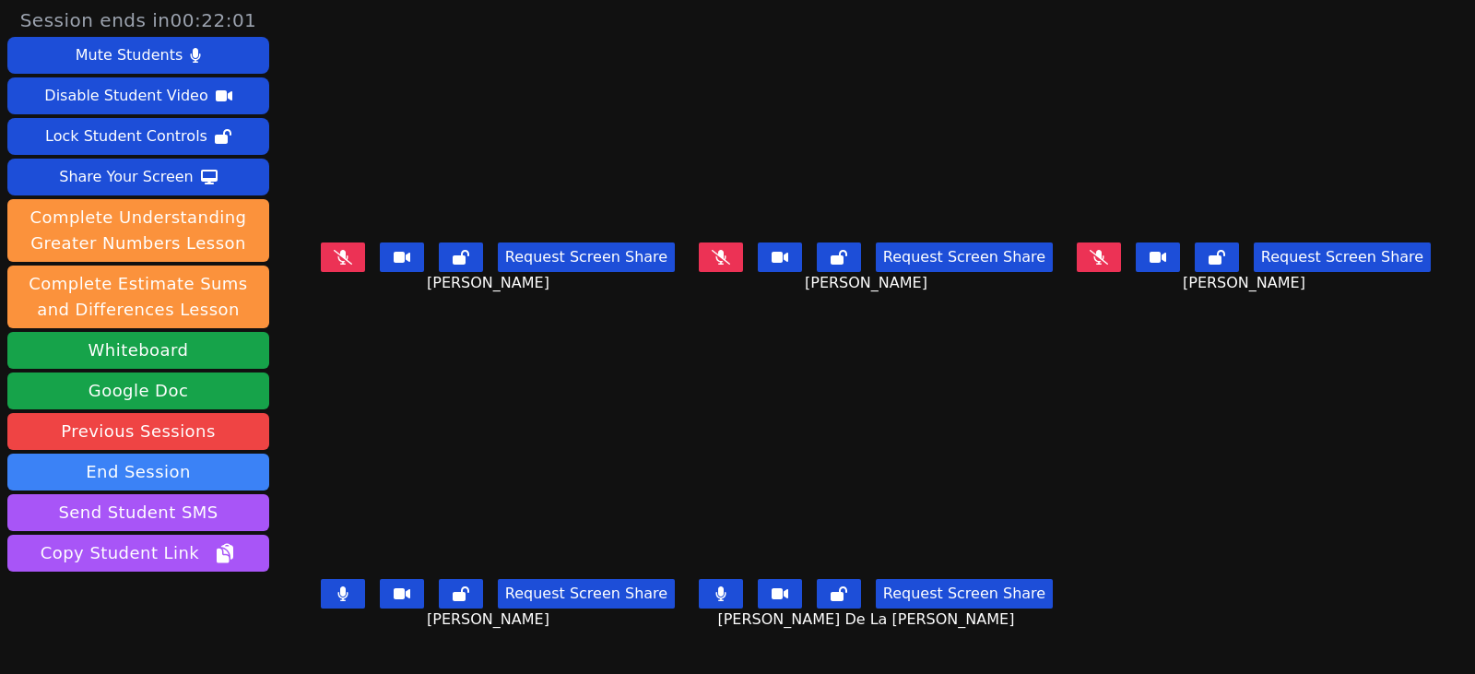
click at [715, 594] on icon at bounding box center [720, 593] width 11 height 15
click at [714, 594] on icon at bounding box center [720, 593] width 18 height 15
click at [323, 597] on button at bounding box center [343, 593] width 44 height 29
click at [715, 590] on icon at bounding box center [720, 593] width 11 height 15
click at [334, 586] on icon at bounding box center [343, 593] width 18 height 15
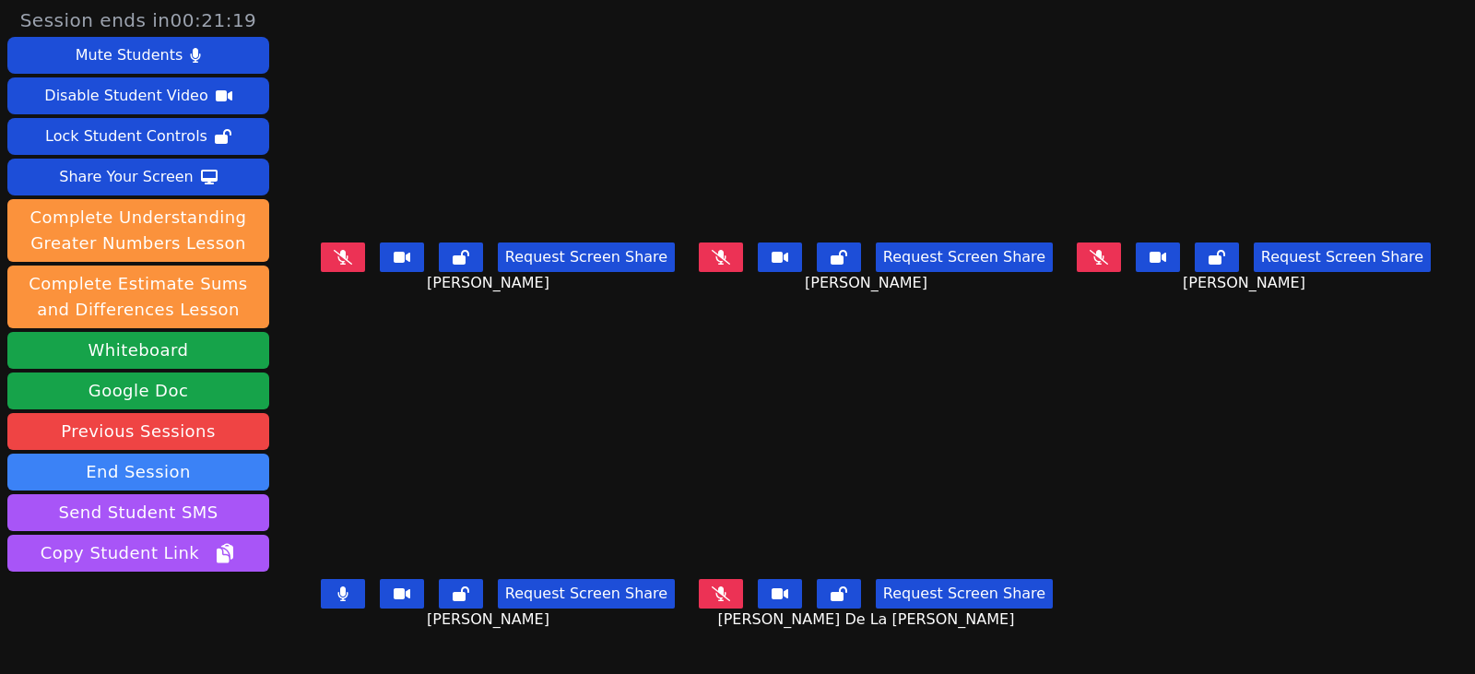
click at [724, 594] on icon at bounding box center [720, 593] width 18 height 15
click at [335, 592] on button at bounding box center [343, 593] width 44 height 29
click at [728, 588] on button at bounding box center [721, 593] width 44 height 29
click at [334, 587] on icon at bounding box center [343, 593] width 18 height 15
click at [706, 582] on button at bounding box center [721, 593] width 44 height 29
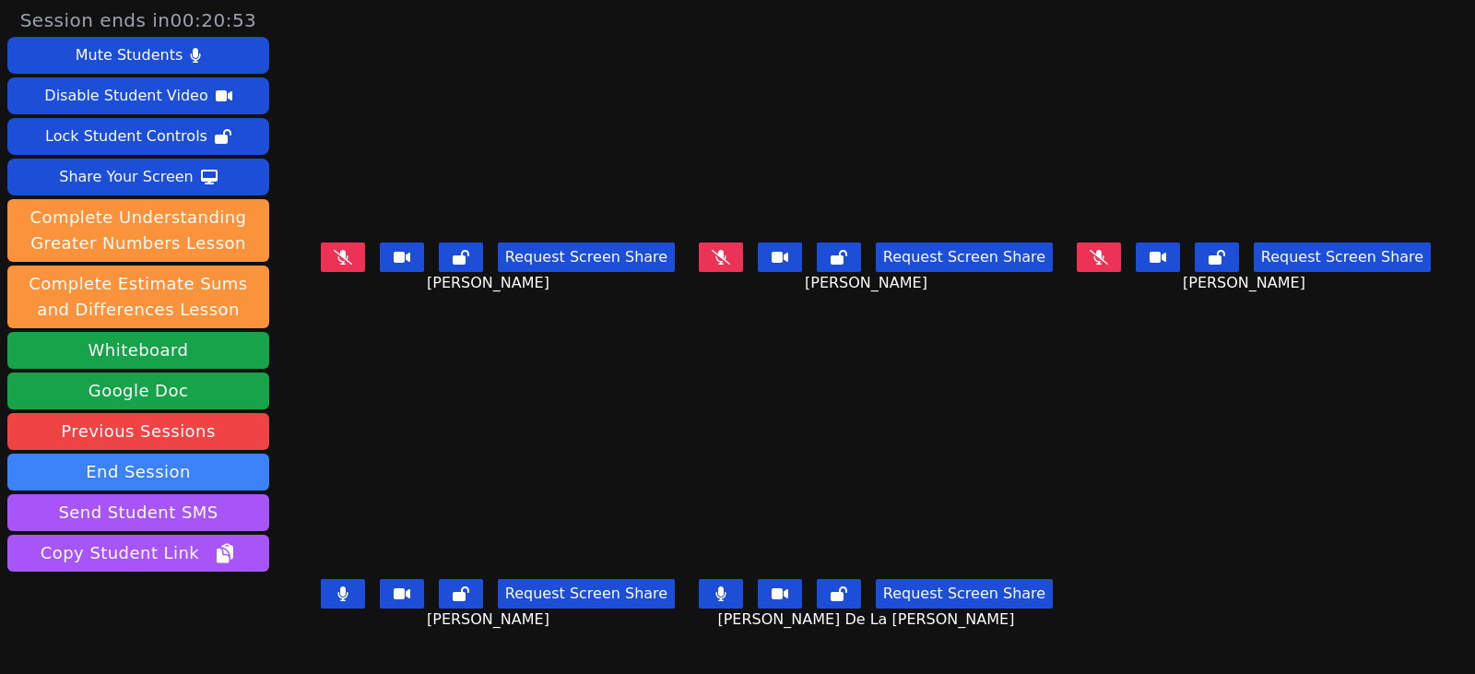
drag, startPoint x: 314, startPoint y: 570, endPoint x: 316, endPoint y: 586, distance: 15.8
click at [314, 574] on div "Request Screen Share Edwin Silve" at bounding box center [497, 608] width 367 height 74
click at [321, 588] on button at bounding box center [343, 593] width 44 height 29
click at [730, 592] on button at bounding box center [721, 593] width 44 height 29
click at [332, 579] on button at bounding box center [343, 593] width 44 height 29
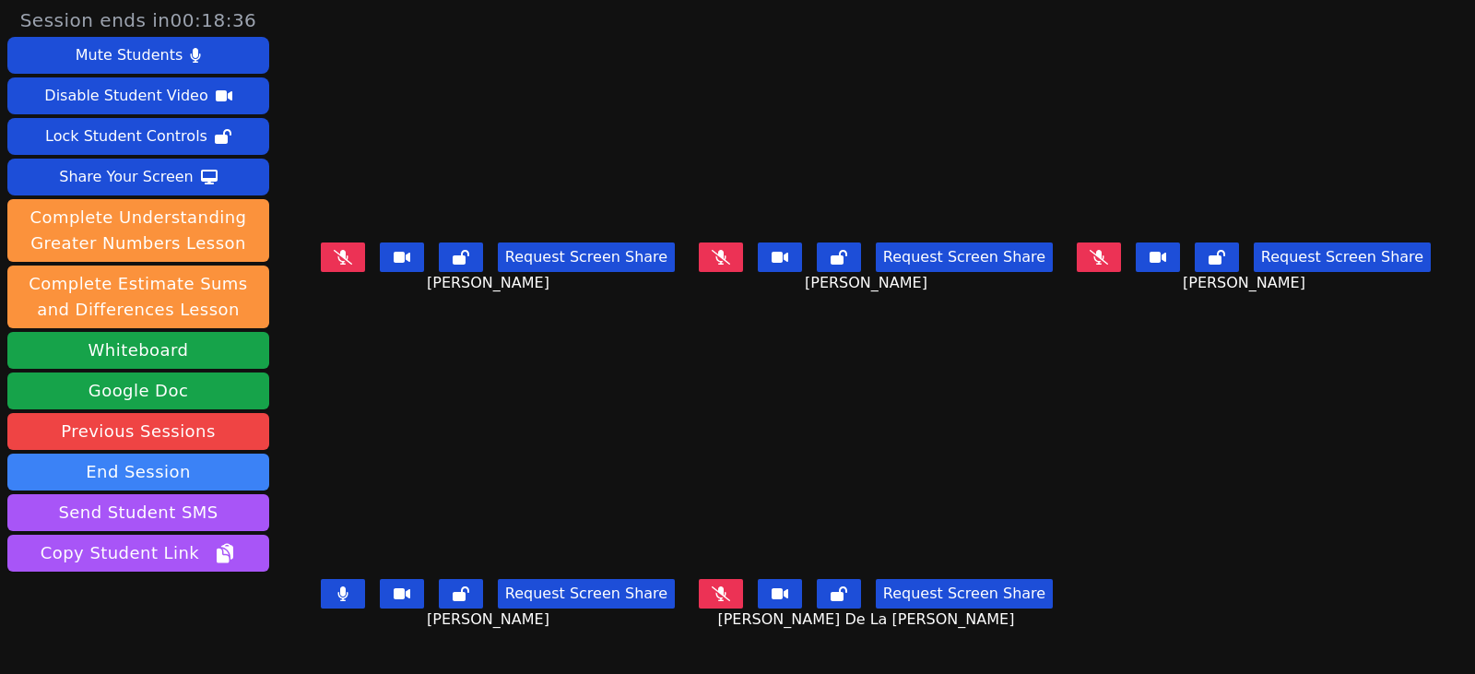
click at [337, 586] on icon at bounding box center [342, 593] width 11 height 15
click at [335, 583] on button at bounding box center [343, 593] width 44 height 29
click at [707, 590] on button at bounding box center [721, 593] width 44 height 29
click at [330, 593] on button at bounding box center [343, 593] width 44 height 29
click at [2, 332] on aside "Session ends in 00:14:52 Mute Students Disable Student Video Lock Student Contr…" at bounding box center [138, 365] width 276 height 730
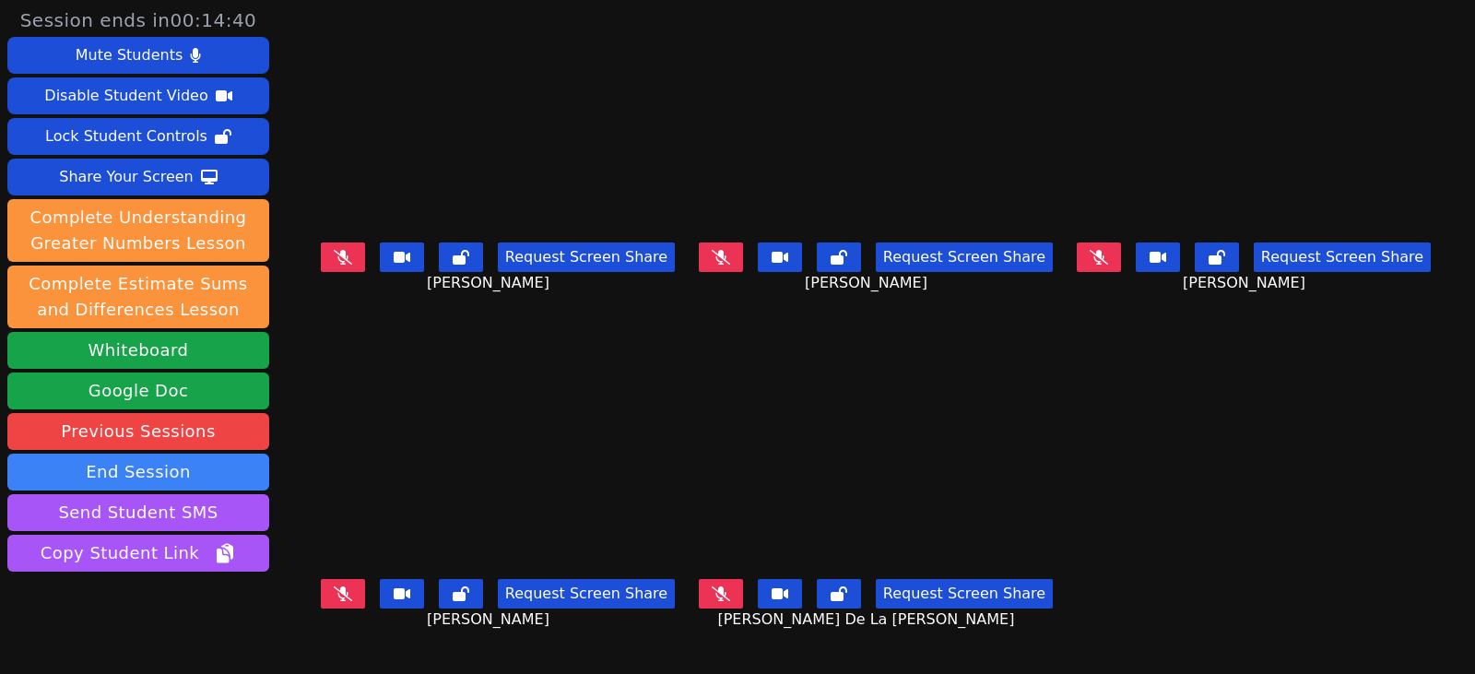
click at [707, 579] on button at bounding box center [721, 593] width 44 height 29
drag, startPoint x: 735, startPoint y: 264, endPoint x: 676, endPoint y: 276, distance: 60.4
click at [735, 264] on button at bounding box center [721, 256] width 44 height 29
click at [699, 596] on button at bounding box center [721, 593] width 44 height 29
drag, startPoint x: 699, startPoint y: 256, endPoint x: 684, endPoint y: 264, distance: 17.7
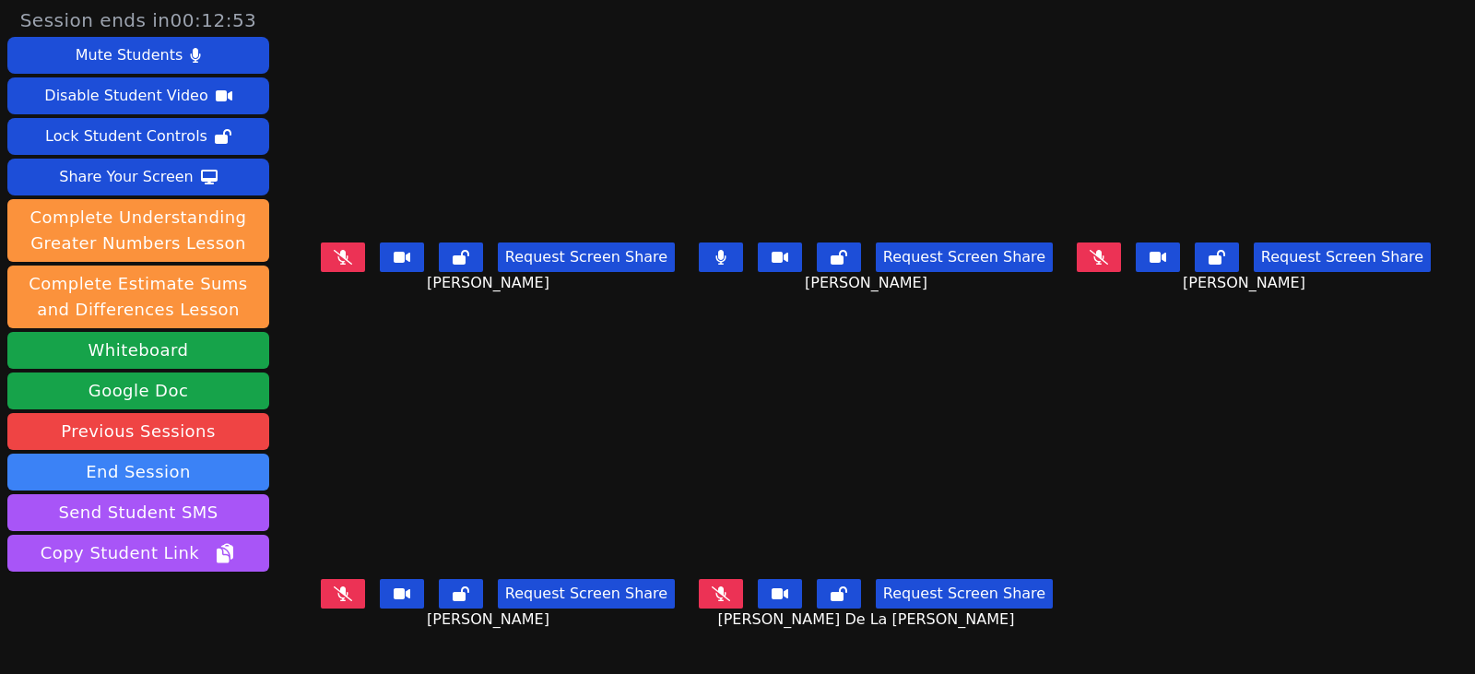
click at [699, 256] on button at bounding box center [721, 256] width 44 height 29
click at [705, 253] on button at bounding box center [721, 256] width 44 height 29
drag, startPoint x: 28, startPoint y: 499, endPoint x: -158, endPoint y: 436, distance: 195.8
click at [711, 256] on button at bounding box center [721, 256] width 44 height 29
click at [707, 259] on button at bounding box center [721, 256] width 44 height 29
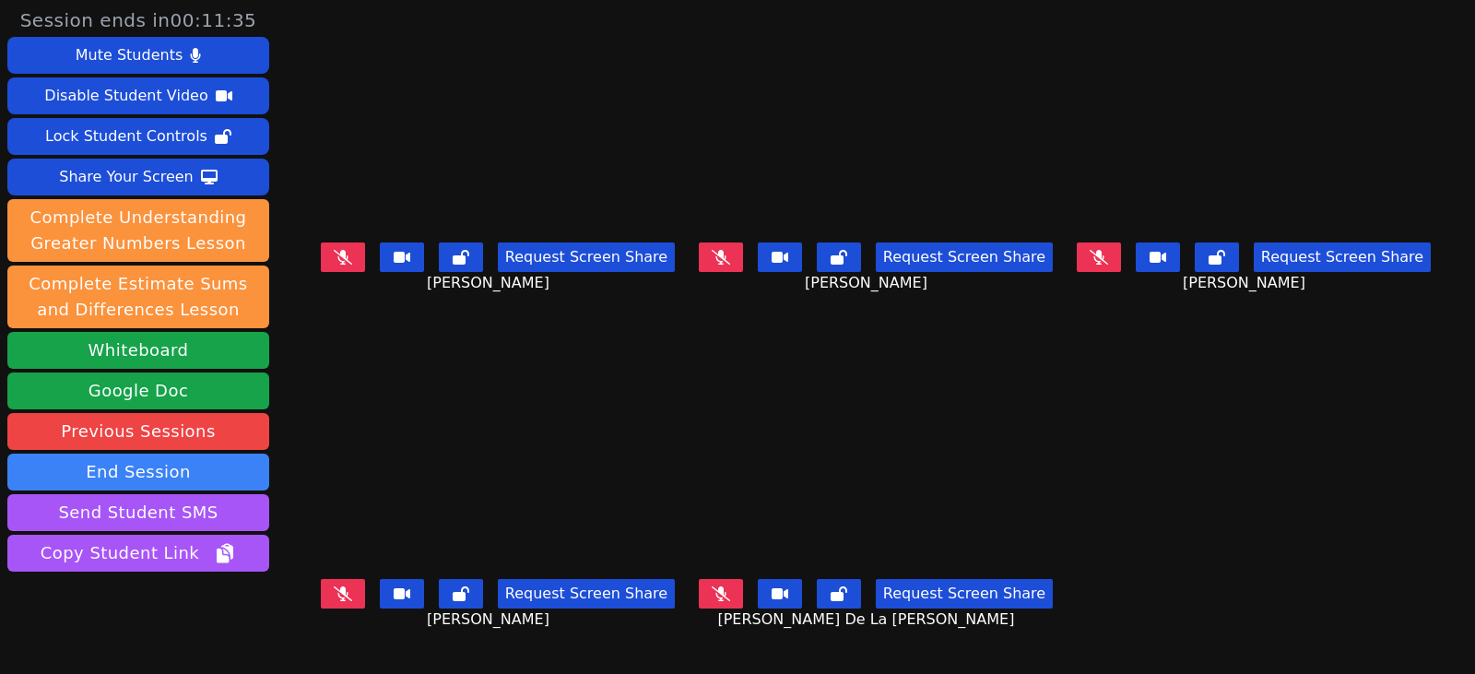
click at [334, 587] on icon at bounding box center [343, 593] width 18 height 15
click at [335, 593] on button at bounding box center [343, 593] width 44 height 29
click at [723, 262] on button at bounding box center [721, 256] width 44 height 29
click at [727, 265] on button at bounding box center [721, 256] width 44 height 29
click at [740, 593] on div "Request Screen Share" at bounding box center [876, 593] width 354 height 29
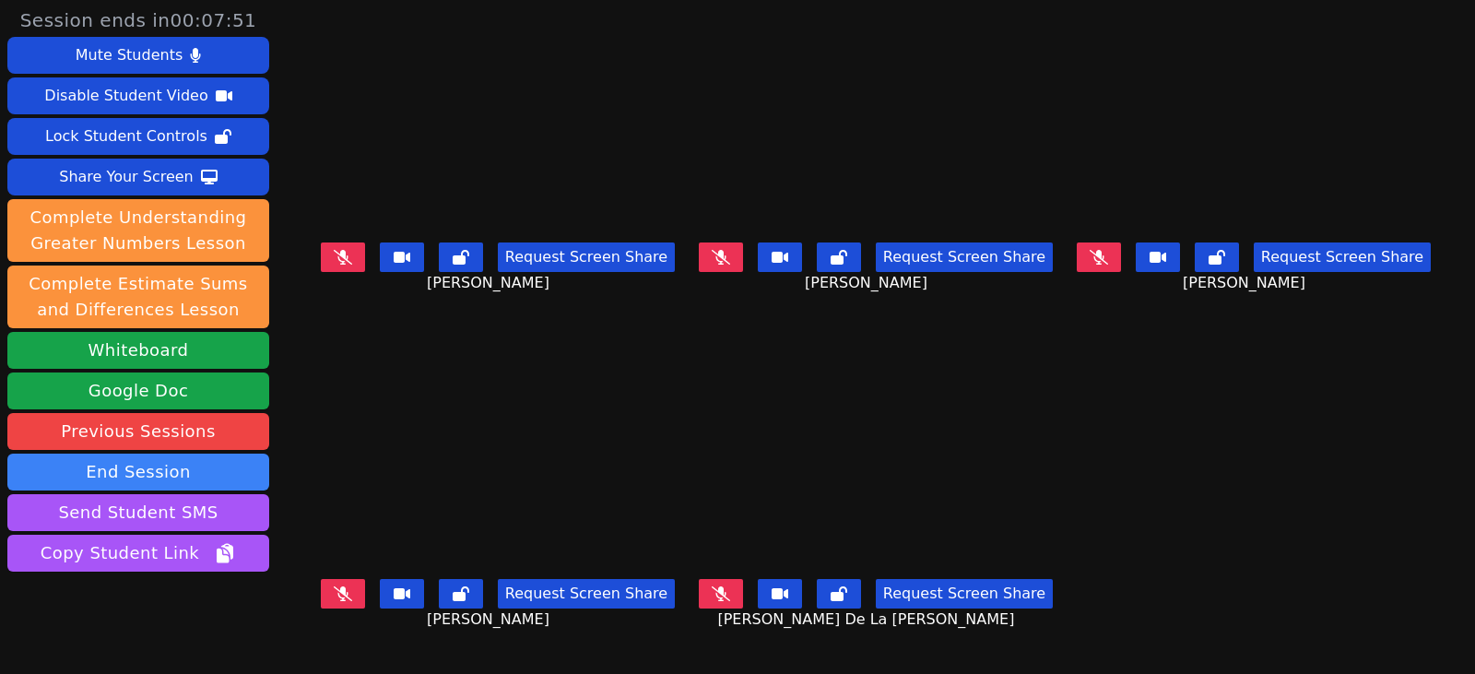
click at [720, 598] on button at bounding box center [721, 593] width 44 height 29
drag, startPoint x: 722, startPoint y: 595, endPoint x: 712, endPoint y: 596, distance: 9.3
click at [722, 595] on button at bounding box center [721, 593] width 44 height 29
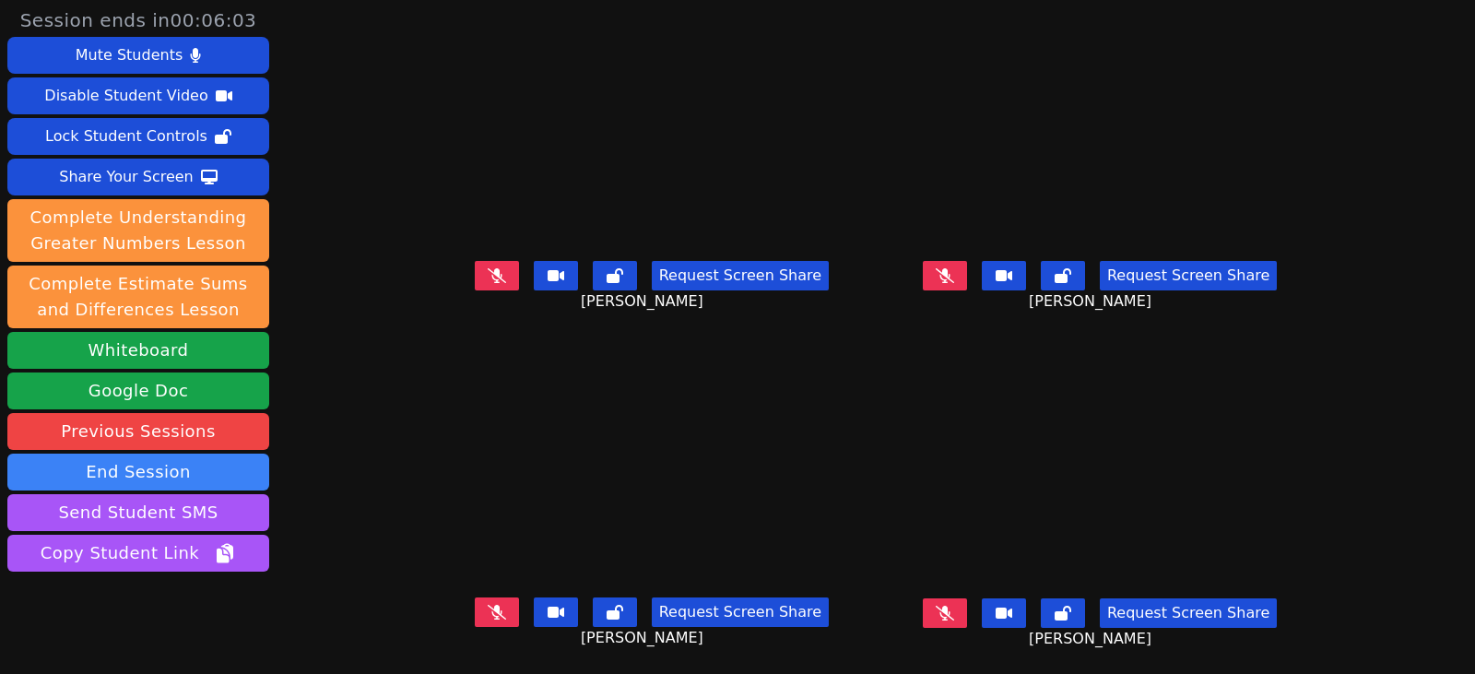
scroll to position [14, 0]
click at [475, 271] on button at bounding box center [497, 275] width 44 height 29
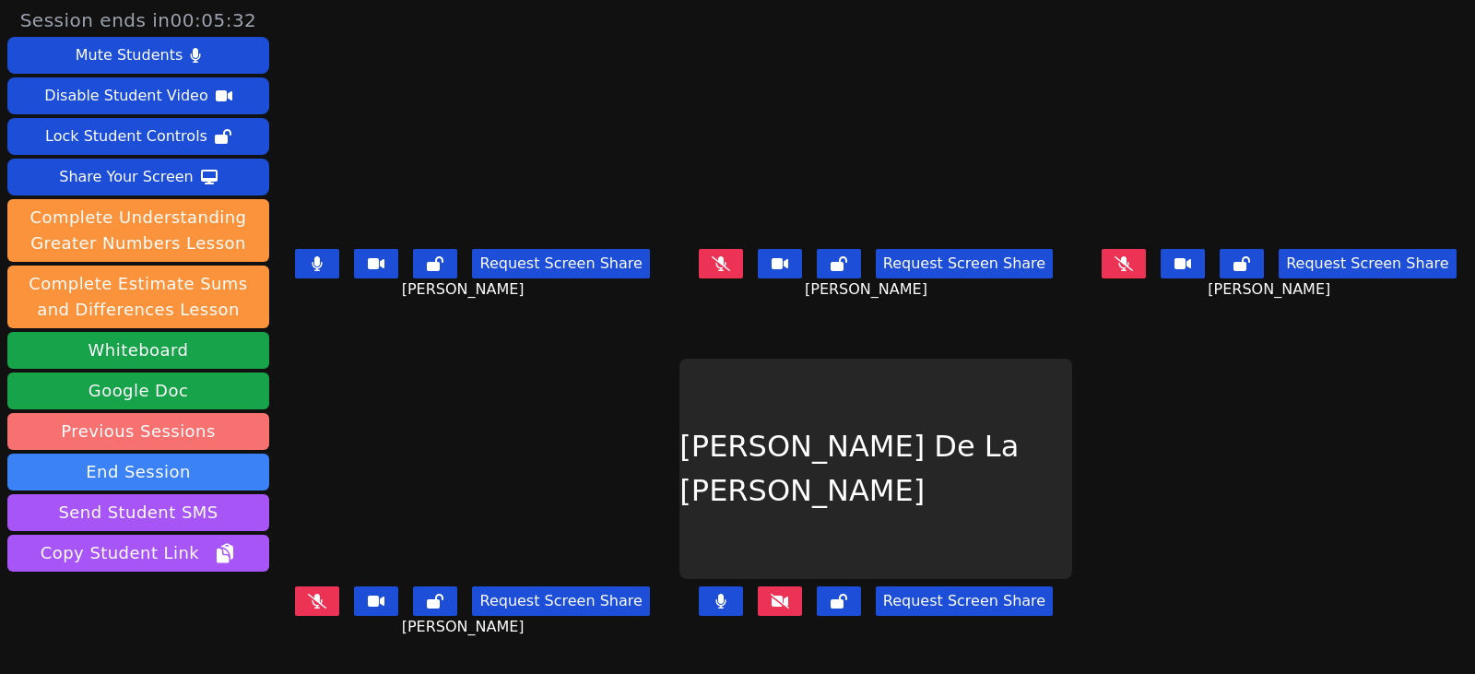
scroll to position [0, 0]
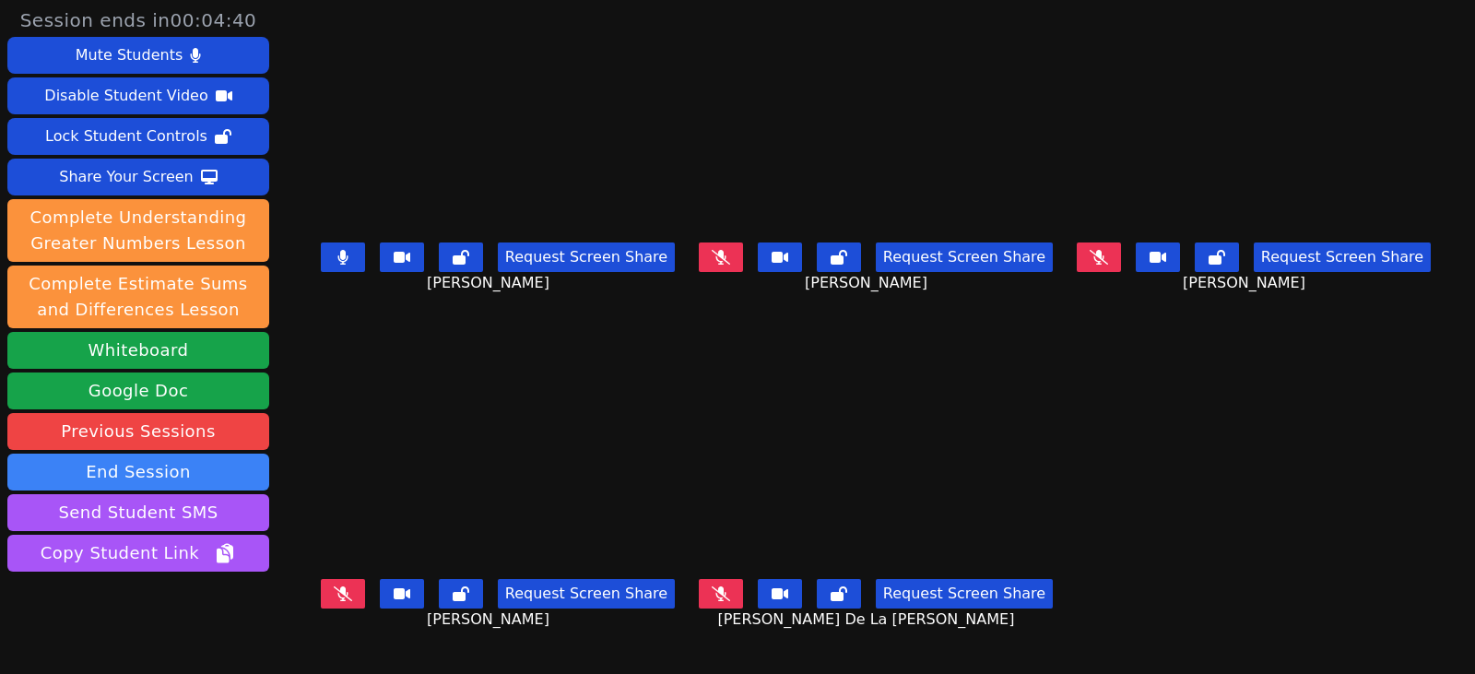
click at [337, 264] on icon at bounding box center [342, 257] width 10 height 15
click at [321, 582] on button at bounding box center [343, 593] width 44 height 29
drag, startPoint x: 732, startPoint y: 268, endPoint x: 712, endPoint y: 269, distance: 19.4
click at [732, 268] on button at bounding box center [721, 256] width 44 height 29
click at [337, 589] on icon at bounding box center [342, 593] width 11 height 15
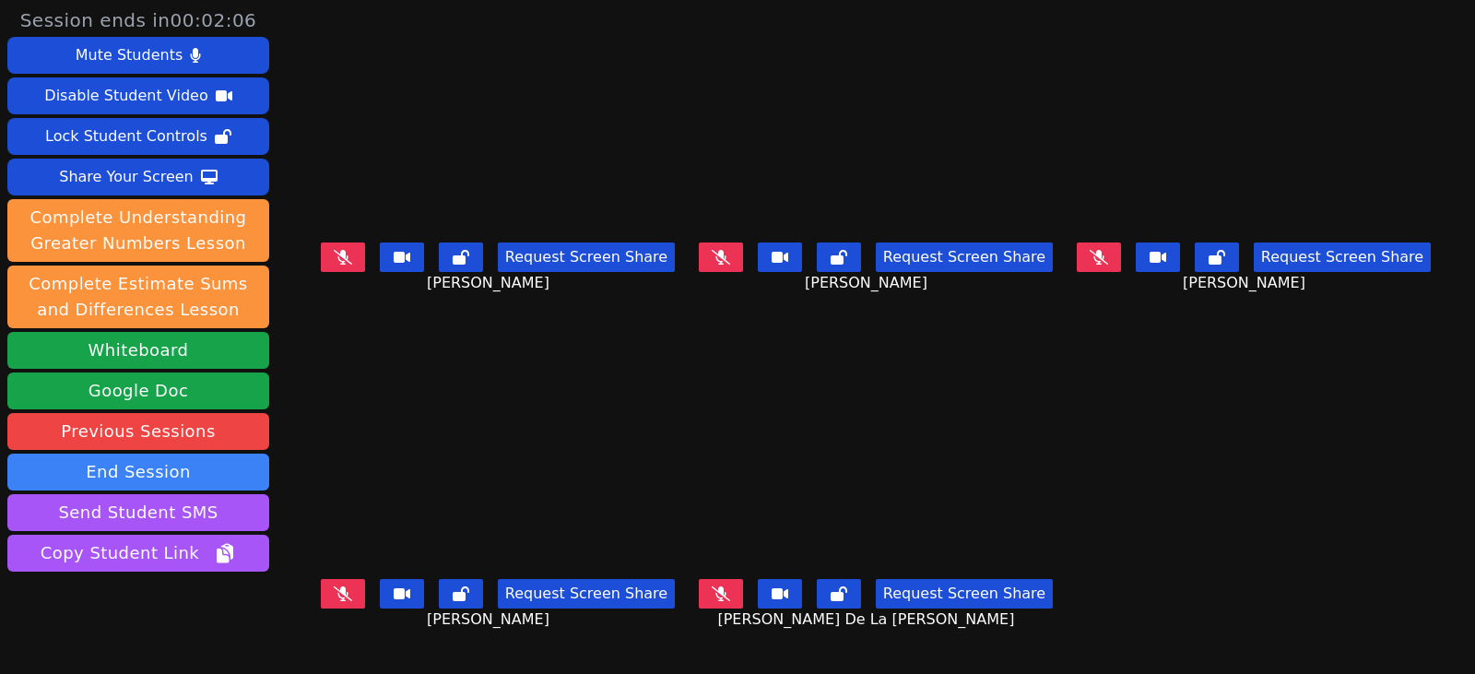
click at [1097, 252] on button at bounding box center [1098, 256] width 44 height 29
click at [700, 267] on button at bounding box center [721, 256] width 44 height 29
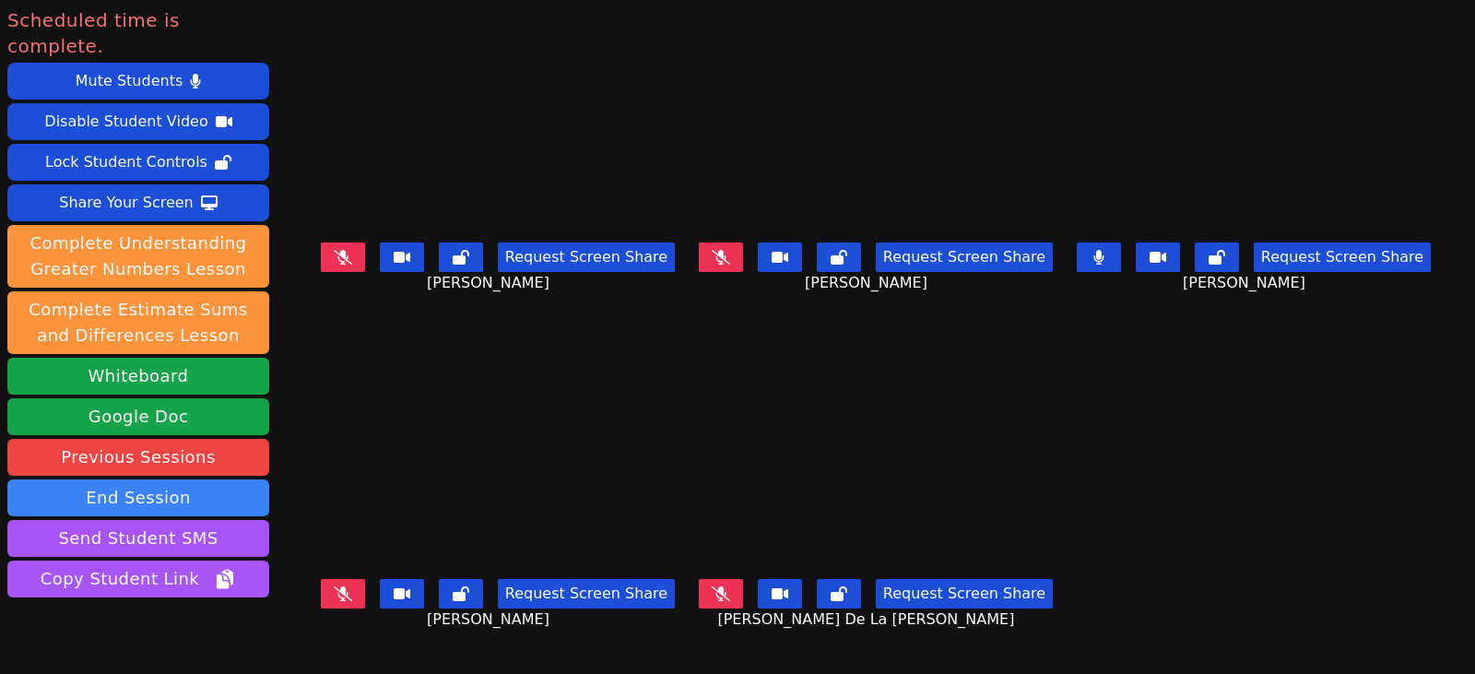
drag, startPoint x: 1102, startPoint y: 262, endPoint x: 942, endPoint y: 286, distance: 162.1
click at [1102, 262] on button at bounding box center [1098, 256] width 44 height 29
click at [334, 260] on icon at bounding box center [343, 257] width 18 height 15
click at [321, 579] on button at bounding box center [343, 593] width 44 height 29
click at [717, 586] on icon at bounding box center [720, 593] width 18 height 15
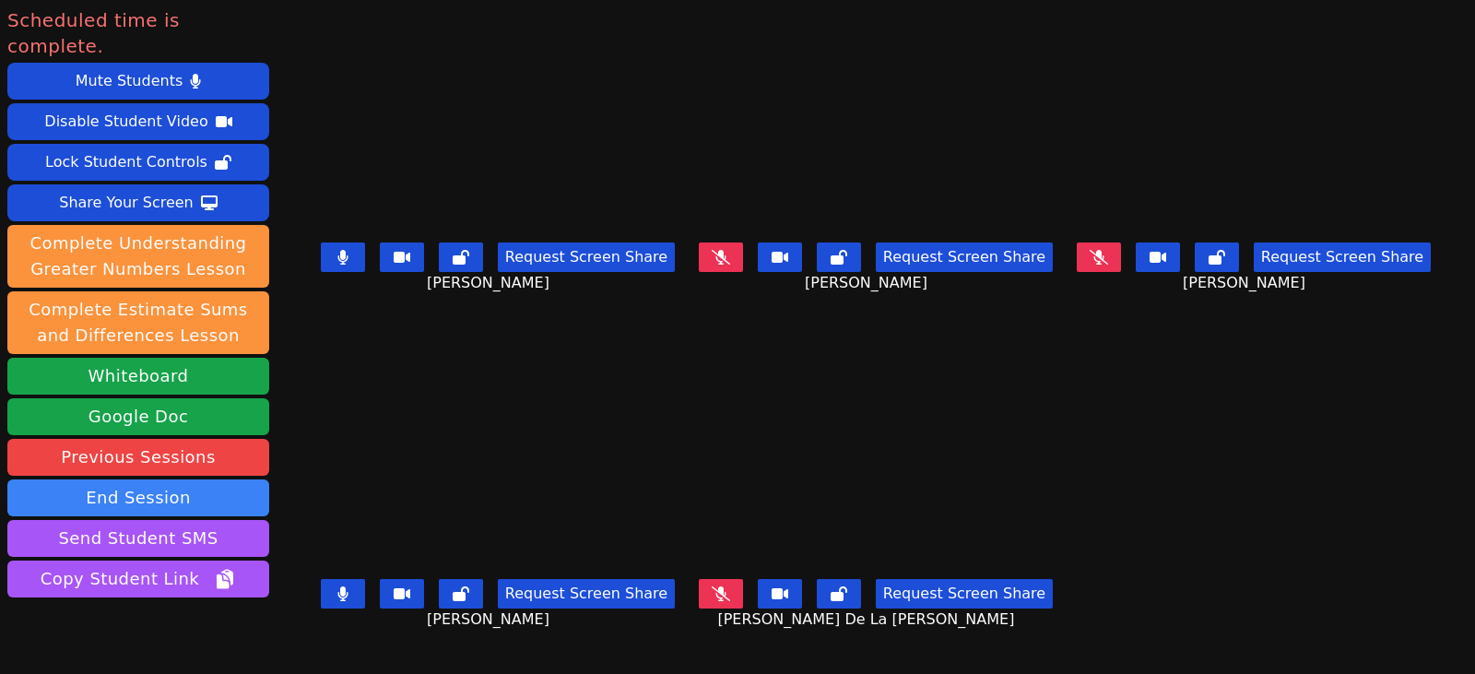
click at [716, 253] on icon at bounding box center [720, 257] width 18 height 15
click at [1108, 251] on icon at bounding box center [1098, 257] width 18 height 15
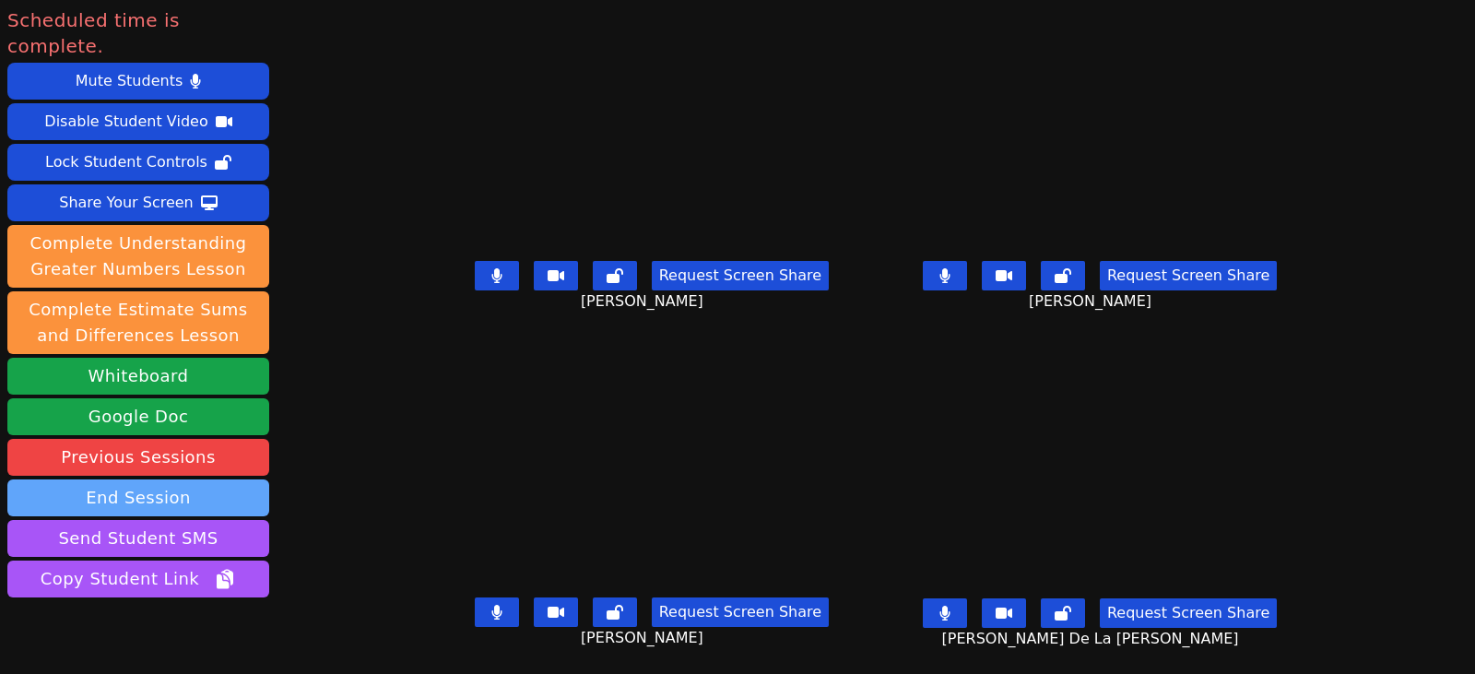
click at [225, 479] on button "End Session" at bounding box center [138, 497] width 262 height 37
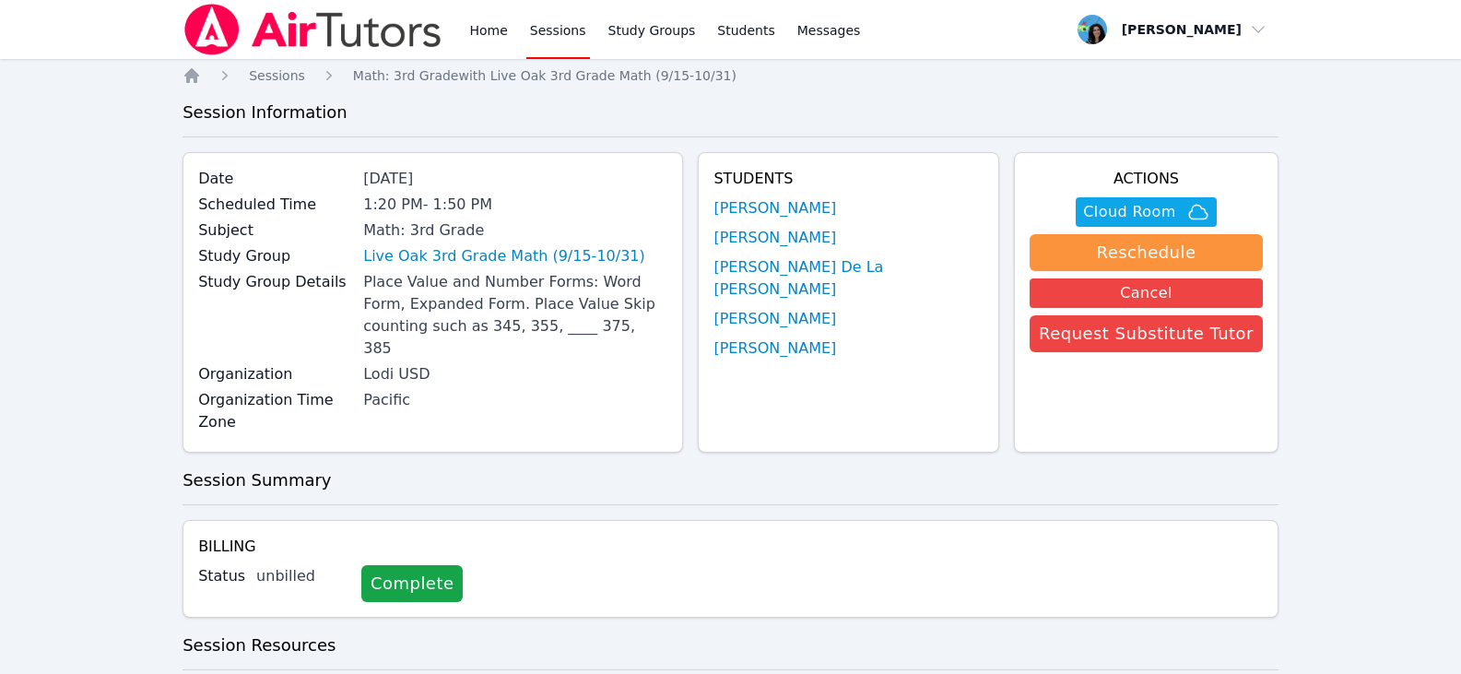
click at [557, 38] on link "Sessions" at bounding box center [558, 29] width 64 height 59
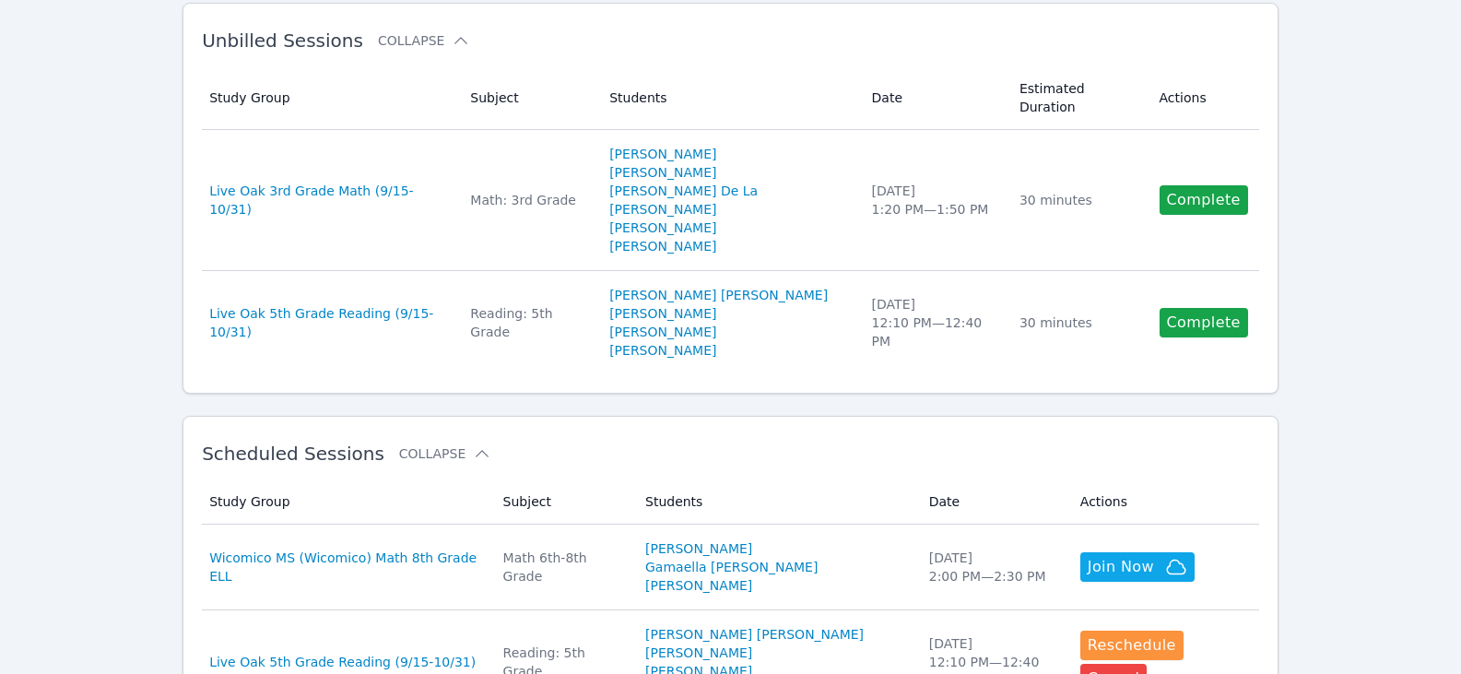
scroll to position [369, 0]
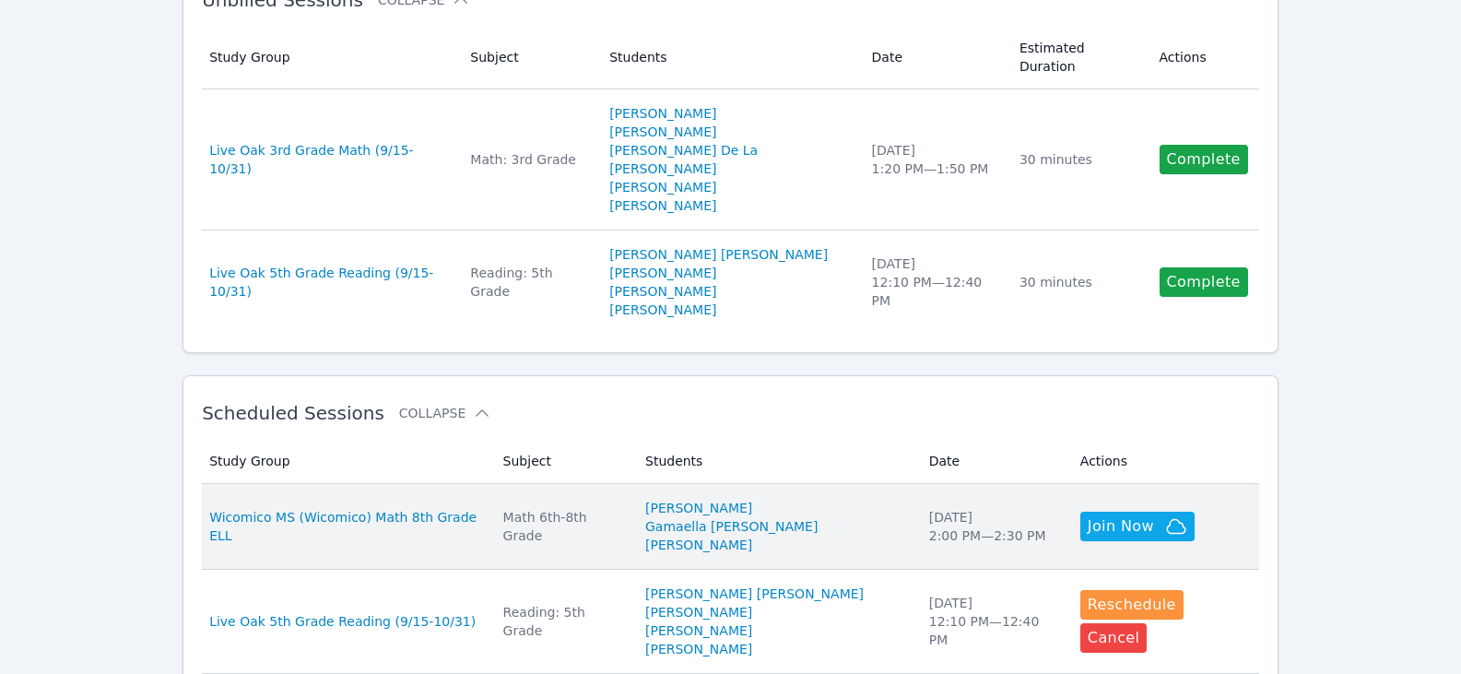
click at [708, 484] on td "Students [PERSON_NAME]" at bounding box center [776, 527] width 284 height 86
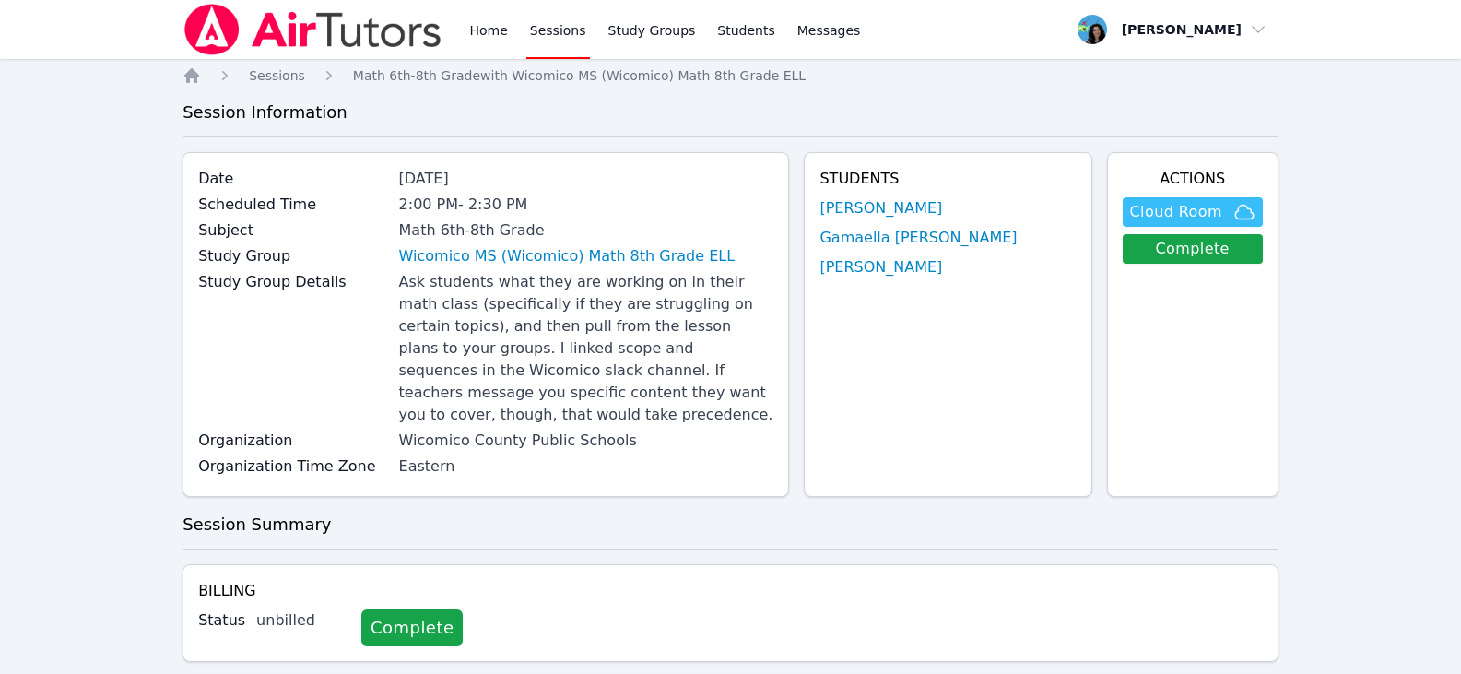
click at [1182, 214] on span "Cloud Room" at bounding box center [1176, 212] width 92 height 22
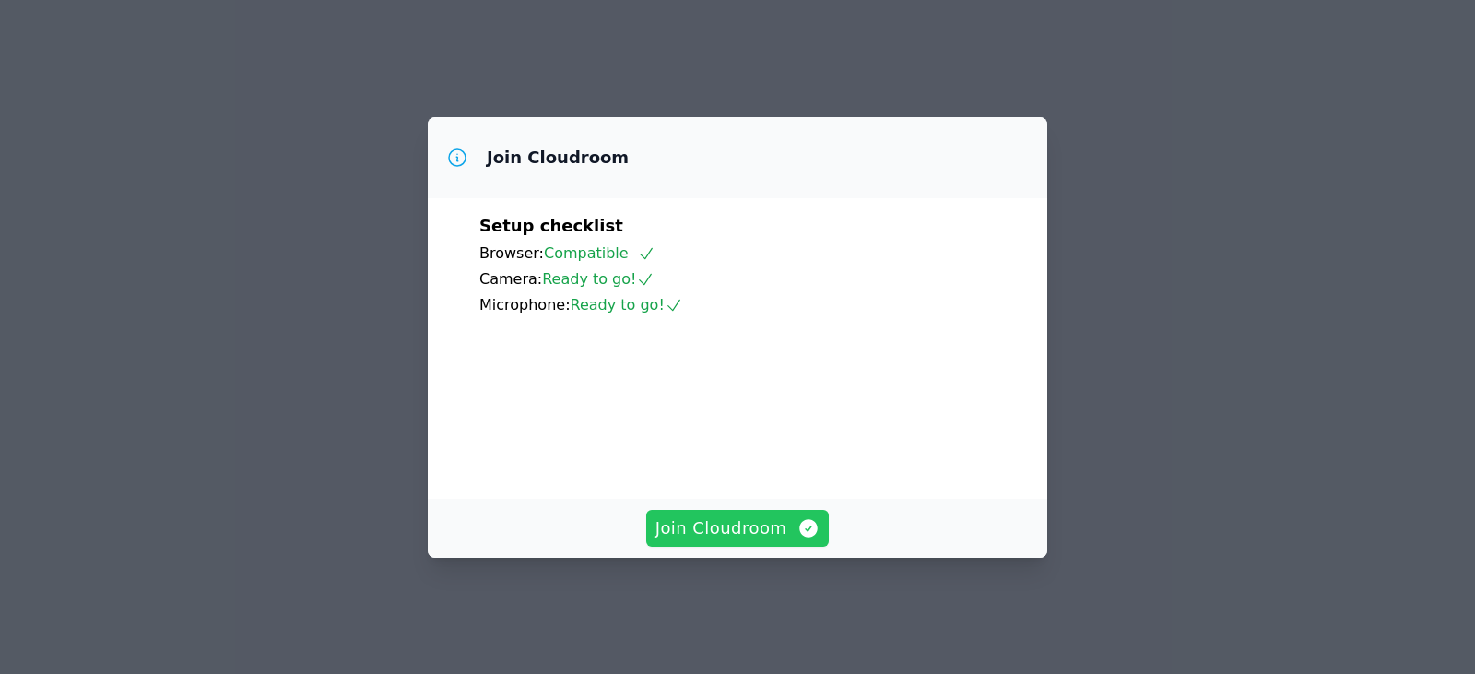
click at [728, 541] on span "Join Cloudroom" at bounding box center [737, 528] width 165 height 26
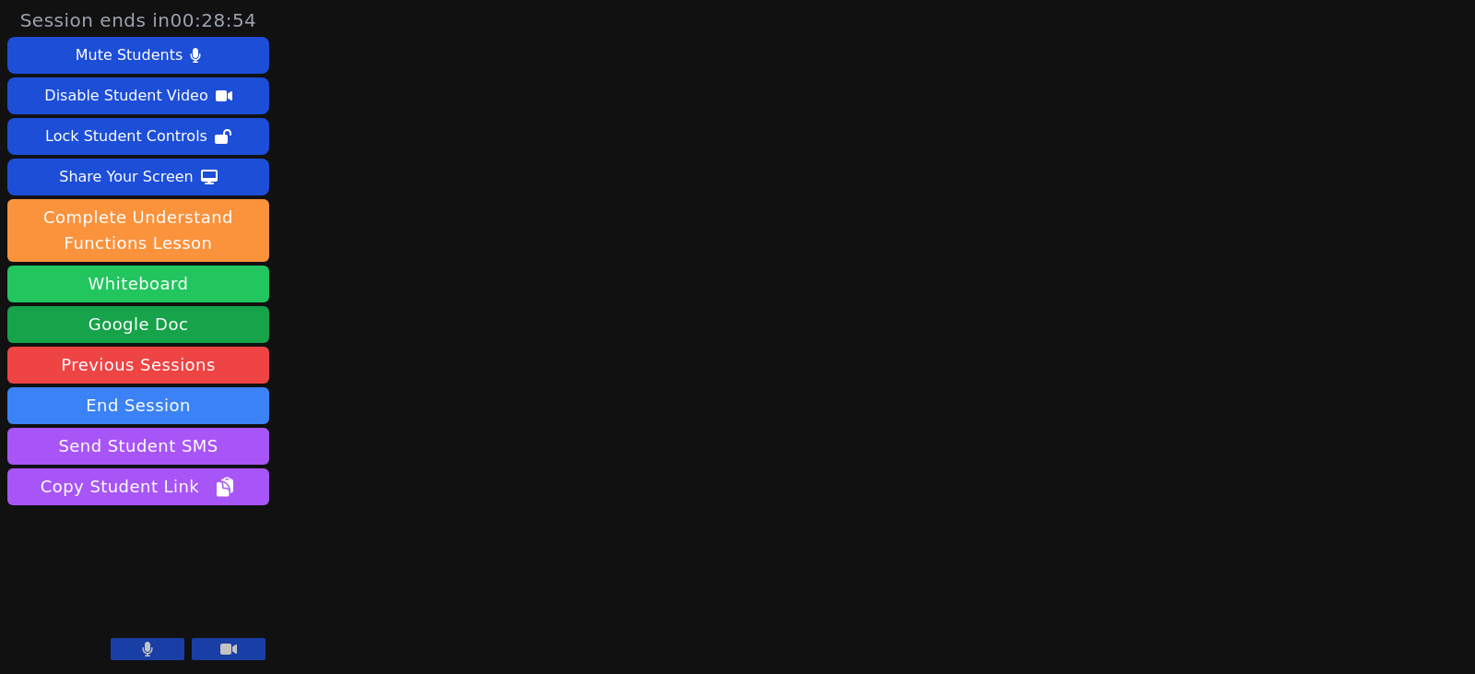
click at [92, 290] on button "Whiteboard" at bounding box center [138, 283] width 262 height 37
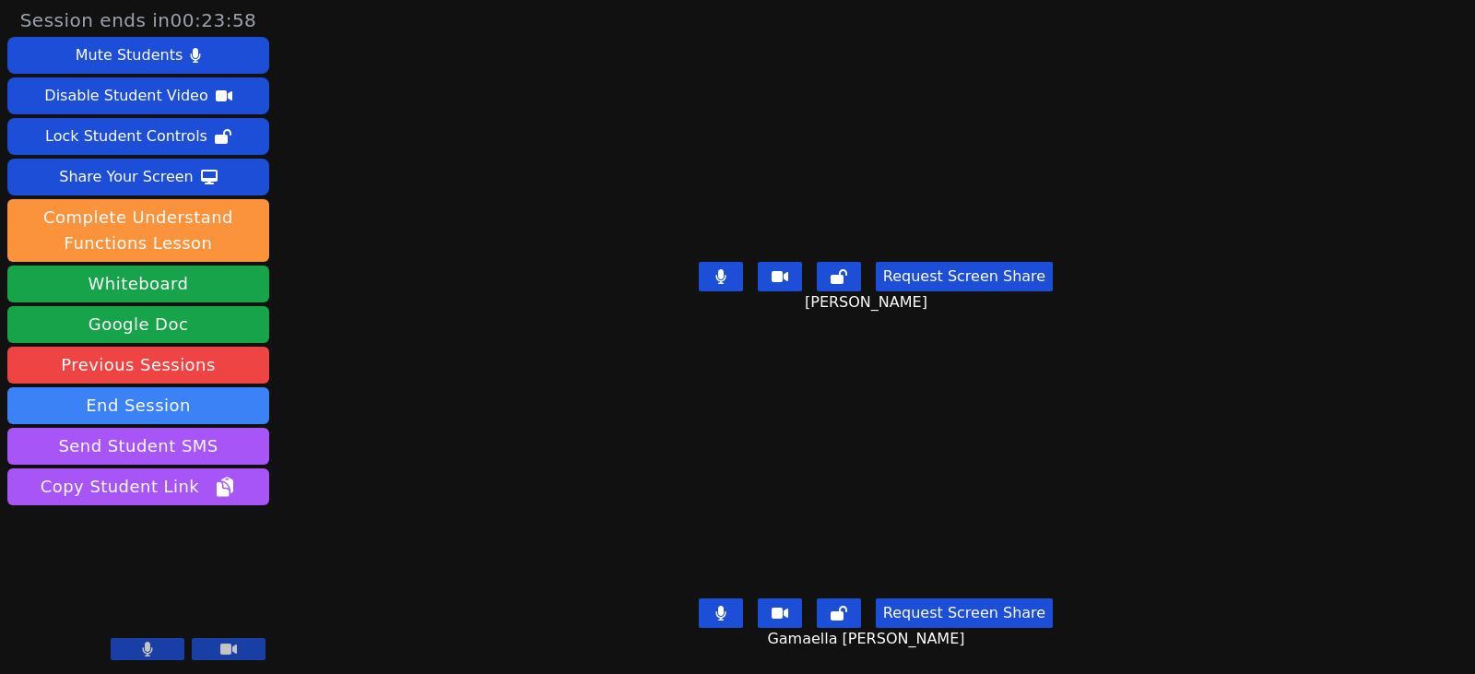
click at [725, 278] on button at bounding box center [721, 276] width 44 height 29
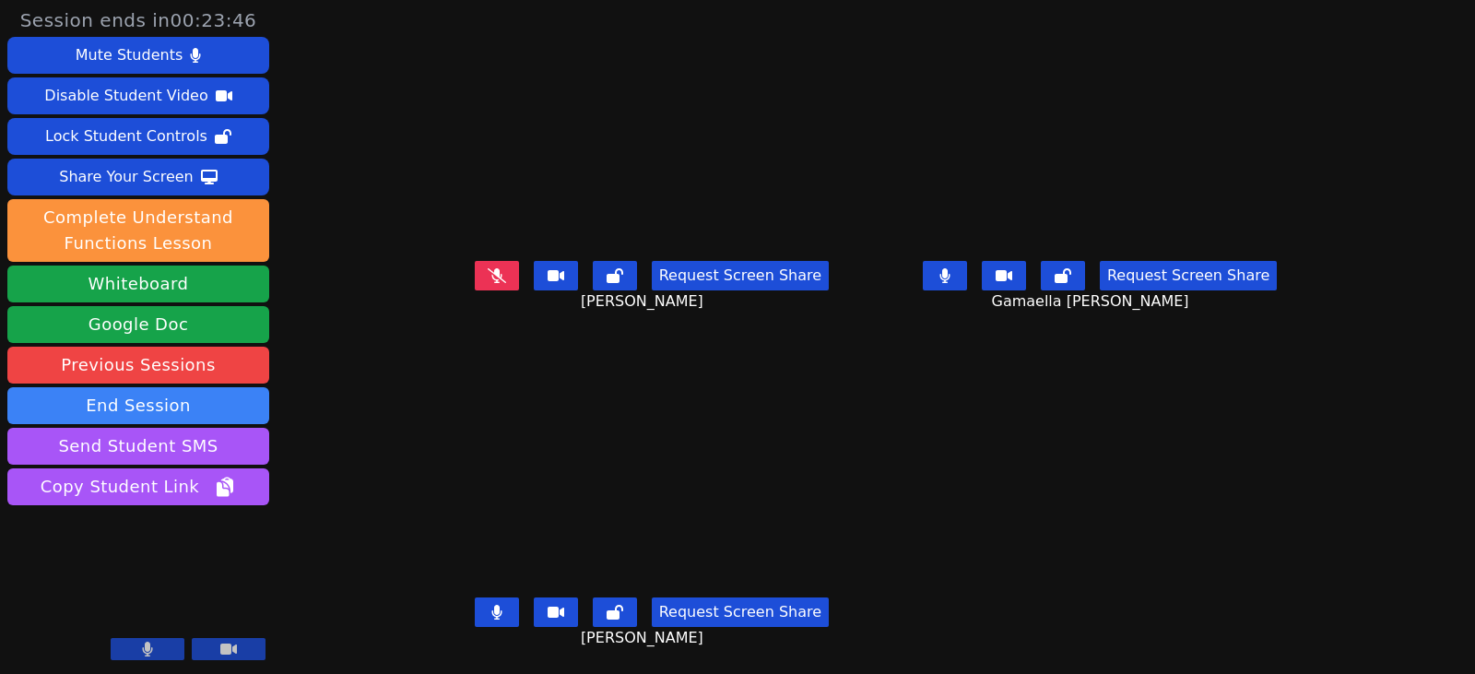
click at [967, 284] on button at bounding box center [945, 275] width 44 height 29
click at [491, 617] on icon at bounding box center [496, 612] width 11 height 15
click at [483, 286] on button at bounding box center [497, 275] width 44 height 29
click at [478, 622] on button at bounding box center [497, 611] width 44 height 29
click at [475, 610] on button at bounding box center [497, 611] width 44 height 29
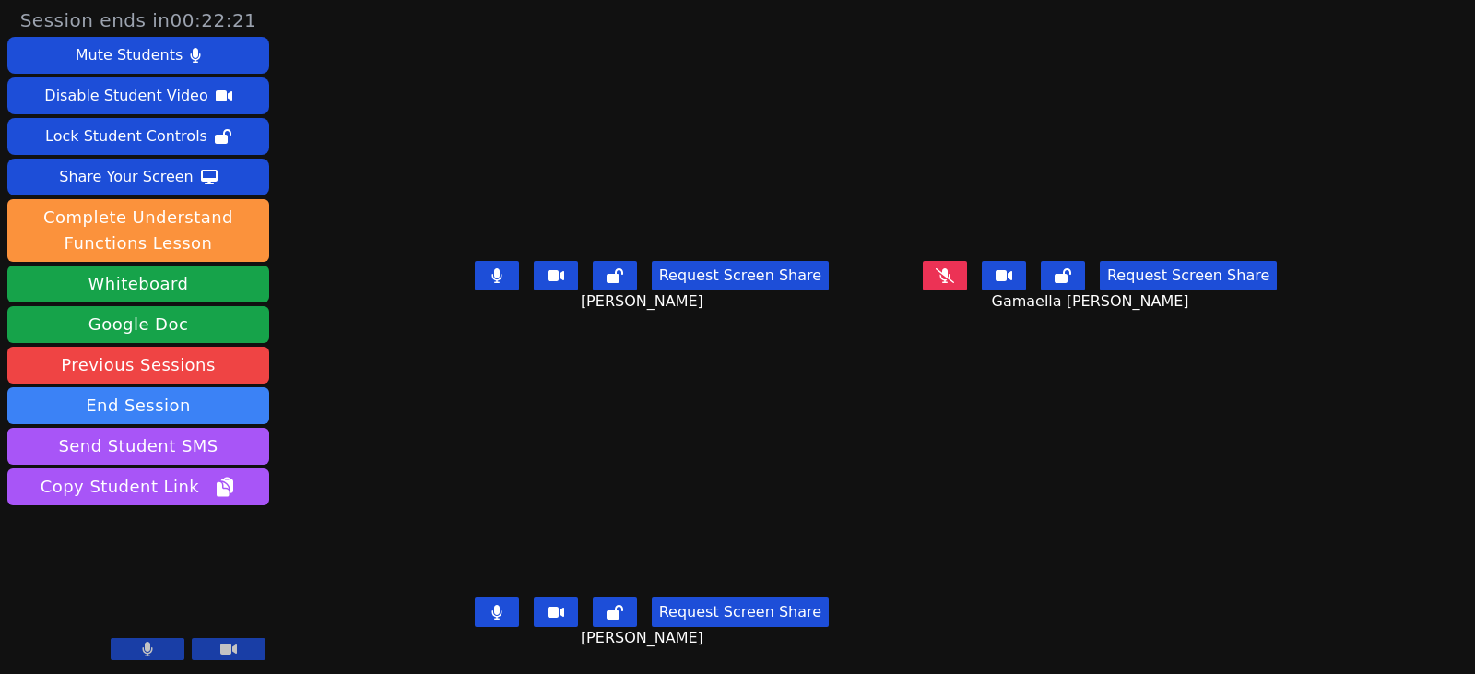
click at [1177, 428] on main "James Demajeur Request Screen Share James Demajeur Gamaella Jean Request Screen…" at bounding box center [875, 337] width 881 height 674
click at [961, 274] on button at bounding box center [945, 275] width 44 height 29
click at [967, 278] on button at bounding box center [945, 275] width 44 height 29
click at [937, 403] on main "James Demajeur Request Screen Share James Demajeur Gamaella Jean Request Screen…" at bounding box center [875, 337] width 881 height 674
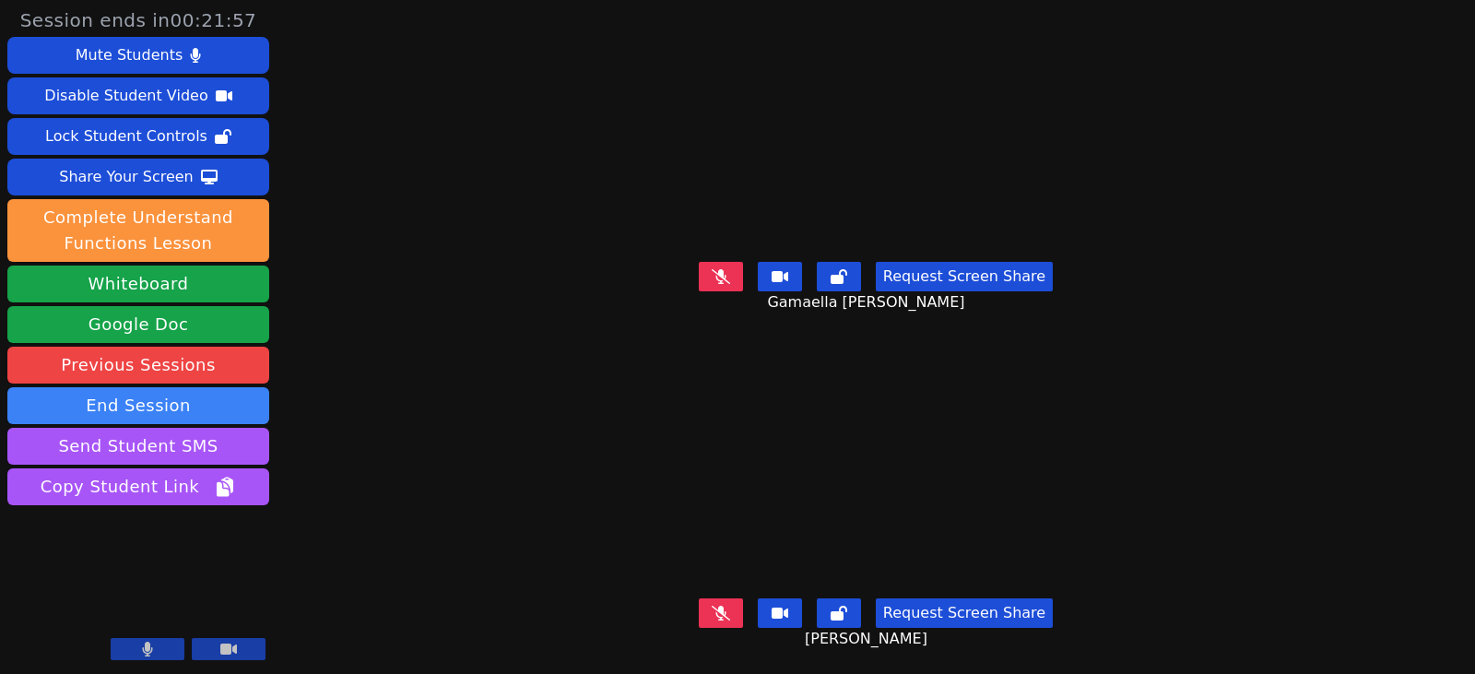
click at [723, 275] on icon at bounding box center [720, 276] width 18 height 15
click at [720, 279] on button at bounding box center [721, 276] width 44 height 29
click at [739, 269] on button at bounding box center [721, 276] width 44 height 29
click at [714, 278] on button at bounding box center [721, 276] width 44 height 29
click at [1396, 217] on div "Session ends in 00:19:32 Mute Students Disable Student Video Lock Student Contr…" at bounding box center [737, 337] width 1475 height 674
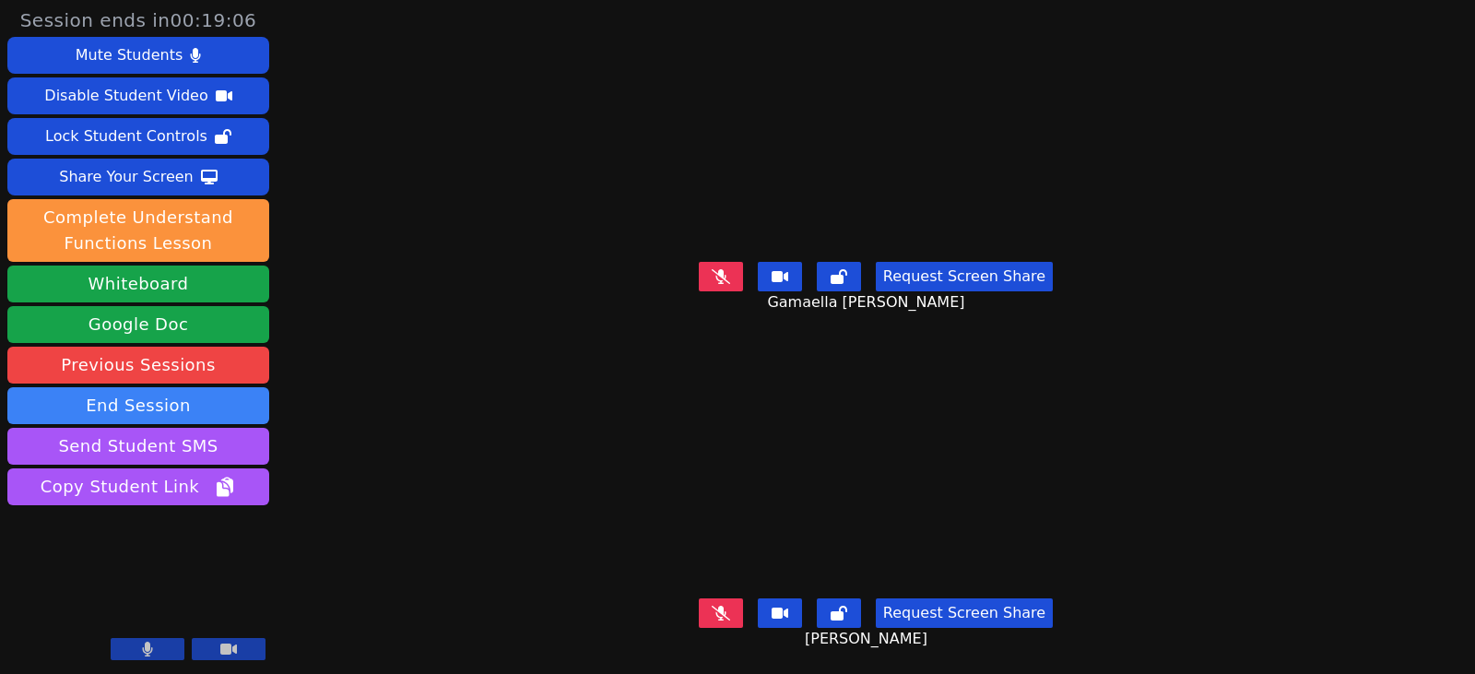
click at [1407, 266] on div "Session ends in 00:19:06 Mute Students Disable Student Video Lock Student Contr…" at bounding box center [737, 337] width 1475 height 674
click at [1429, 347] on div "Session ends in 00:18:39 Mute Students Disable Student Video Lock Student Contr…" at bounding box center [737, 337] width 1475 height 674
click at [1304, 422] on div "Session ends in 00:18:36 Mute Students Disable Student Video Lock Student Contr…" at bounding box center [737, 337] width 1475 height 674
click at [1452, 307] on div "Session ends in 00:18:27 Mute Students Disable Student Video Lock Student Contr…" at bounding box center [737, 337] width 1475 height 674
drag, startPoint x: 1296, startPoint y: 292, endPoint x: 516, endPoint y: 188, distance: 786.6
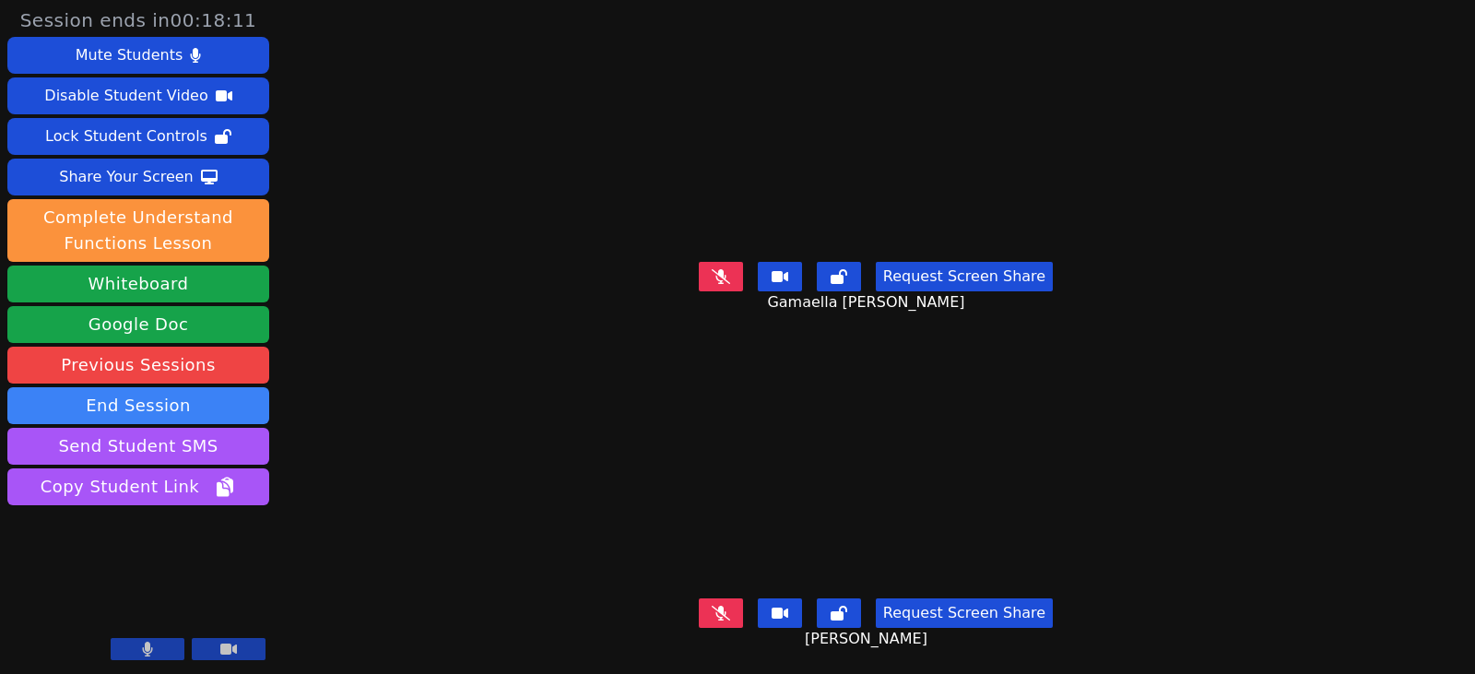
click at [1296, 292] on div "Session ends in 00:18:11 Mute Students Disable Student Video Lock Student Contr…" at bounding box center [737, 337] width 1475 height 674
click at [1306, 173] on div "Session ends in 00:16:43 Mute Students Disable Student Video Lock Student Contr…" at bounding box center [737, 337] width 1475 height 674
click at [728, 269] on icon at bounding box center [720, 276] width 18 height 15
click at [735, 598] on button at bounding box center [721, 612] width 44 height 29
click at [718, 598] on button at bounding box center [721, 612] width 44 height 29
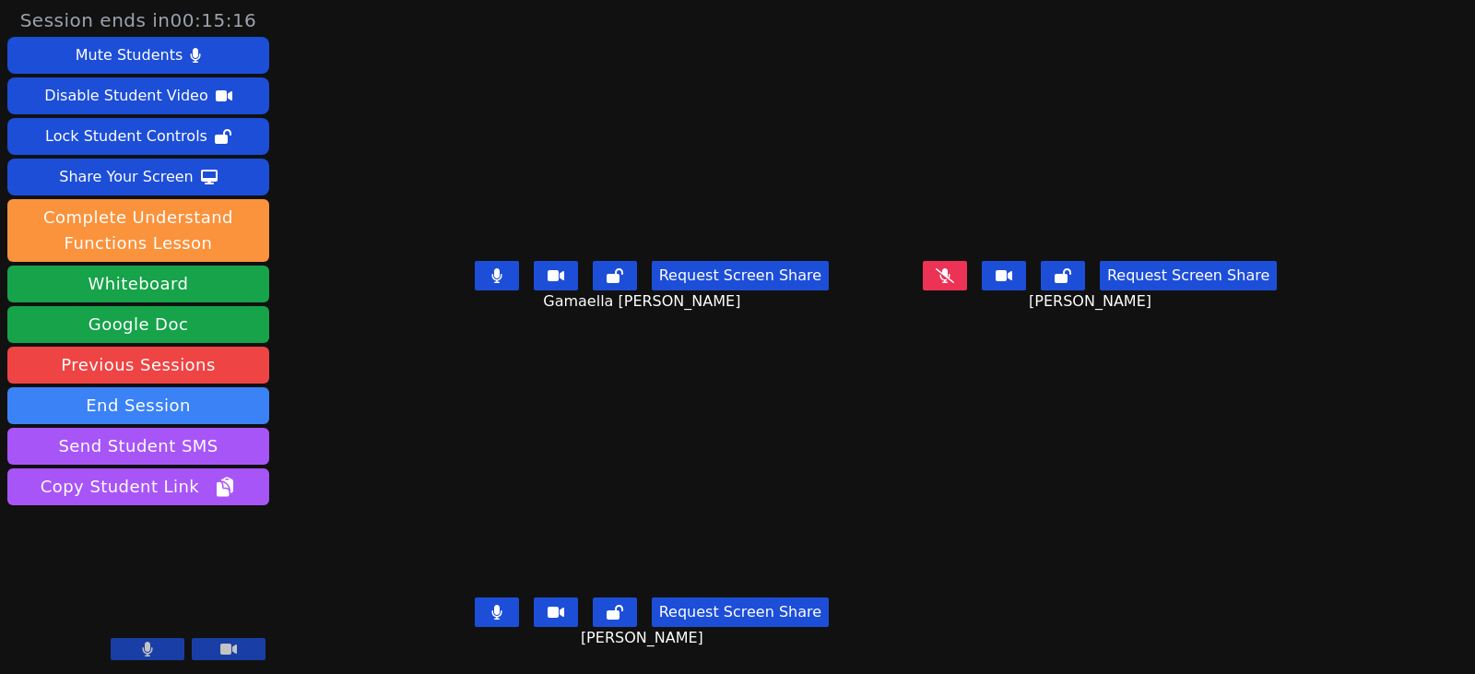
click at [488, 285] on button at bounding box center [497, 275] width 44 height 29
click at [491, 615] on icon at bounding box center [496, 612] width 10 height 15
click at [967, 285] on button at bounding box center [945, 275] width 44 height 29
click at [967, 281] on button at bounding box center [945, 275] width 44 height 29
click at [485, 277] on button at bounding box center [497, 275] width 44 height 29
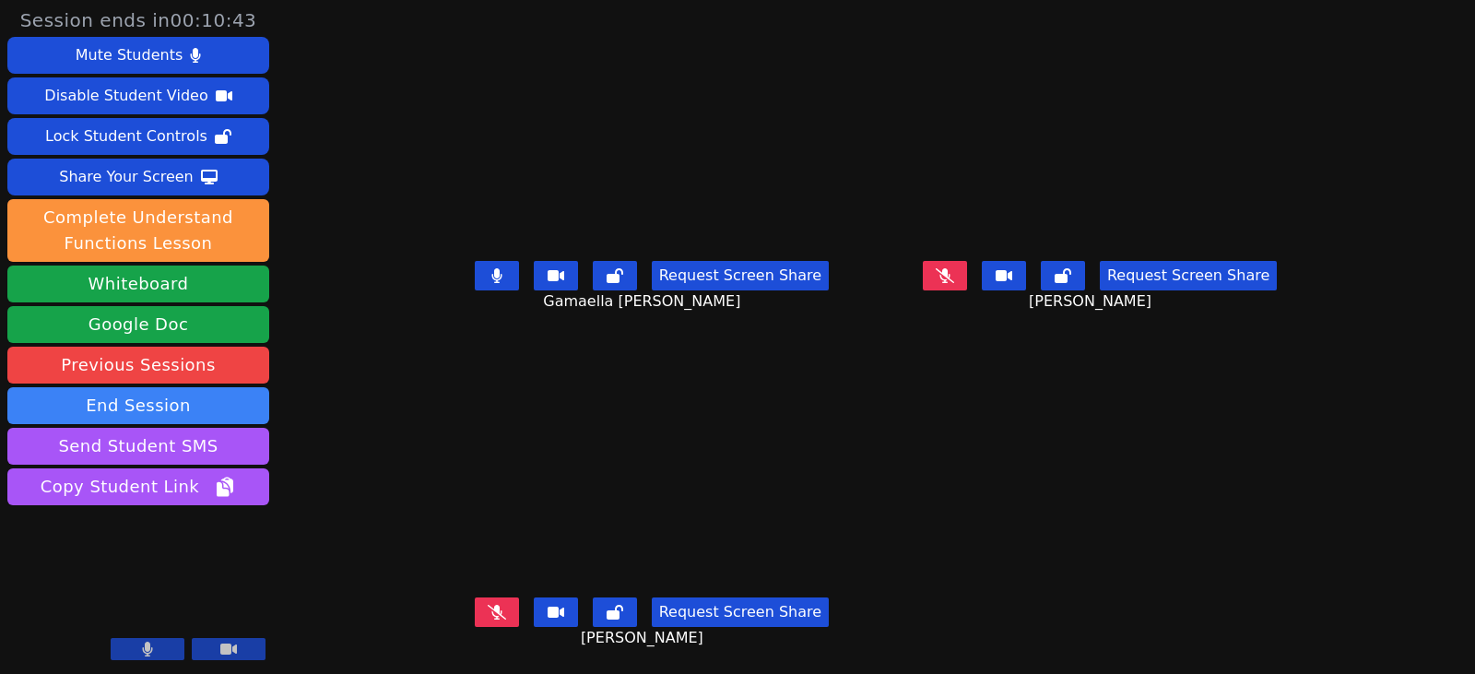
click at [475, 283] on button at bounding box center [497, 275] width 44 height 29
click at [488, 617] on icon at bounding box center [497, 612] width 18 height 15
drag, startPoint x: 484, startPoint y: 611, endPoint x: 503, endPoint y: 609, distance: 19.4
click at [488, 611] on icon at bounding box center [497, 612] width 18 height 15
click at [475, 615] on button at bounding box center [497, 611] width 44 height 29
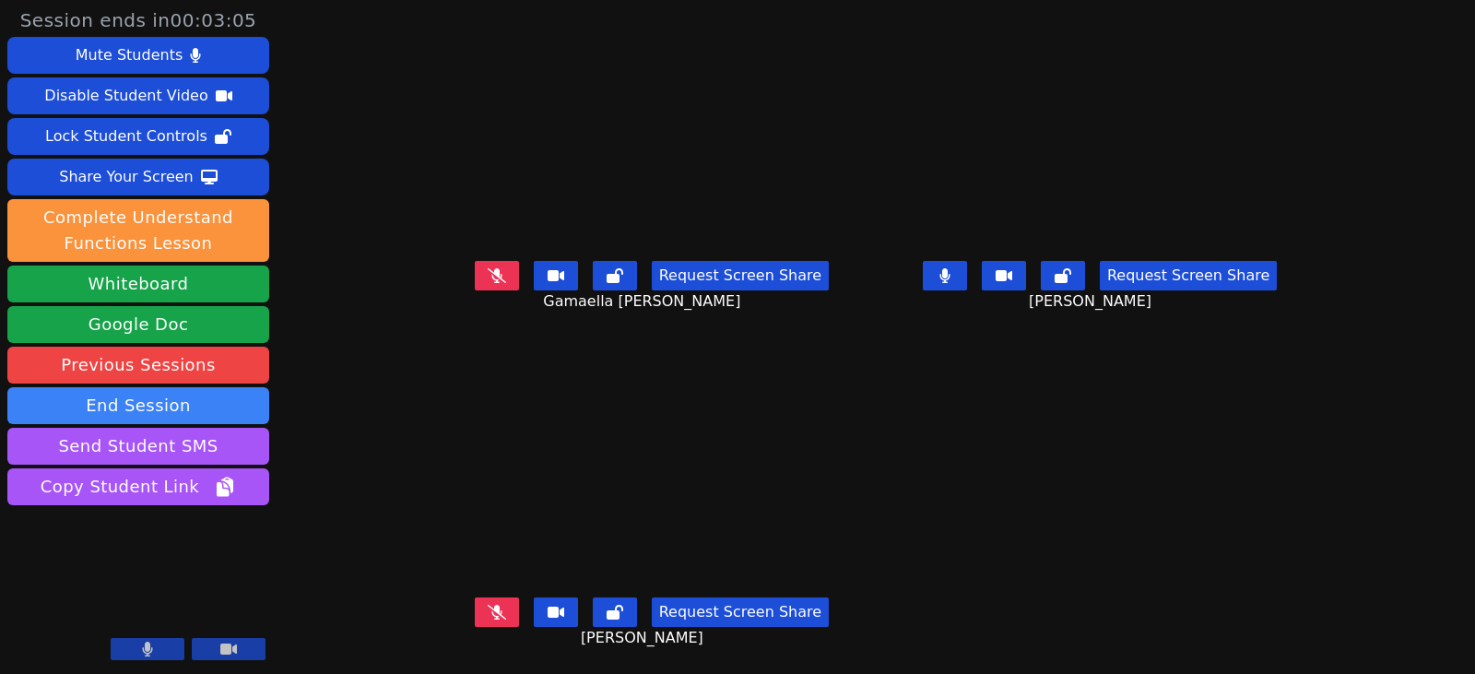
click at [949, 275] on icon at bounding box center [944, 275] width 10 height 15
click at [488, 610] on icon at bounding box center [497, 612] width 18 height 15
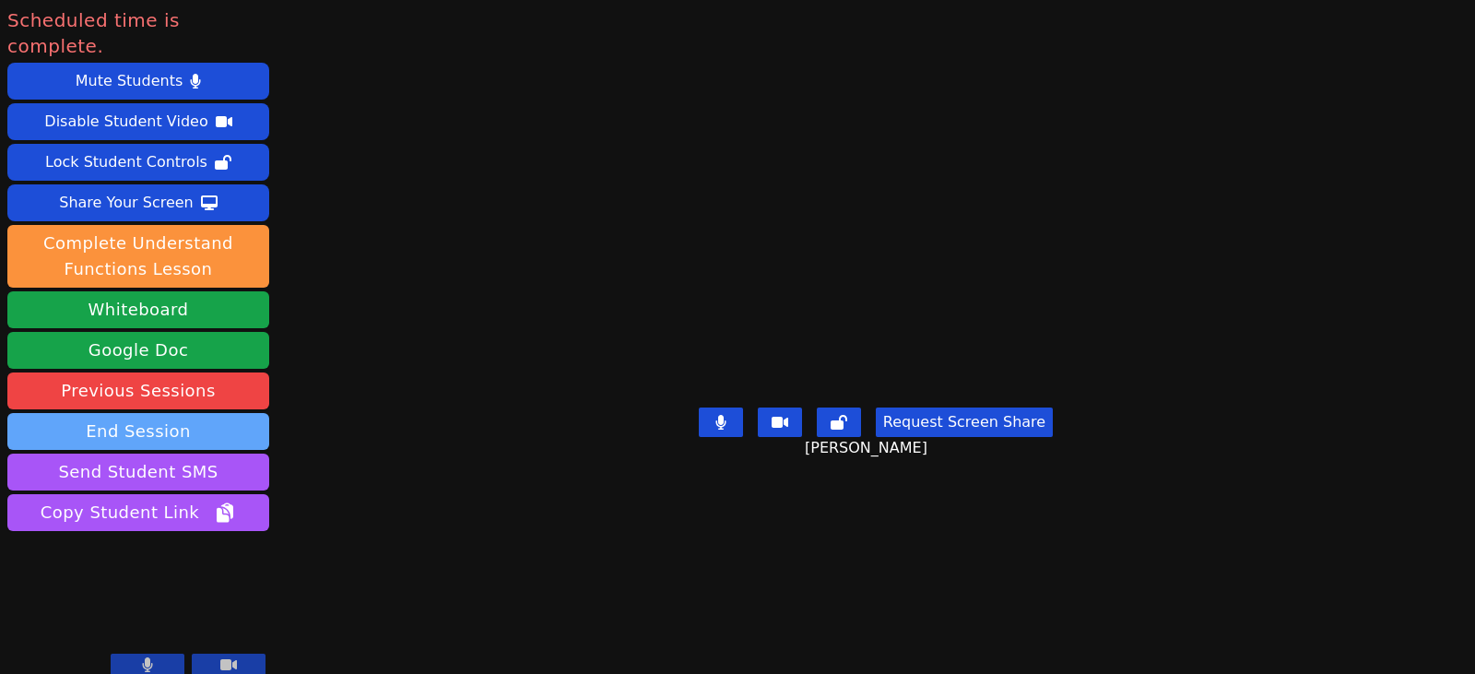
click at [213, 413] on button "End Session" at bounding box center [138, 431] width 262 height 37
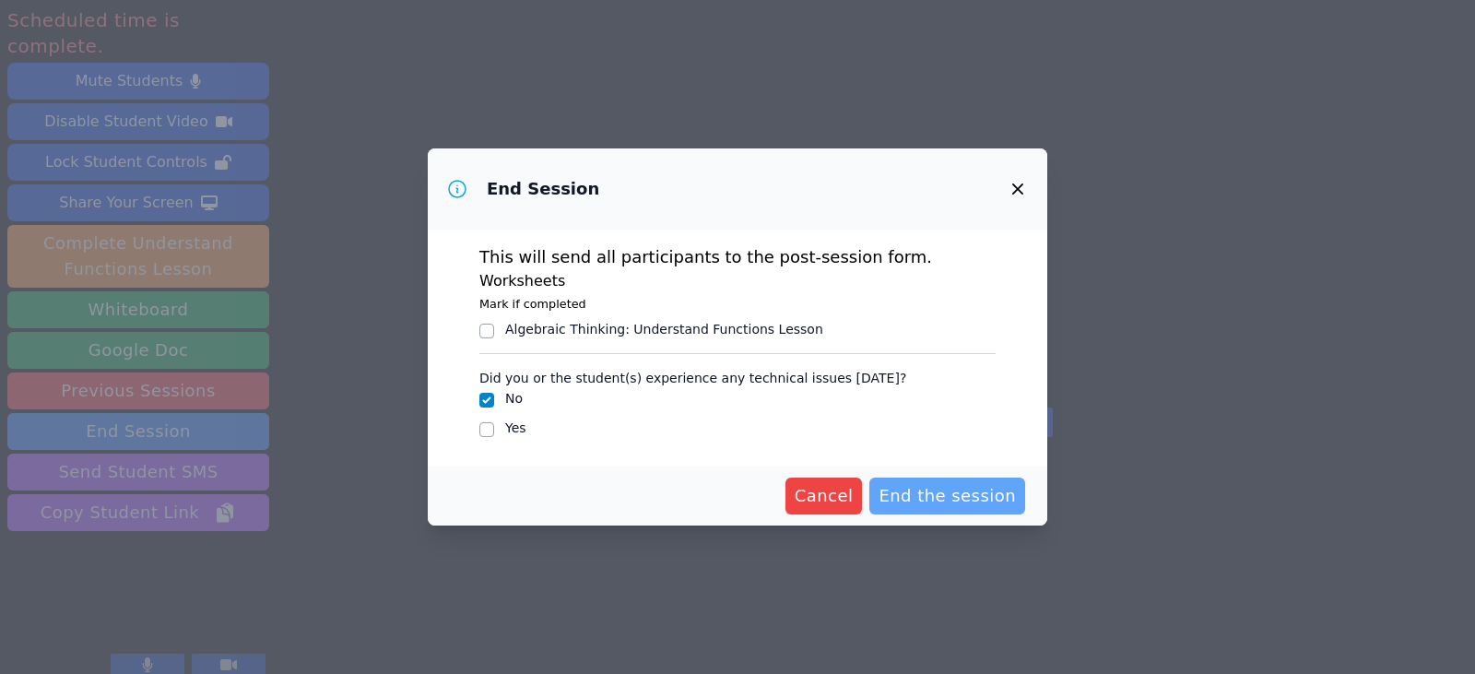
click at [959, 503] on span "End the session" at bounding box center [946, 496] width 137 height 26
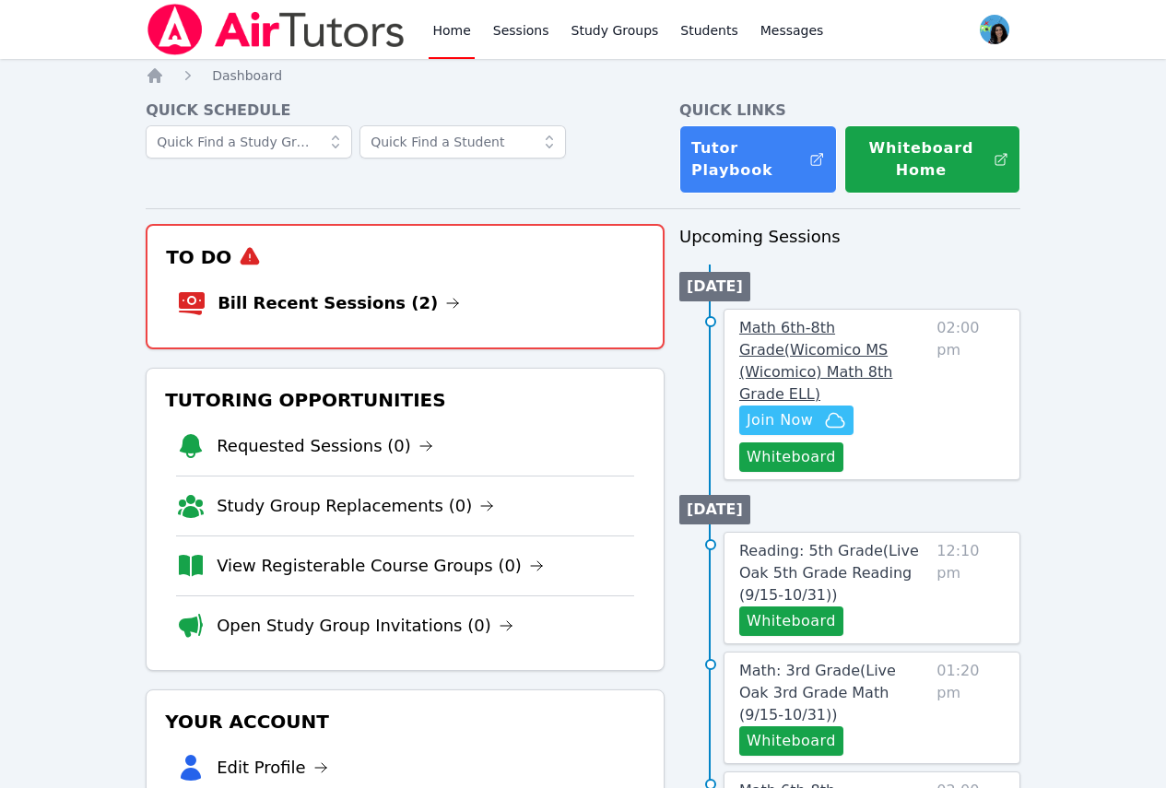
click at [849, 333] on span "Math 6th-8th Grade ( Wicomico MS (Wicomico) Math 8th Grade ELL )" at bounding box center [815, 361] width 153 height 84
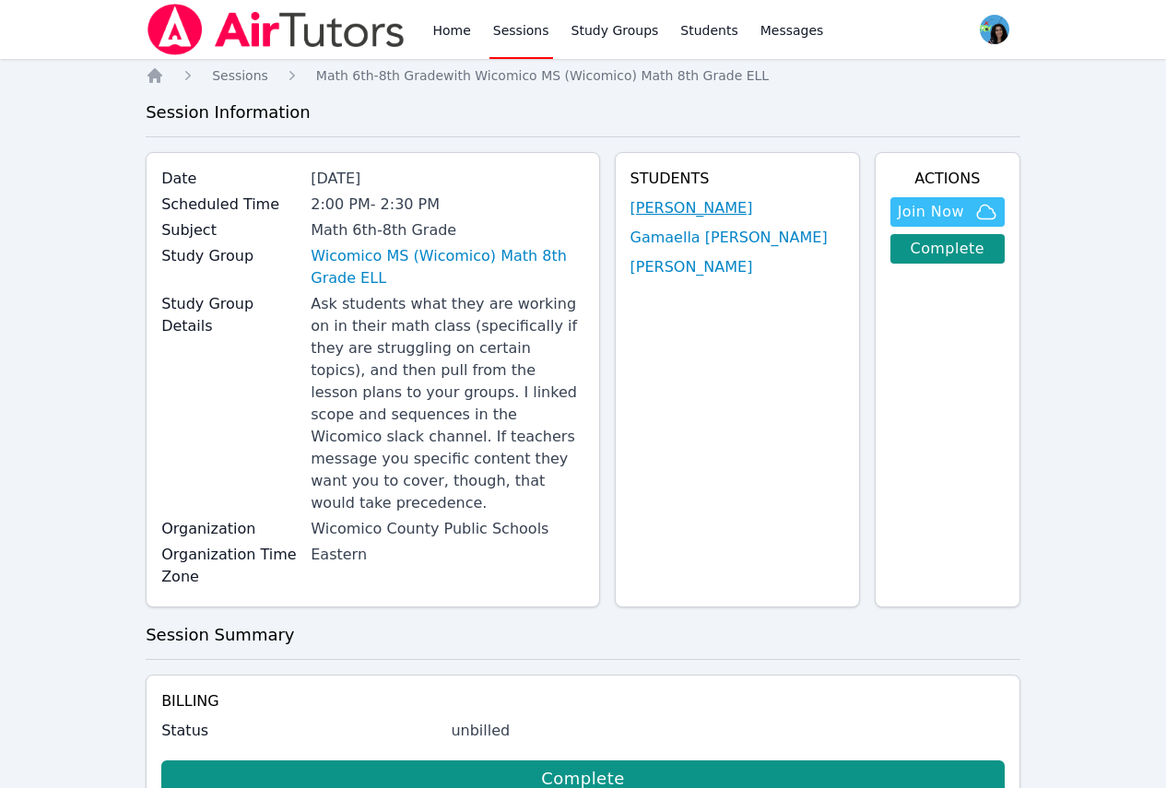
click at [688, 206] on link "[PERSON_NAME]" at bounding box center [691, 208] width 123 height 22
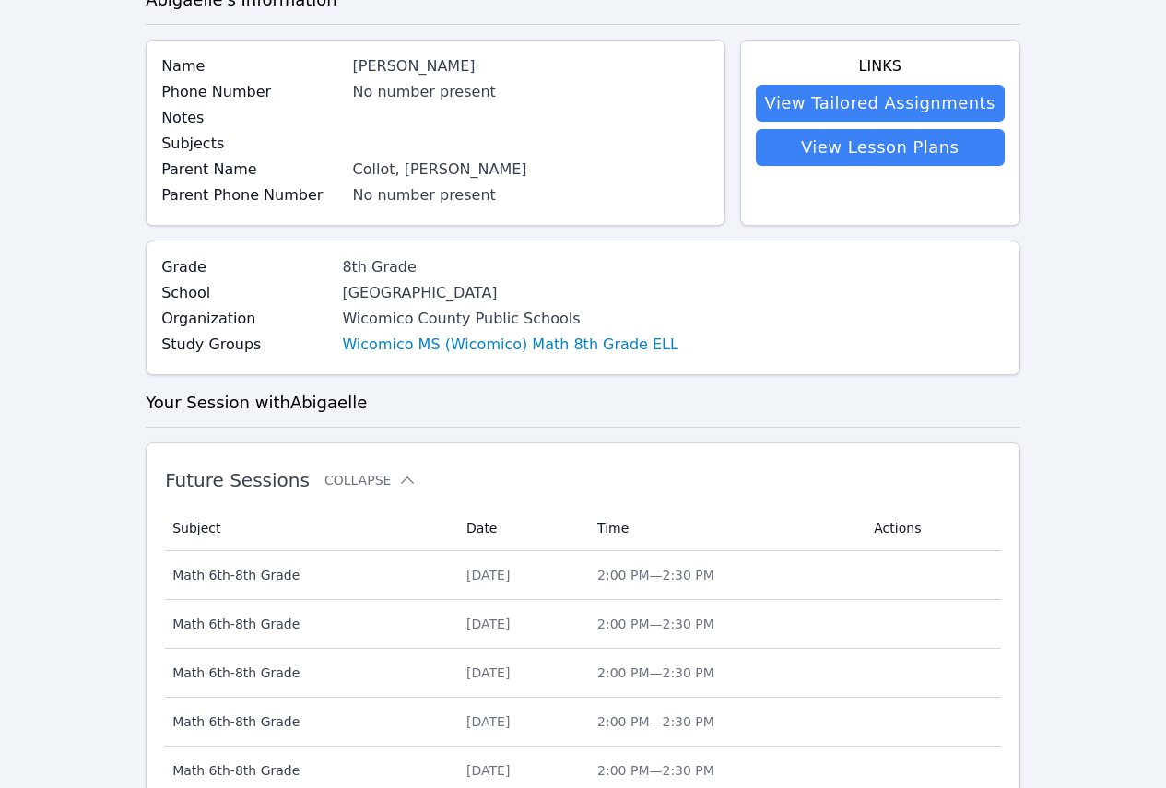
scroll to position [369, 0]
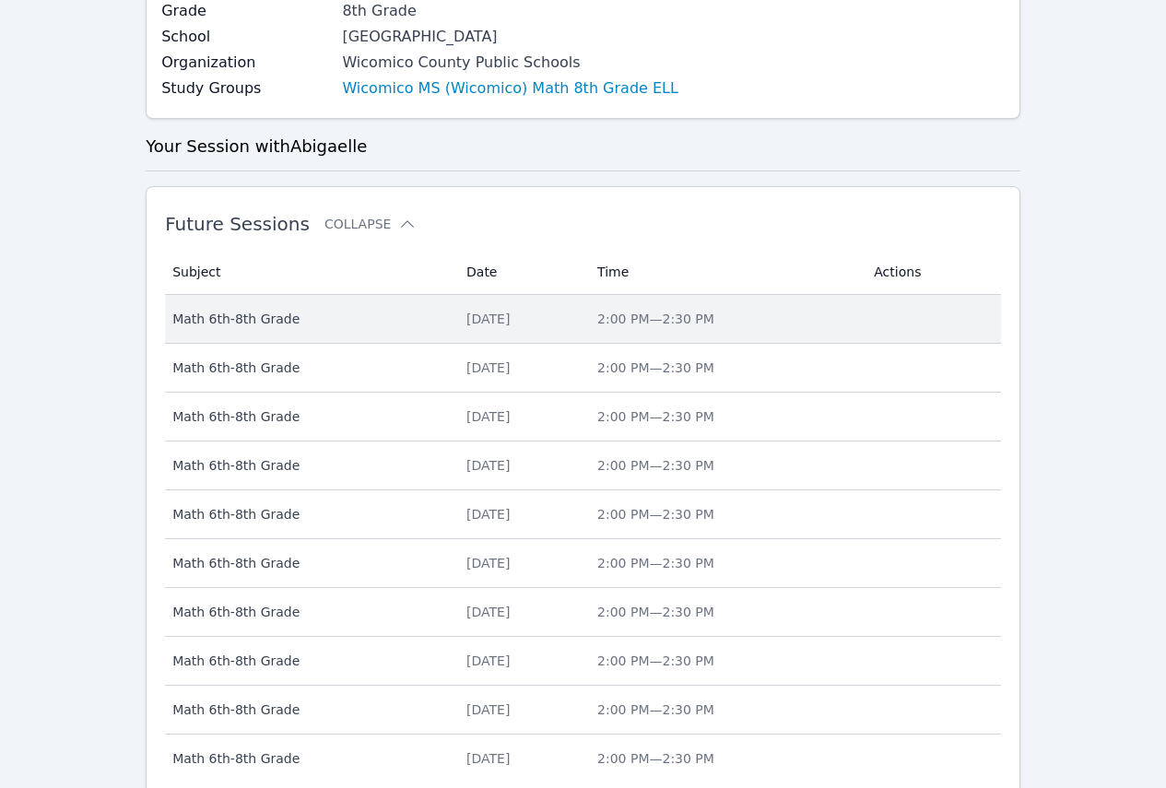
click at [463, 329] on td "Date [DATE]" at bounding box center [520, 319] width 131 height 49
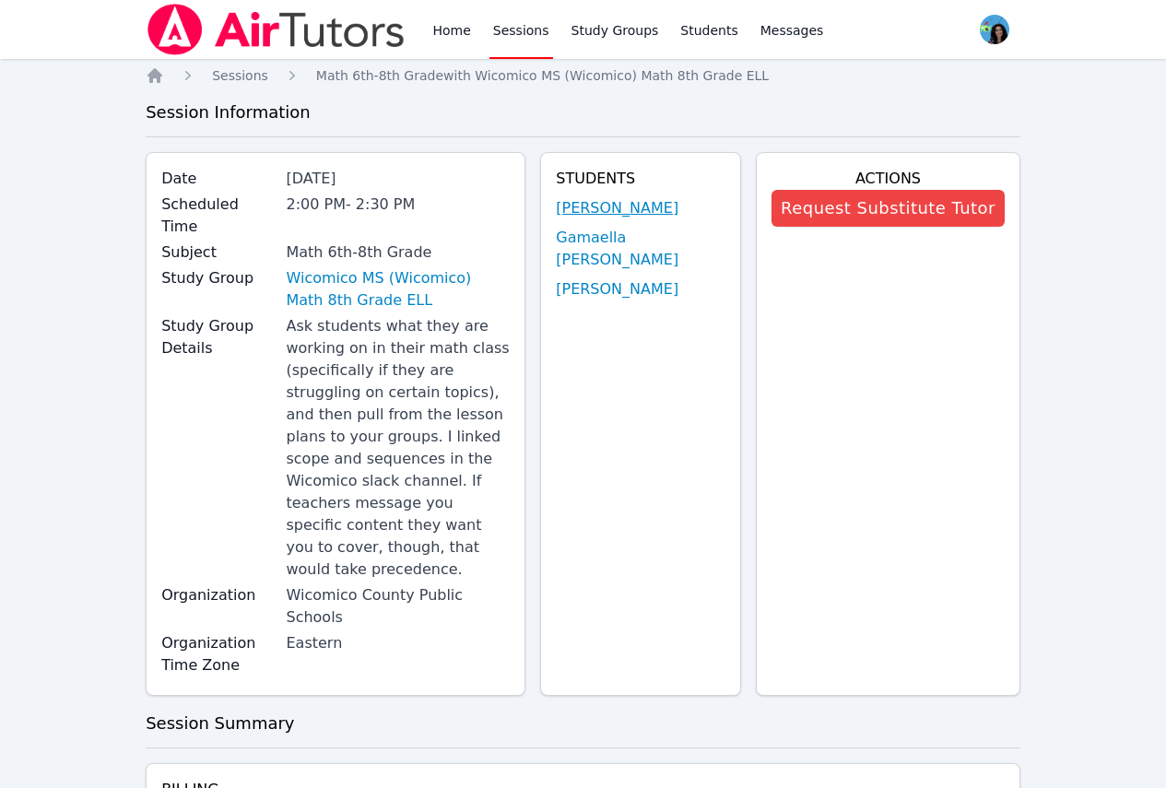
click at [636, 213] on link "[PERSON_NAME]" at bounding box center [617, 208] width 123 height 22
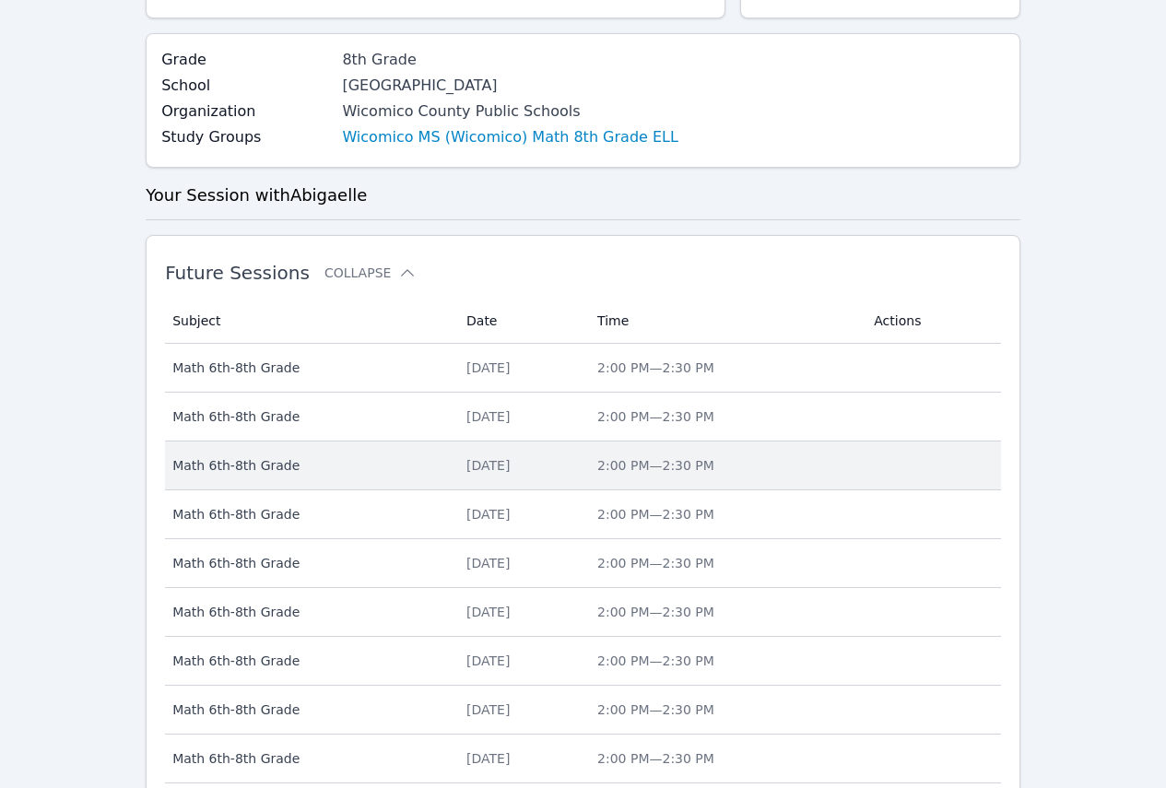
scroll to position [688, 0]
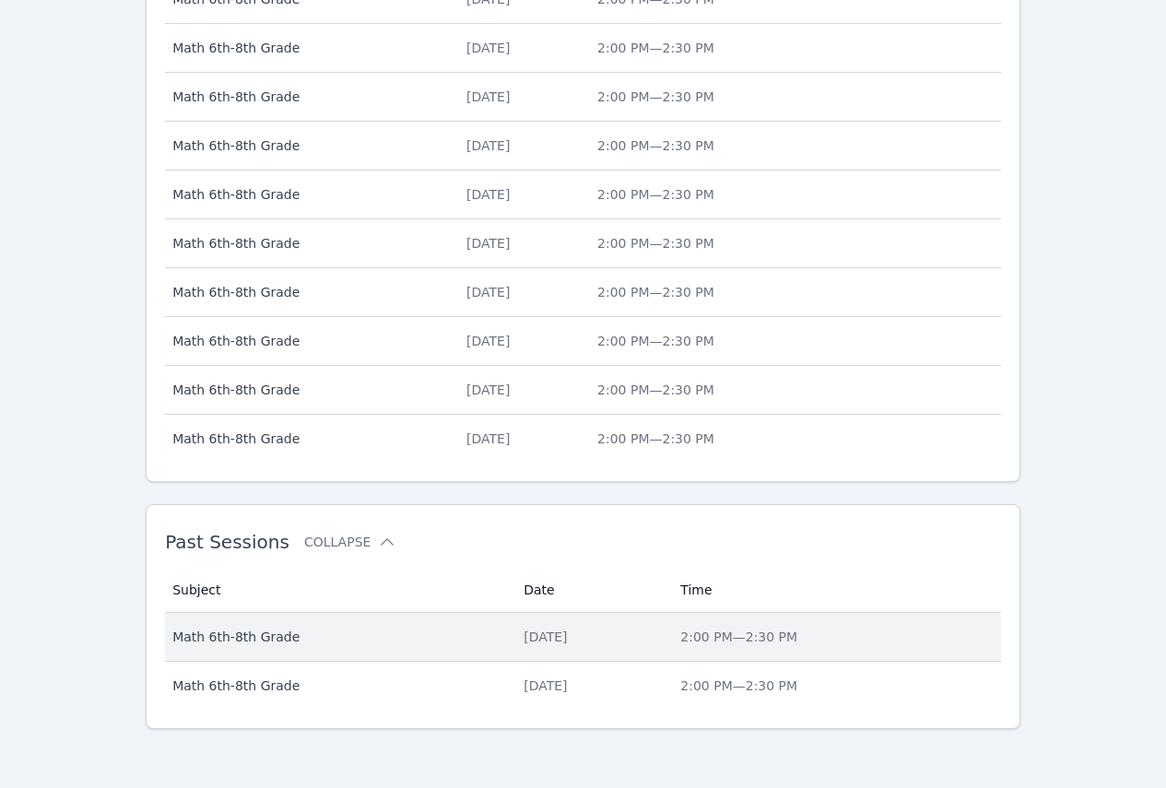
click at [512, 651] on td "Date Wed Sep 17" at bounding box center [590, 637] width 157 height 49
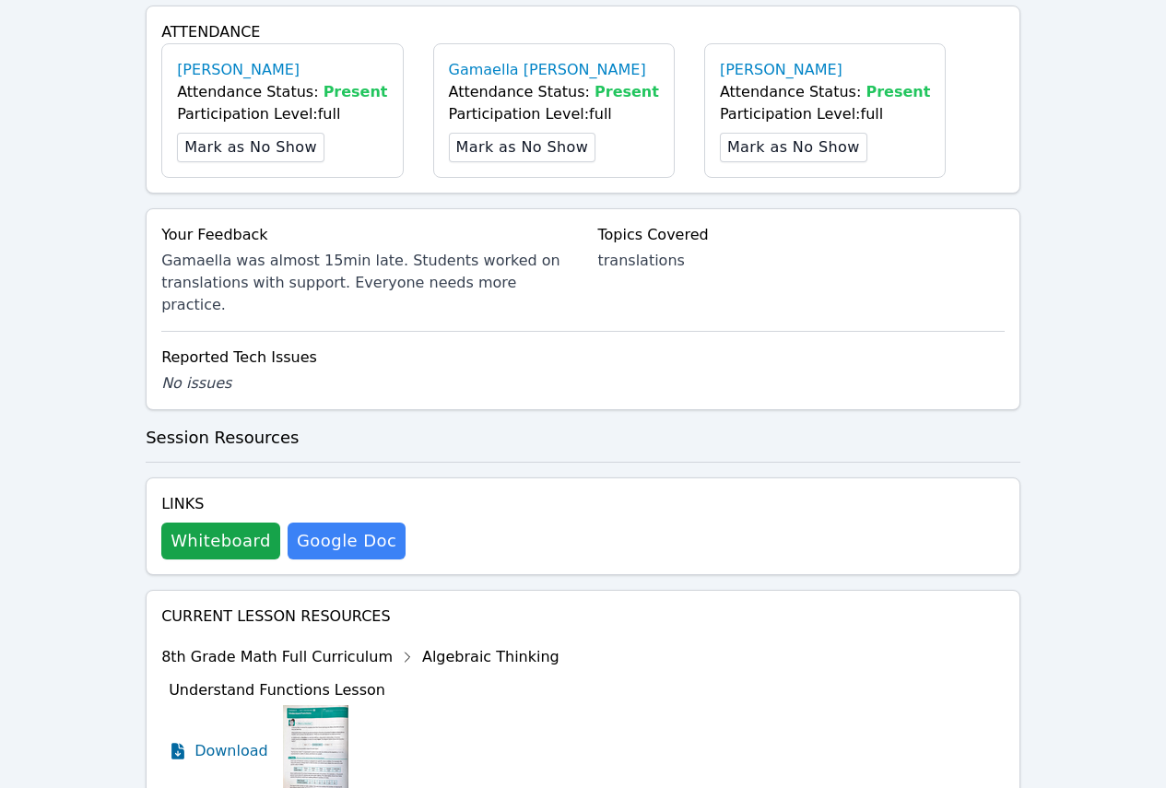
scroll to position [829, 0]
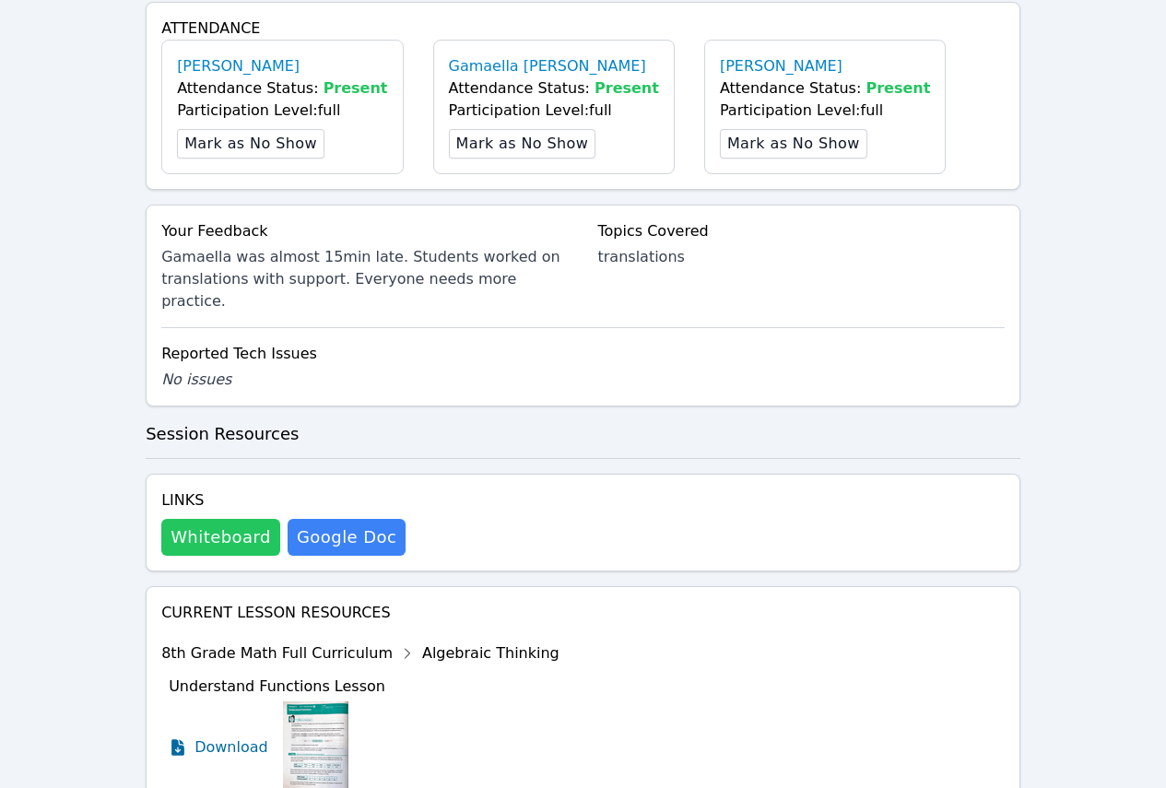
click at [215, 519] on button "Whiteboard" at bounding box center [220, 537] width 119 height 37
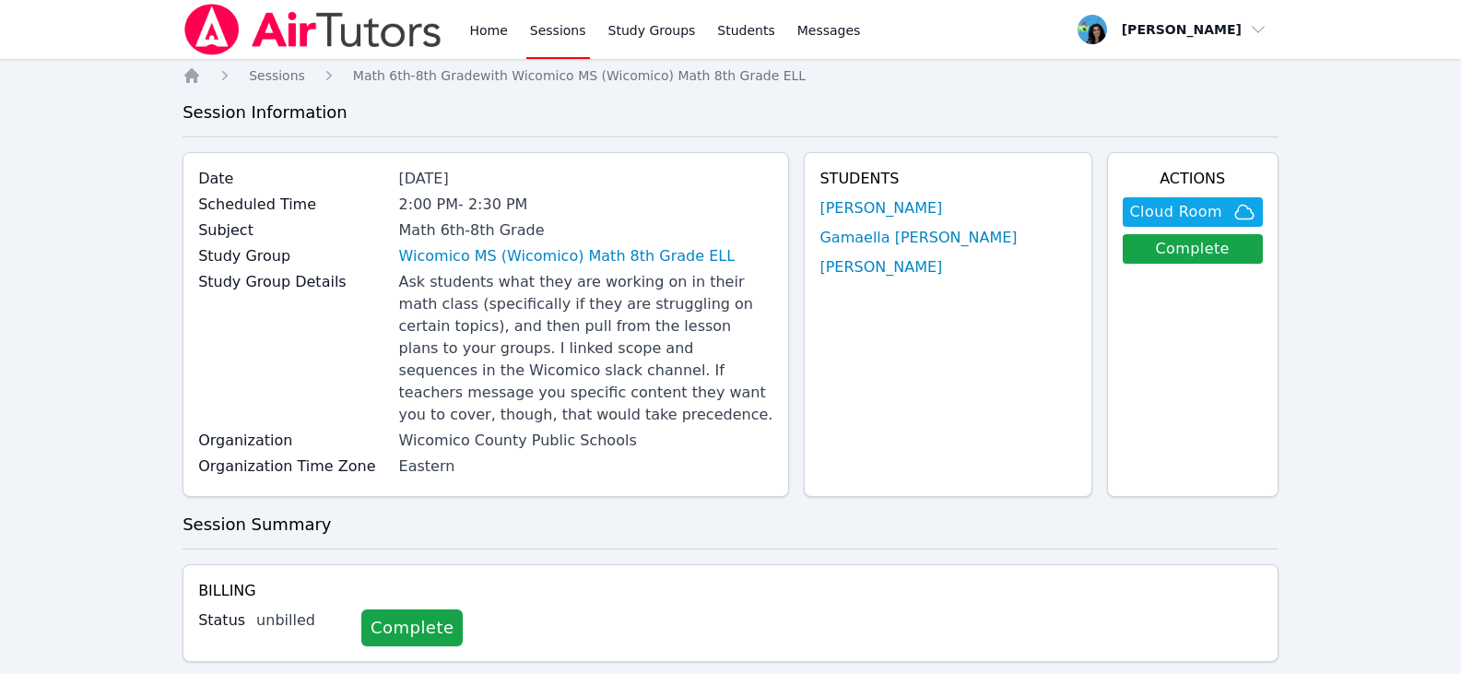
click at [552, 35] on link "Sessions" at bounding box center [558, 29] width 64 height 59
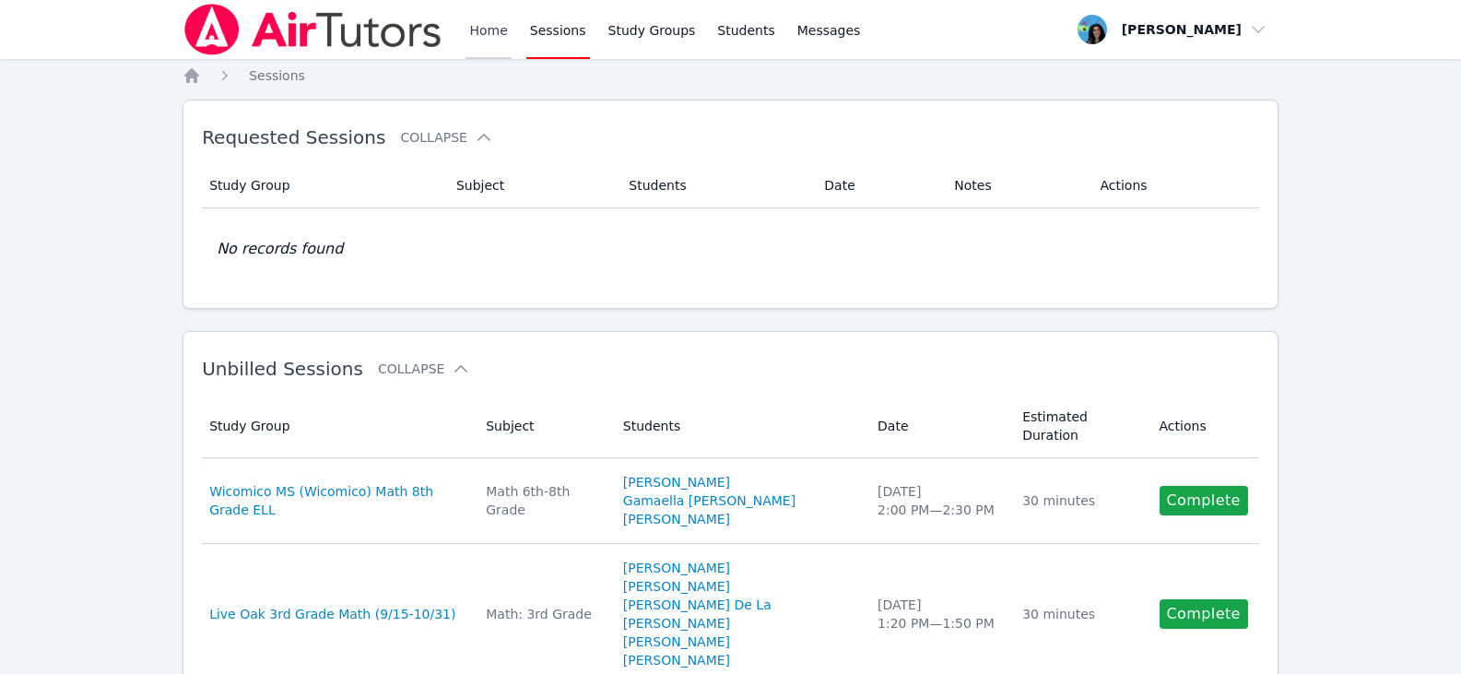
click at [505, 37] on link "Home" at bounding box center [487, 29] width 45 height 59
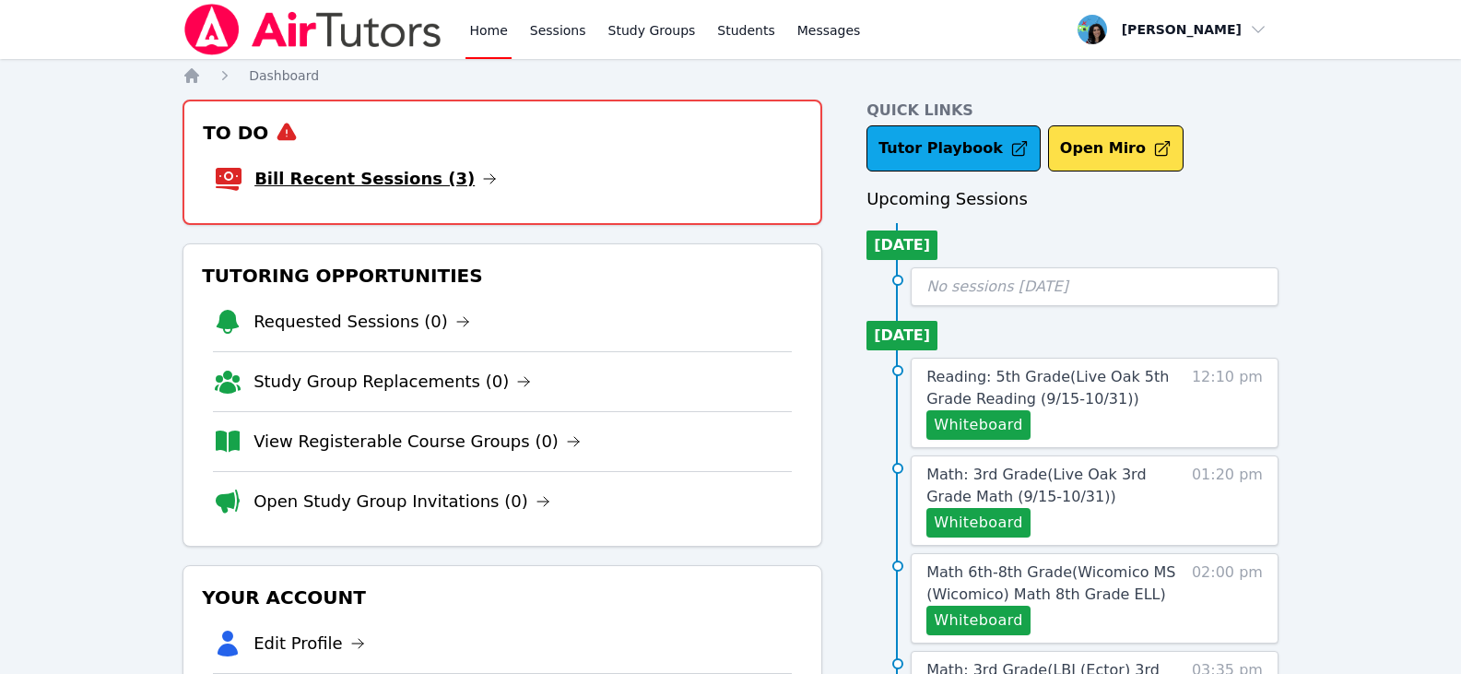
click at [482, 174] on icon at bounding box center [489, 178] width 15 height 15
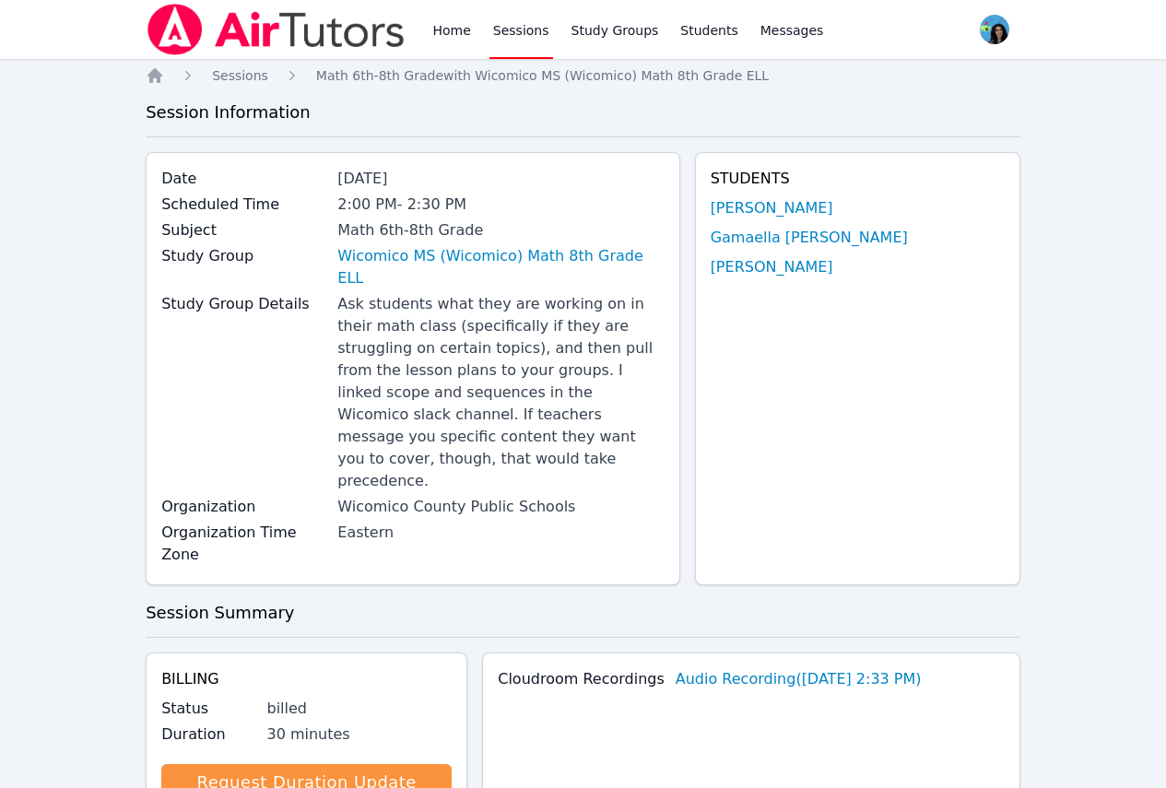
scroll to position [829, 0]
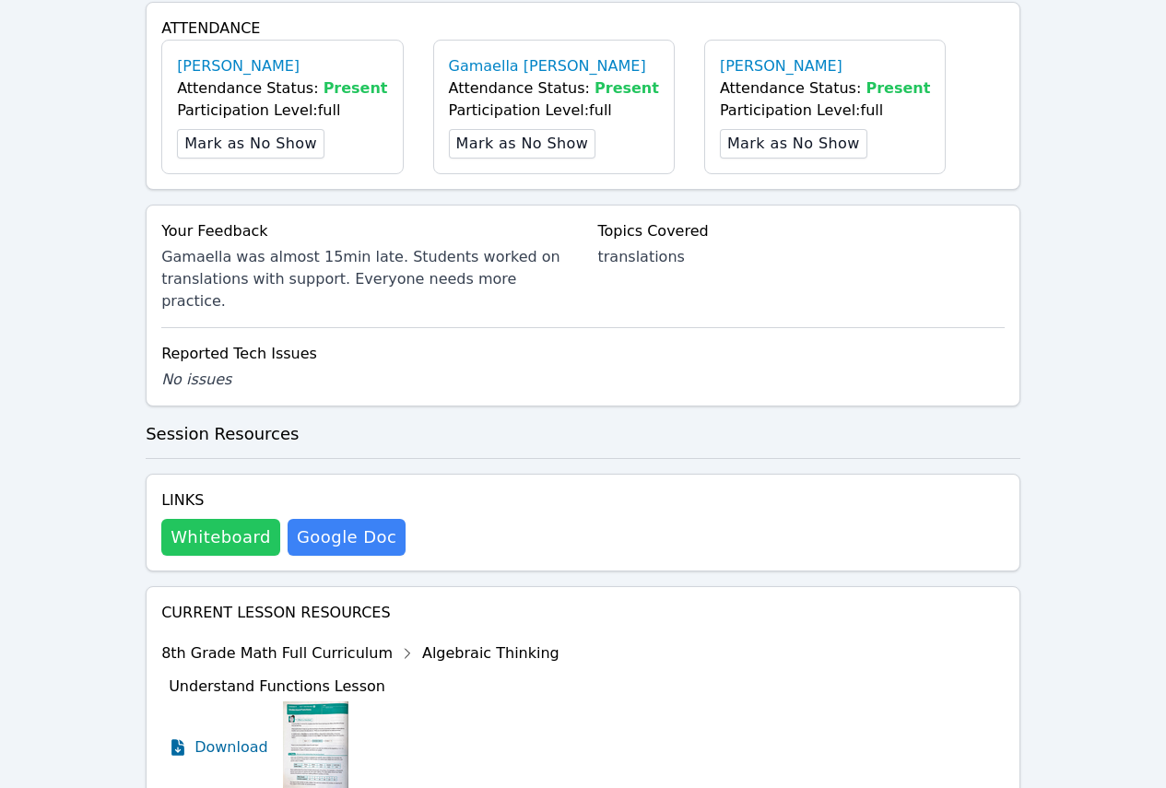
click at [247, 519] on button "Whiteboard" at bounding box center [220, 537] width 119 height 37
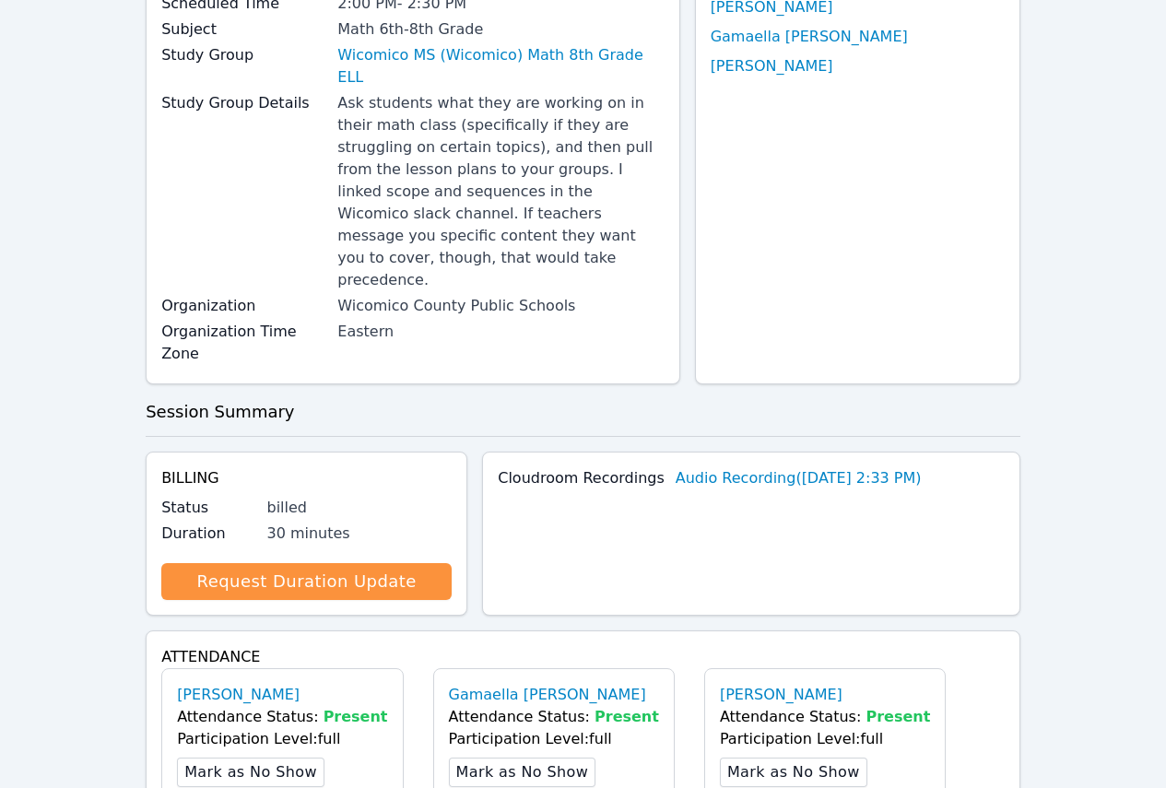
scroll to position [0, 0]
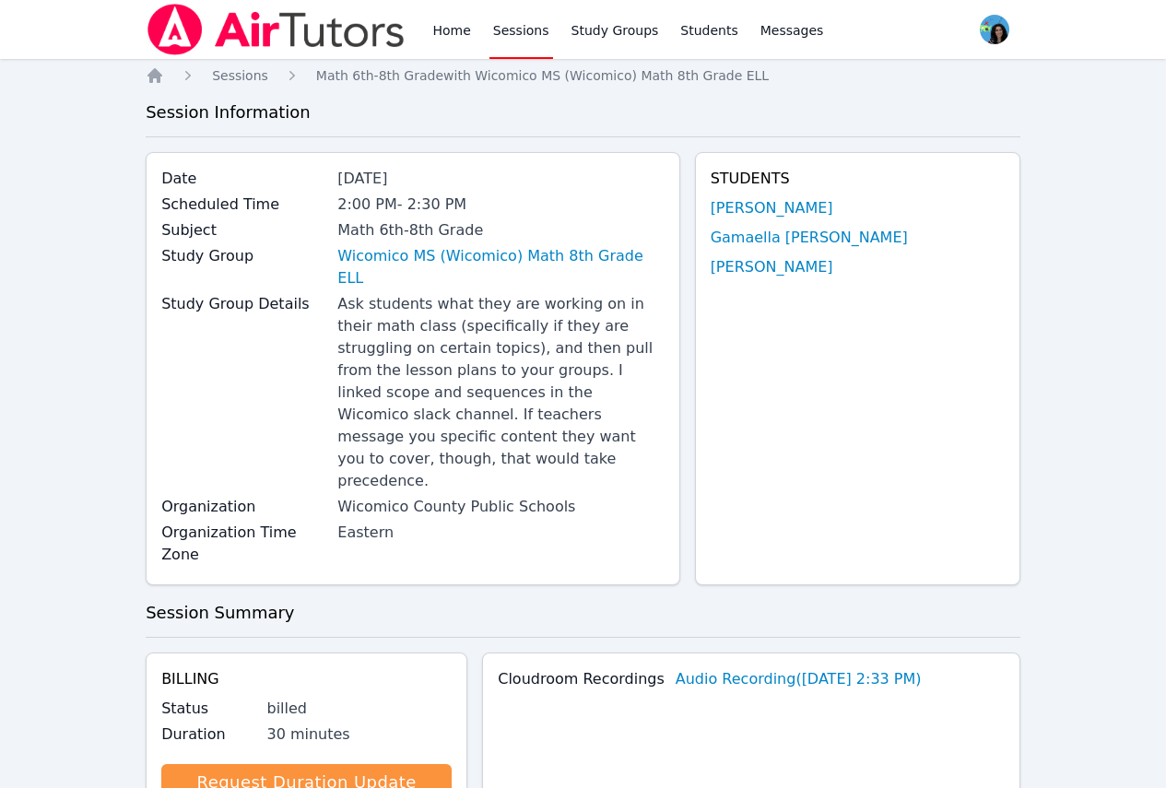
click at [512, 32] on link "Sessions" at bounding box center [521, 29] width 64 height 59
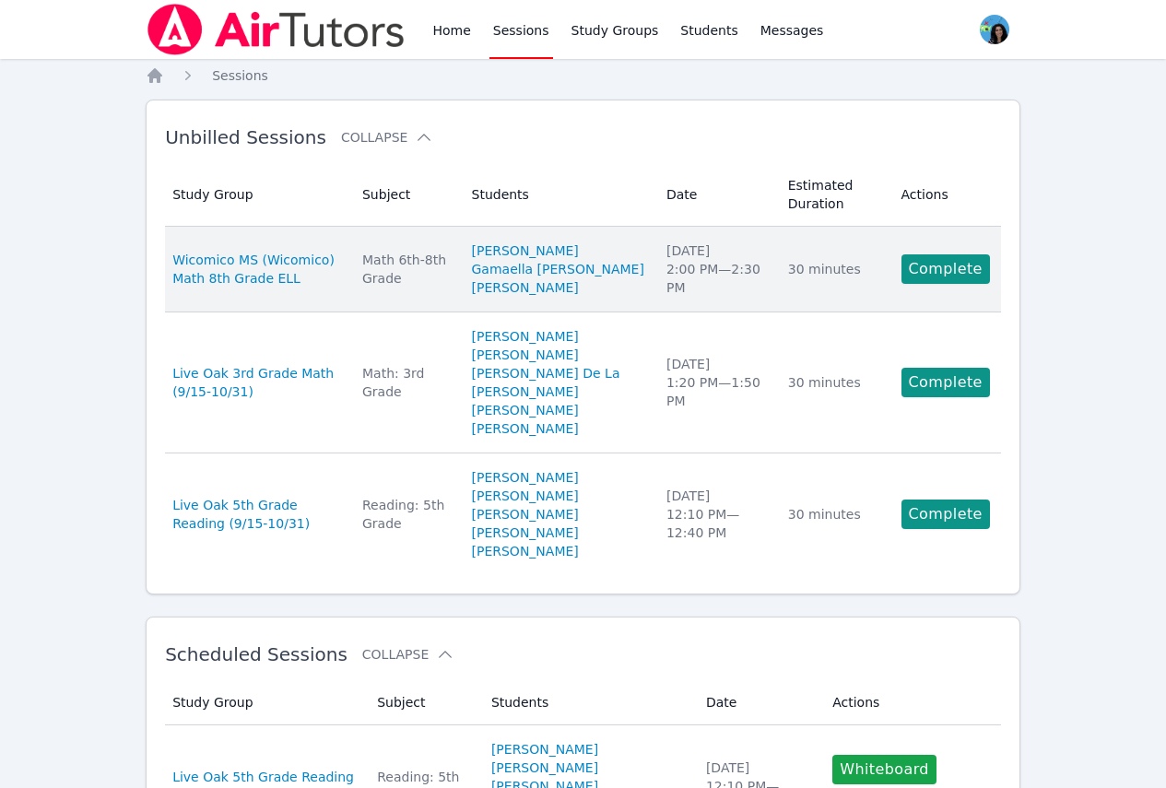
click at [448, 287] on div "Math 6th-8th Grade" at bounding box center [406, 269] width 88 height 37
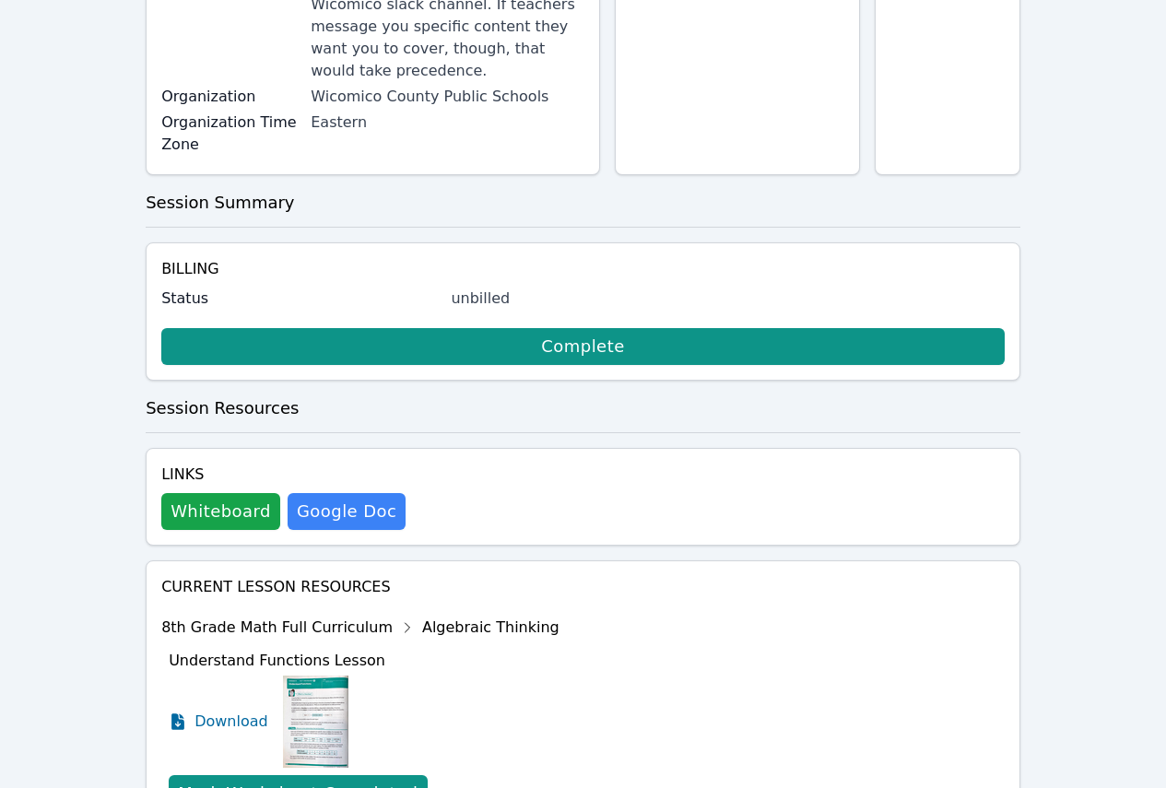
scroll to position [461, 0]
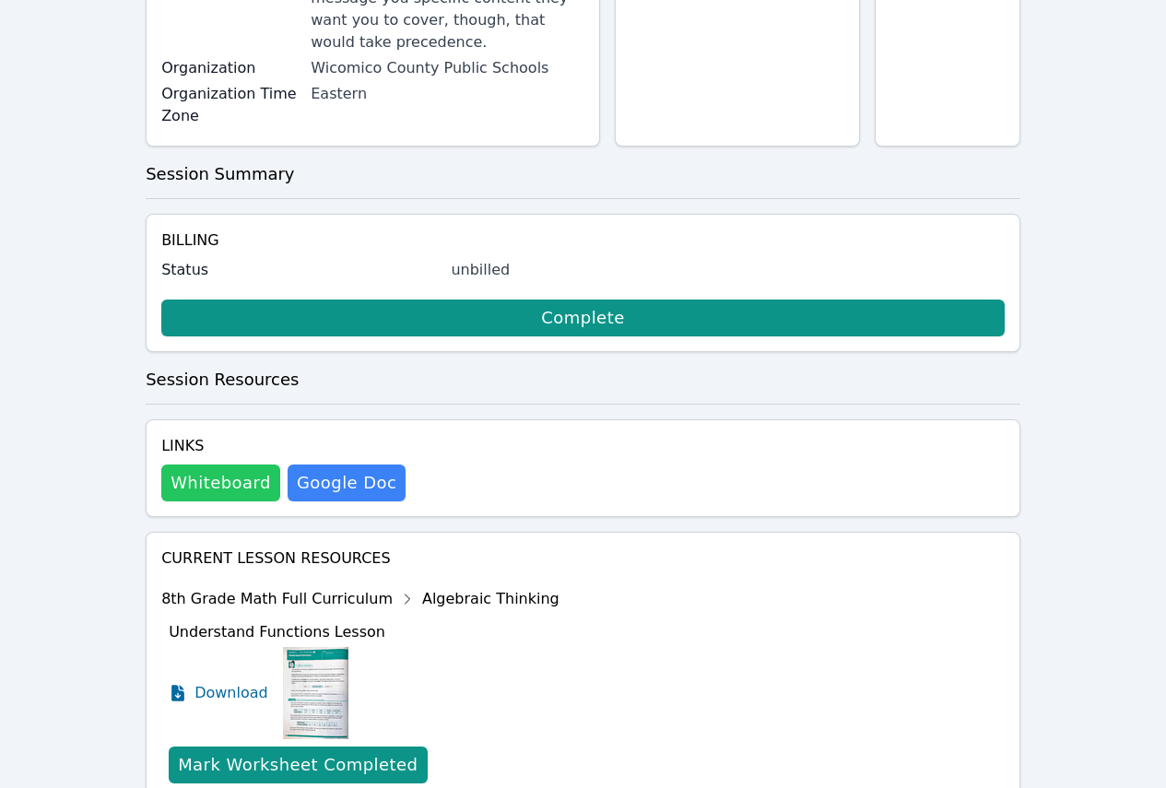
click at [262, 464] on button "Whiteboard" at bounding box center [220, 482] width 119 height 37
